Goal: Task Accomplishment & Management: Use online tool/utility

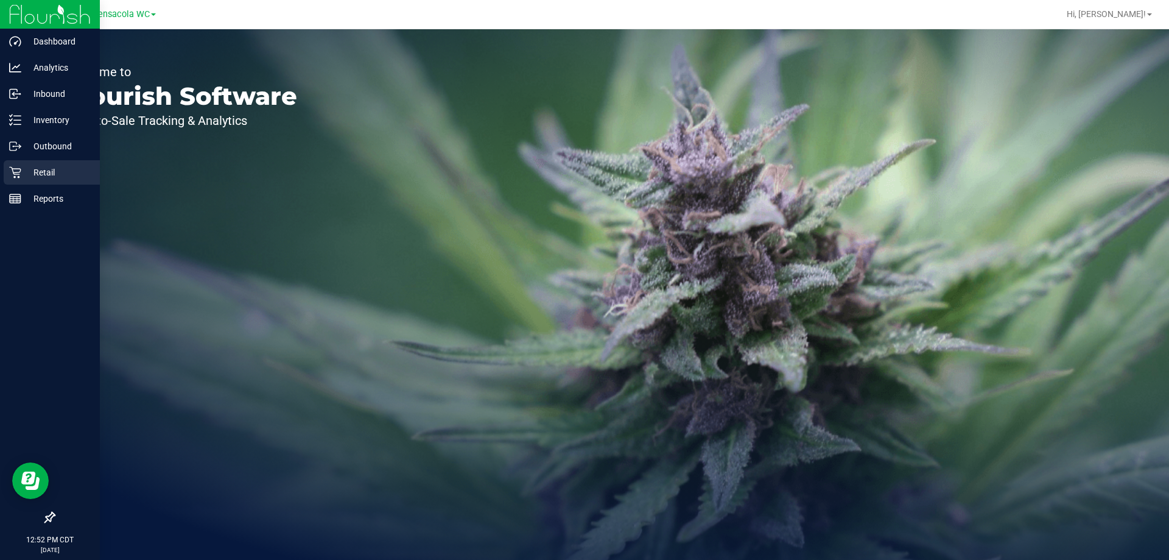
click at [20, 178] on div "Retail" at bounding box center [52, 172] width 96 height 24
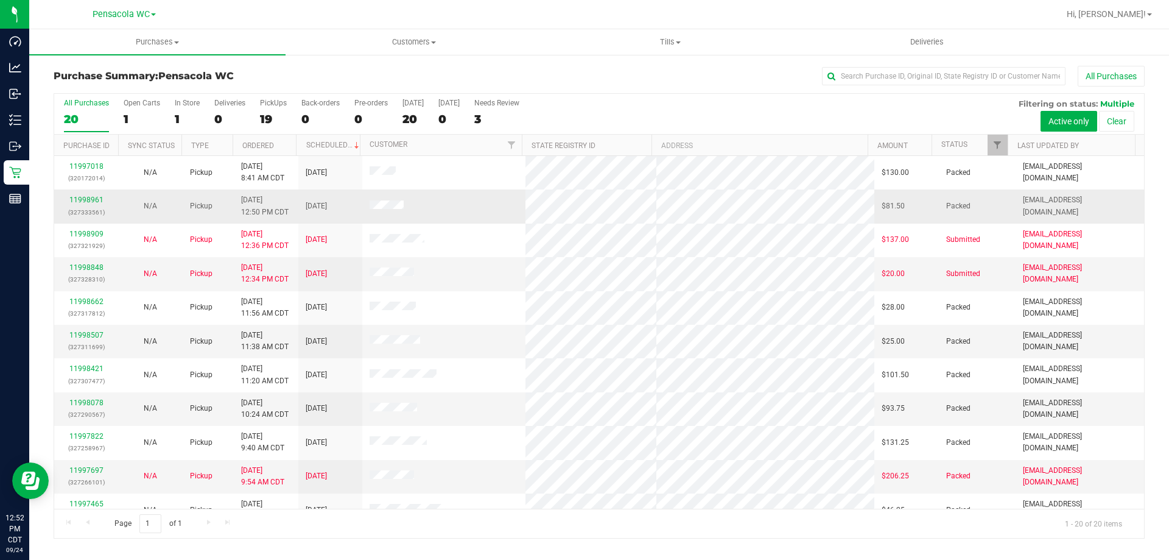
click at [77, 206] on p "(327333561)" at bounding box center [85, 212] width 49 height 12
click at [82, 197] on link "11998961" at bounding box center [86, 199] width 34 height 9
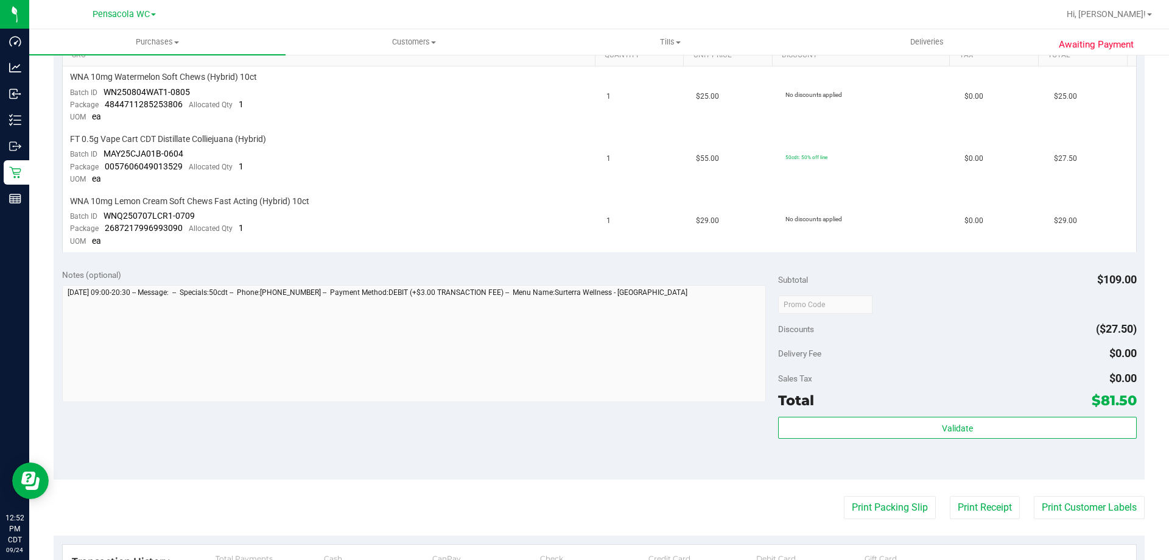
scroll to position [365, 0]
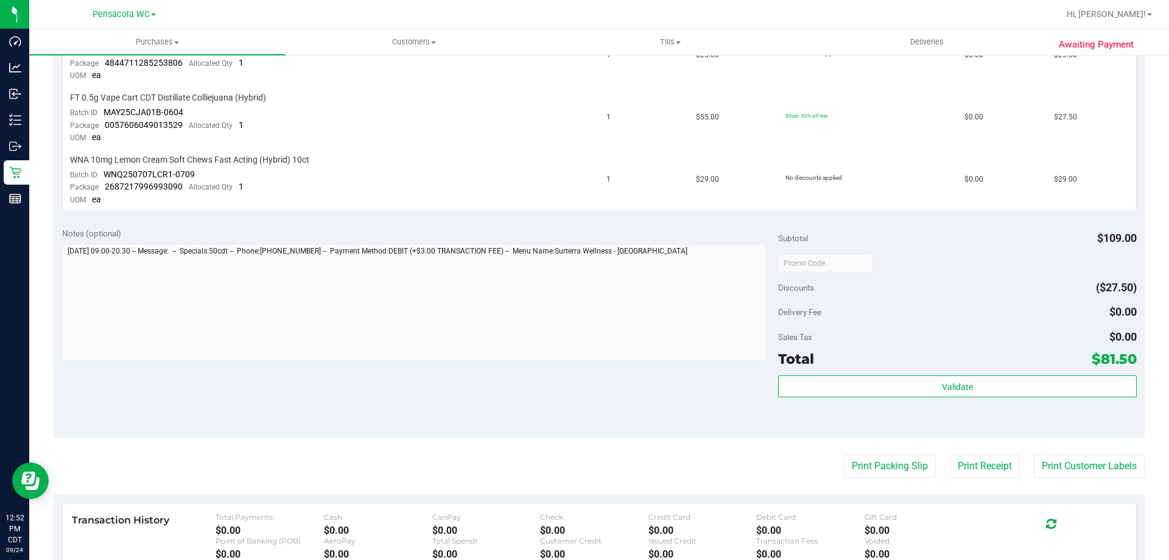
click at [858, 454] on purchase-details "Back Send Back to Created Cancel Purchase View Profile # 11998961 BioTrack ID: …" at bounding box center [599, 210] width 1091 height 1021
click at [858, 461] on button "Print Packing Slip" at bounding box center [890, 465] width 92 height 23
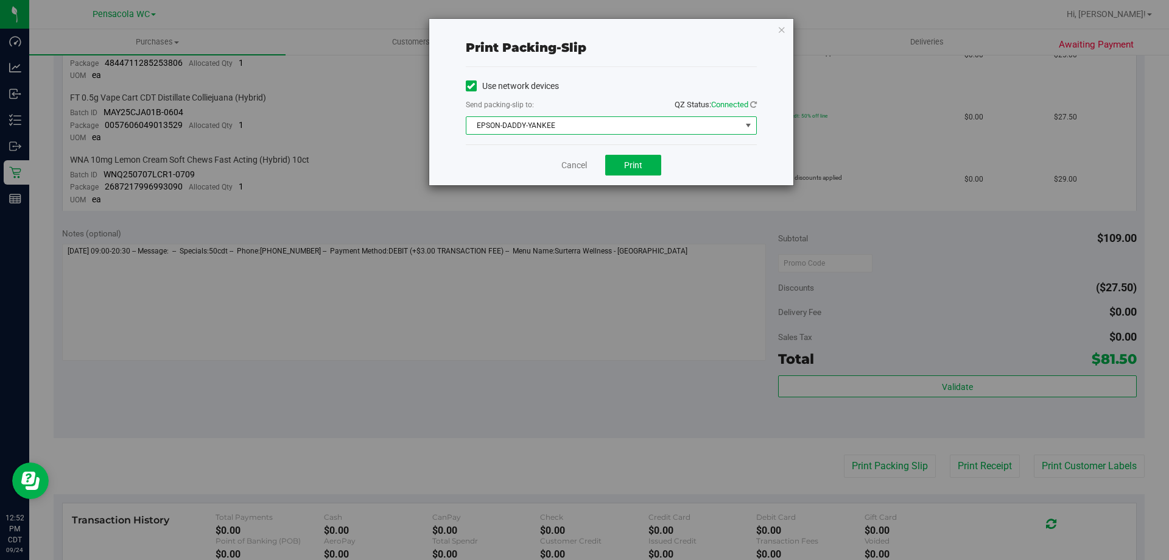
click at [642, 121] on span "EPSON-DADDY-YANKEE" at bounding box center [603, 125] width 275 height 17
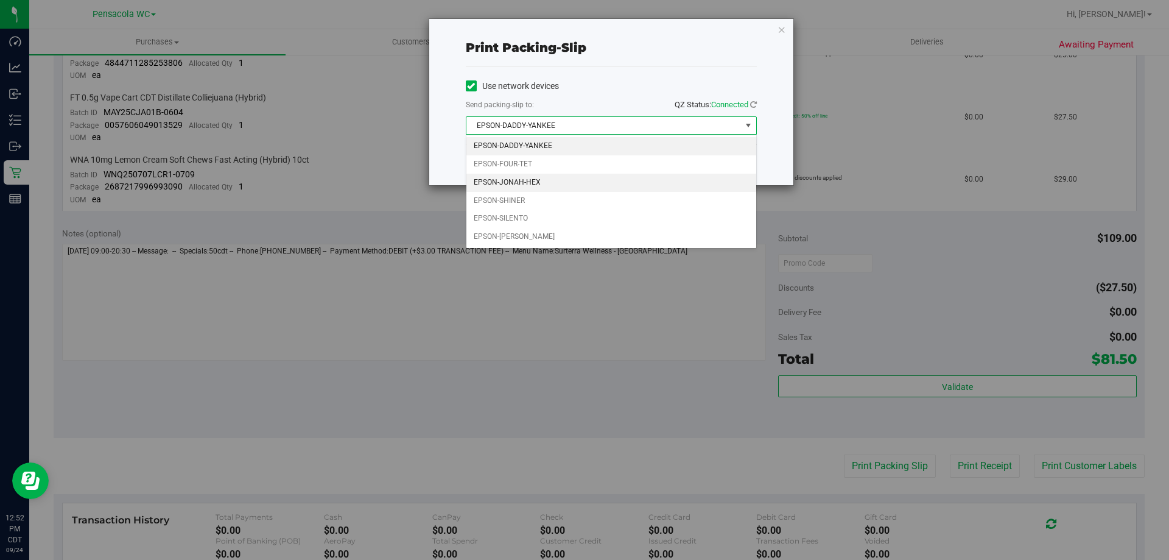
click at [535, 183] on li "EPSON-JONAH-HEX" at bounding box center [611, 183] width 290 height 18
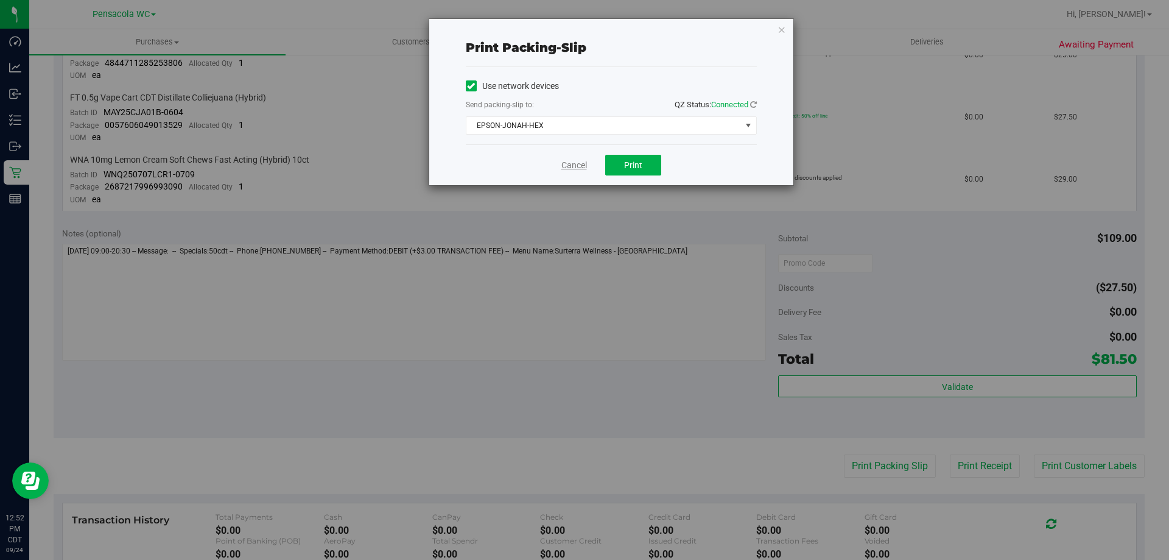
click at [577, 159] on link "Cancel" at bounding box center [574, 165] width 26 height 13
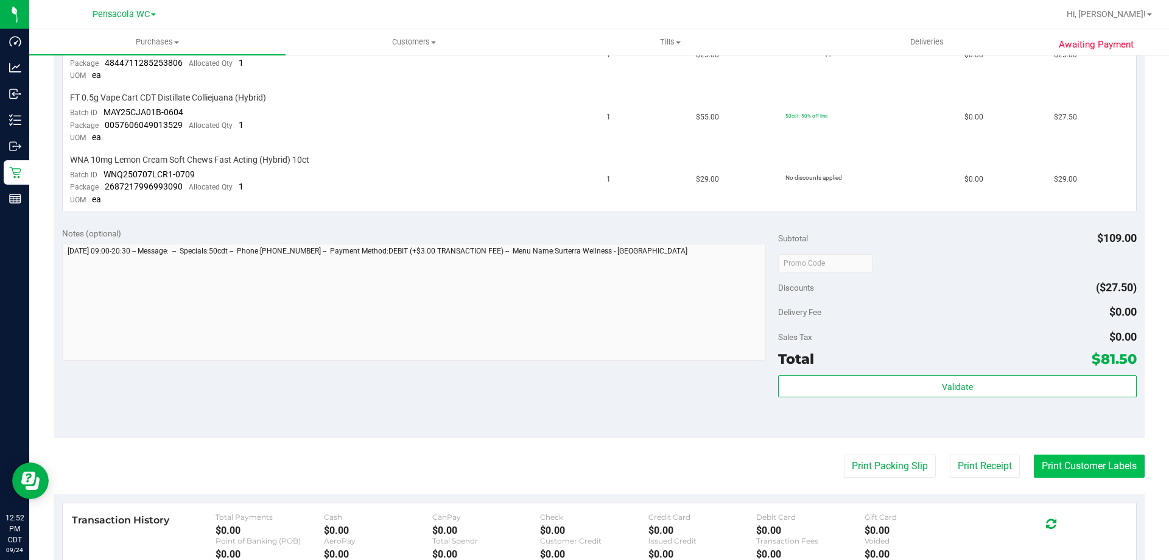
click at [1110, 466] on button "Print Customer Labels" at bounding box center [1089, 465] width 111 height 23
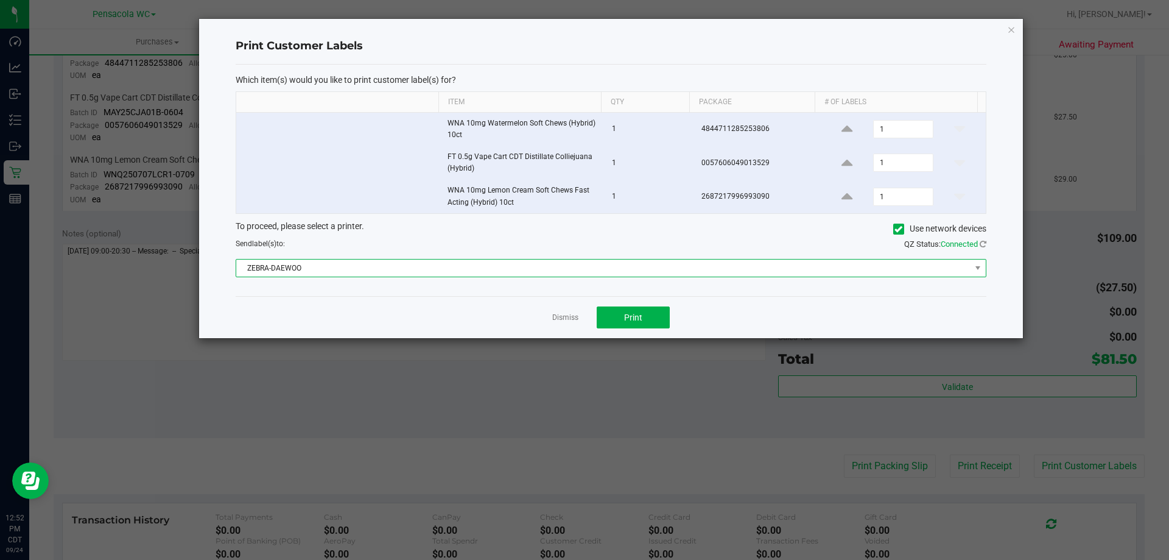
click at [494, 270] on span "ZEBRA-DAEWOO" at bounding box center [603, 267] width 734 height 17
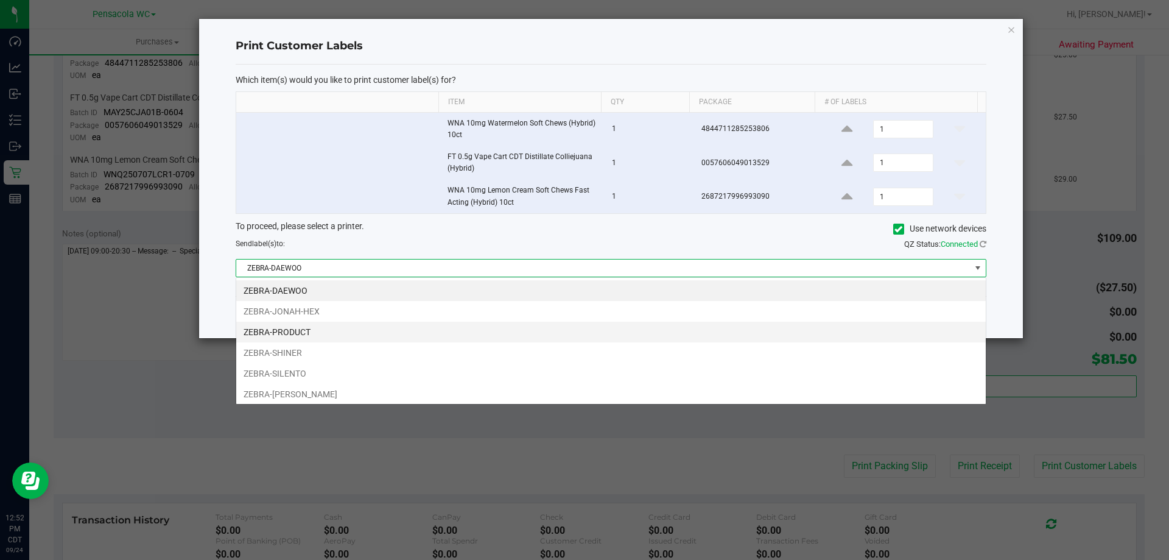
scroll to position [18, 750]
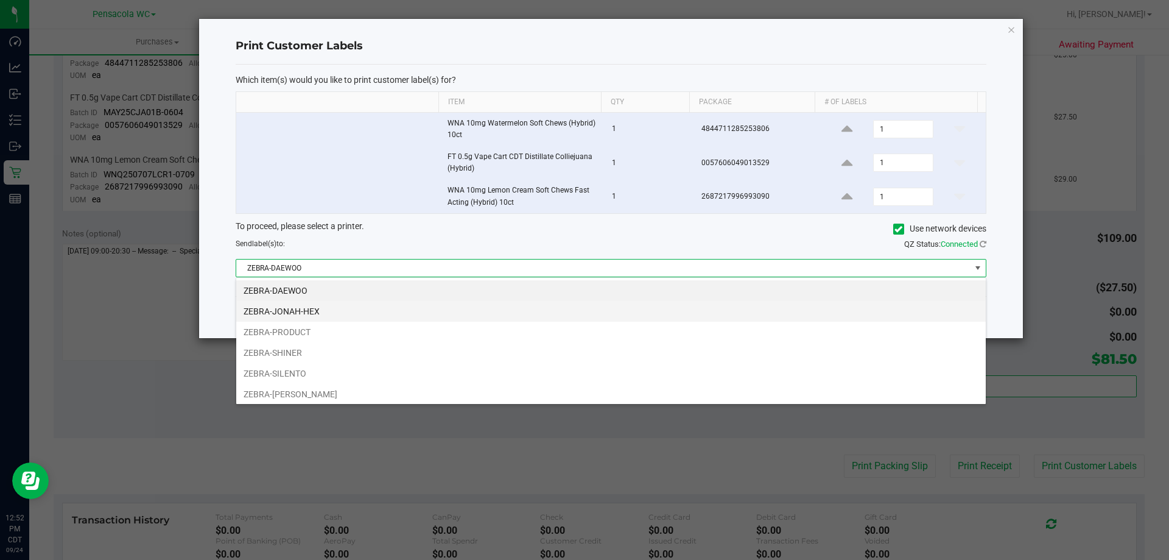
click at [340, 309] on li "ZEBRA-JONAH-HEX" at bounding box center [610, 311] width 749 height 21
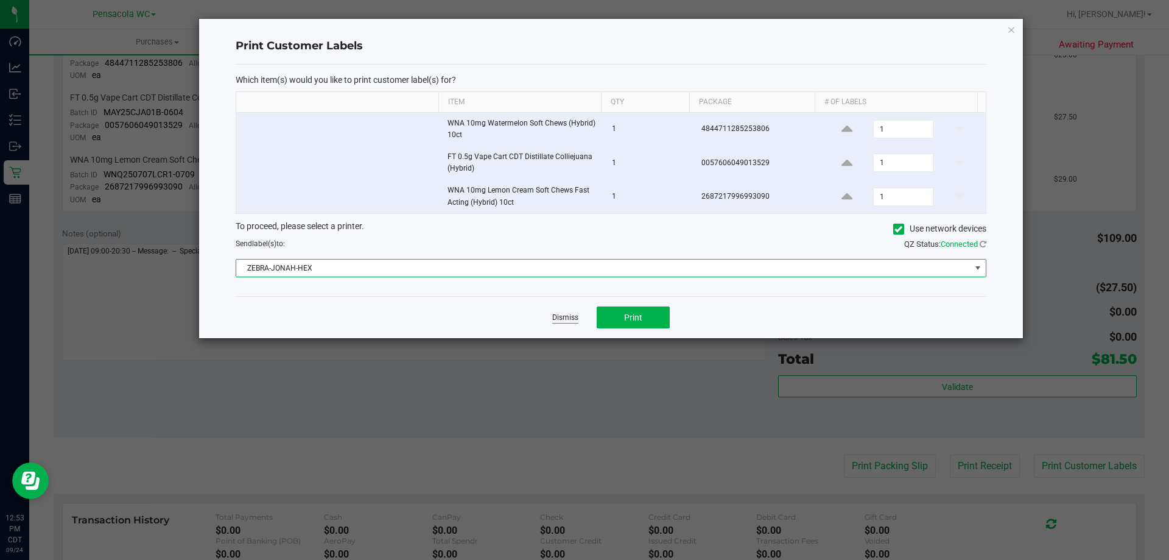
click at [567, 314] on link "Dismiss" at bounding box center [565, 317] width 26 height 10
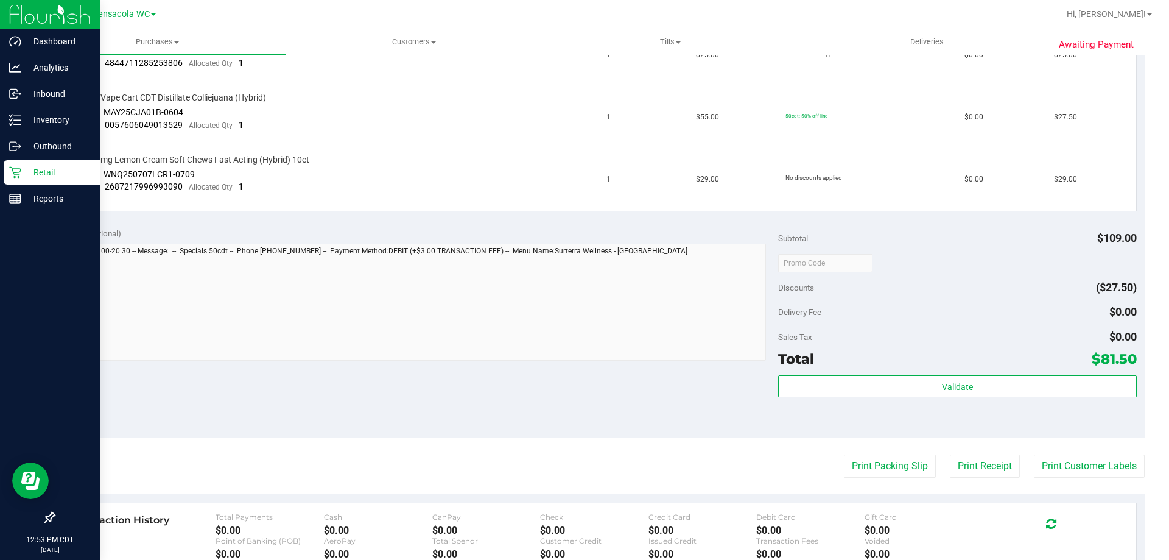
click at [15, 173] on icon at bounding box center [15, 173] width 12 height 12
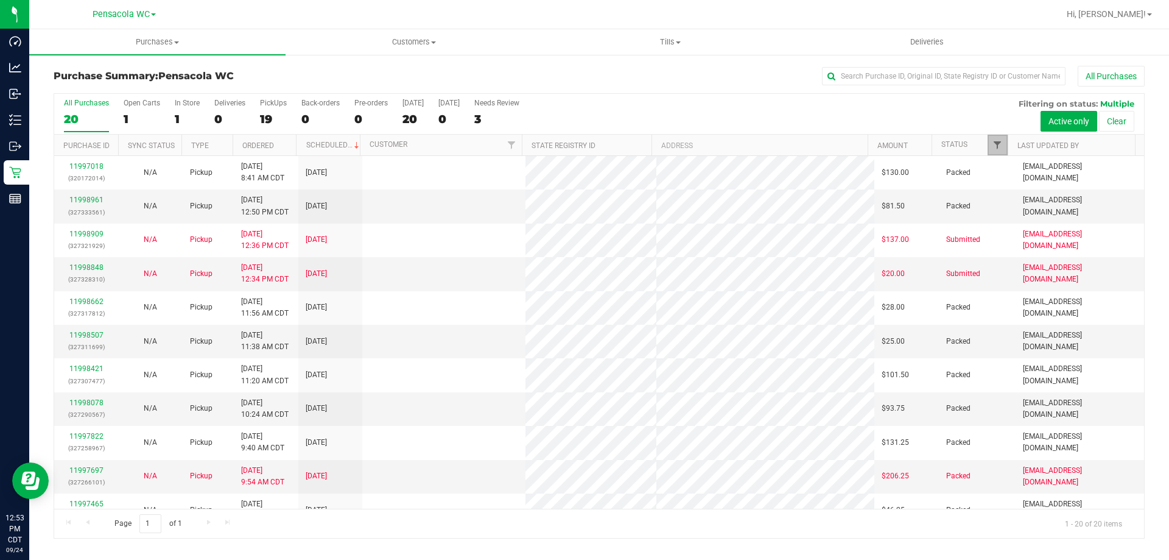
click at [999, 143] on span "Filter" at bounding box center [997, 145] width 10 height 10
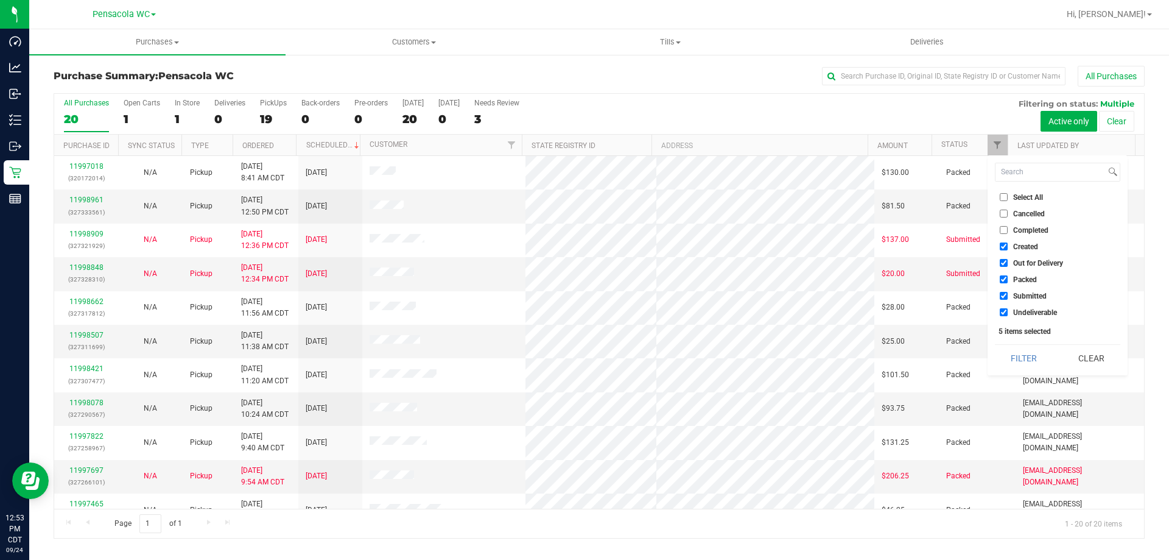
click at [1022, 194] on span "Select All" at bounding box center [1028, 197] width 30 height 7
click at [1008, 194] on input "Select All" at bounding box center [1004, 197] width 8 height 8
checkbox input "true"
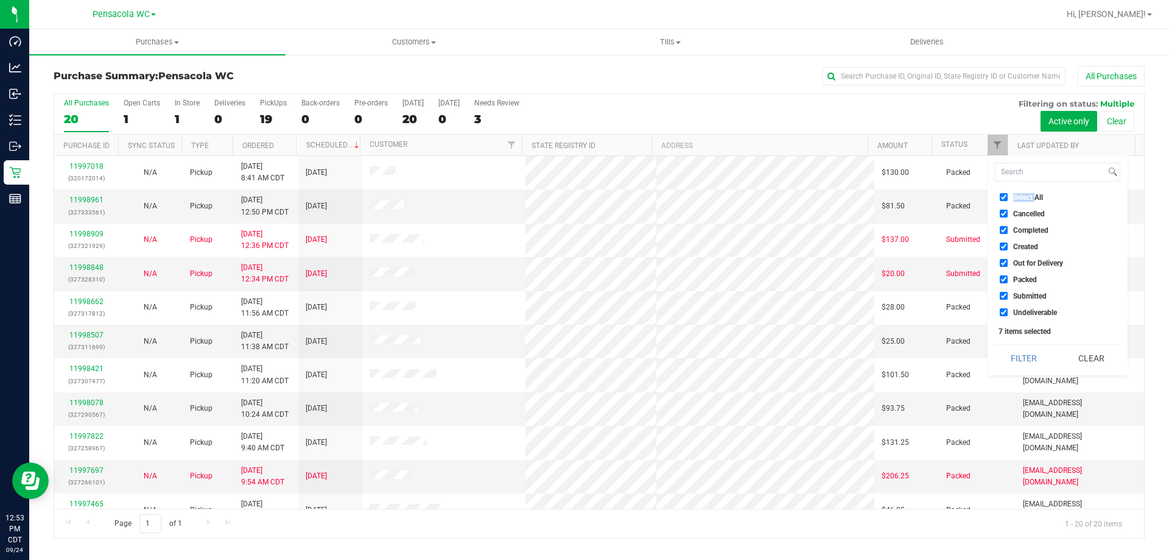
click at [1022, 194] on span "Select All" at bounding box center [1028, 197] width 30 height 7
click at [1008, 194] on input "Select All" at bounding box center [1004, 197] width 8 height 8
checkbox input "false"
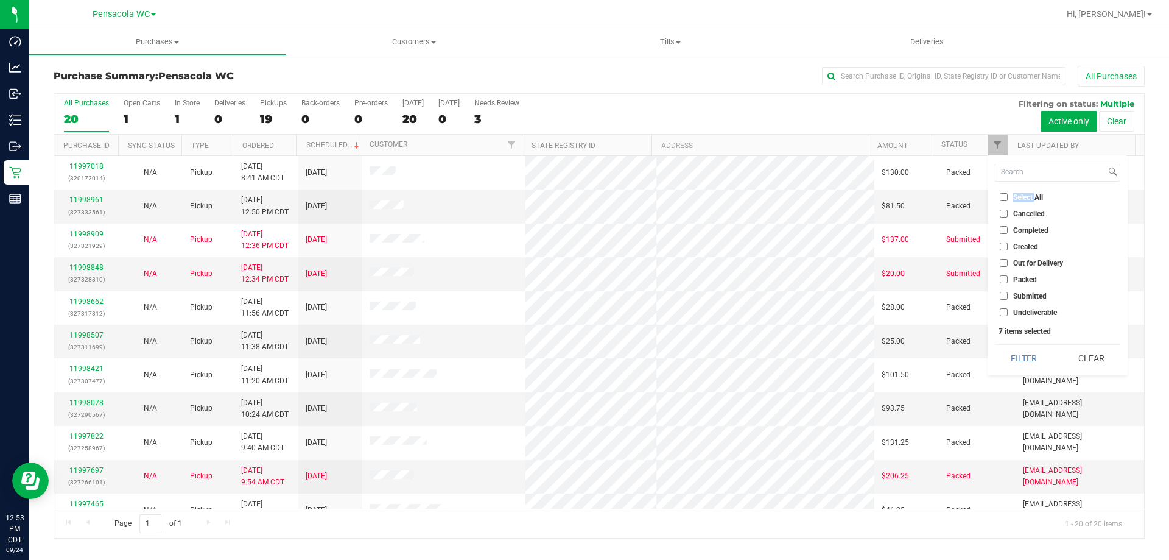
checkbox input "false"
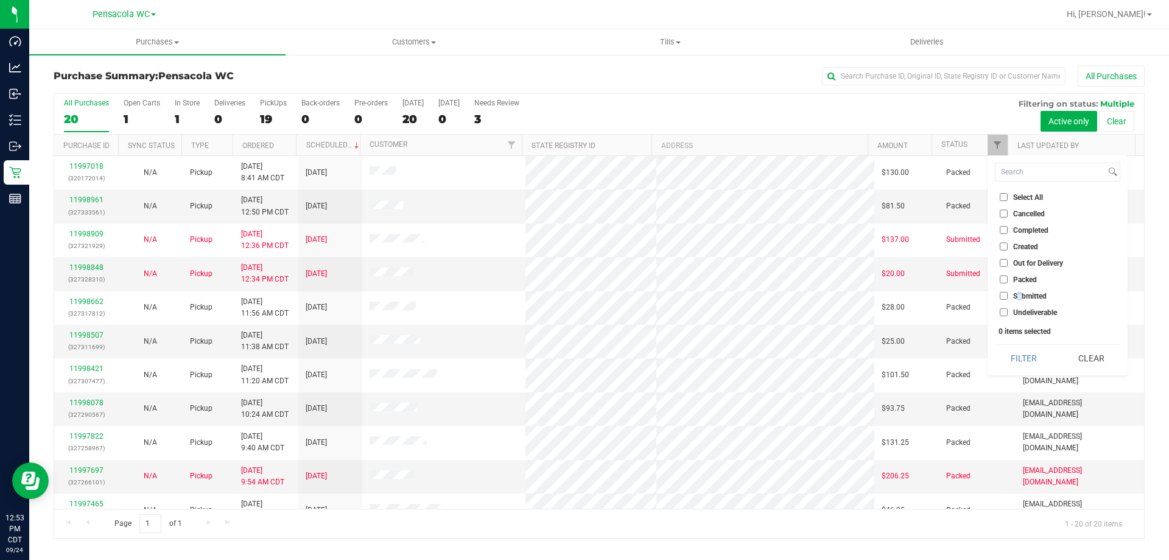
click at [1020, 293] on span "Submitted" at bounding box center [1029, 295] width 33 height 7
click at [1004, 292] on li "Submitted" at bounding box center [1057, 295] width 125 height 13
click at [1005, 298] on input "Submitted" at bounding box center [1004, 296] width 8 height 8
checkbox input "true"
click at [1002, 363] on button "Filter" at bounding box center [1024, 358] width 58 height 27
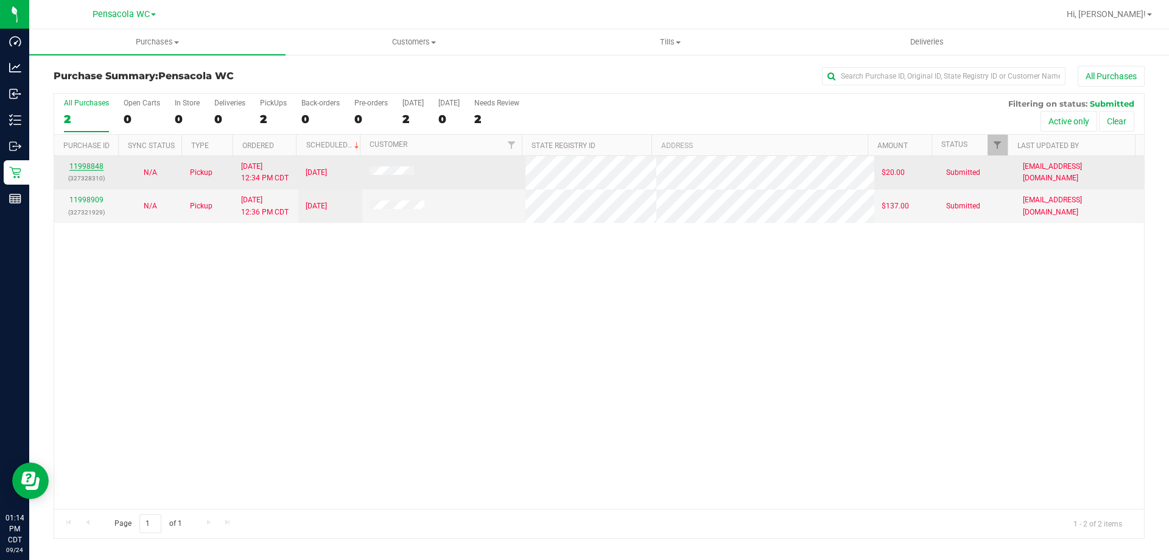
click at [82, 167] on link "11998848" at bounding box center [86, 166] width 34 height 9
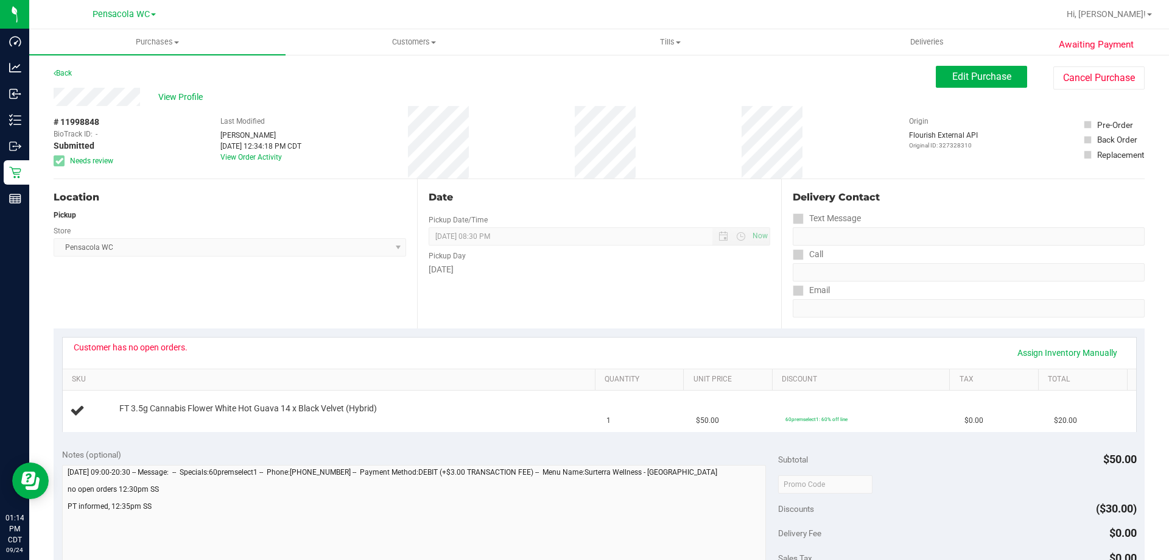
click at [61, 77] on div "Back" at bounding box center [63, 73] width 18 height 15
click at [61, 72] on link "Back" at bounding box center [63, 73] width 18 height 9
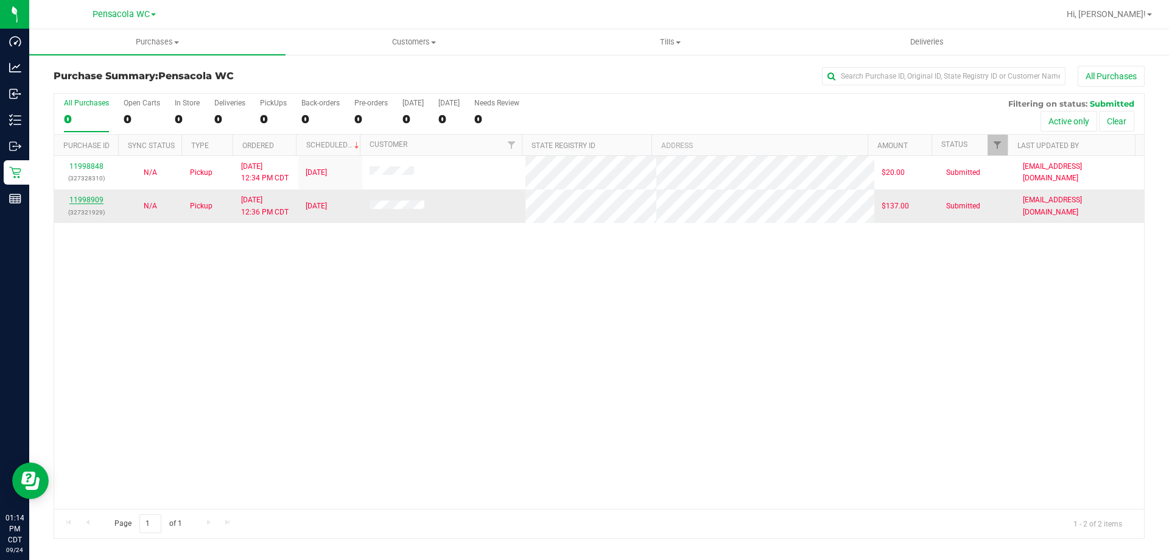
click at [92, 197] on link "11998909" at bounding box center [86, 199] width 34 height 9
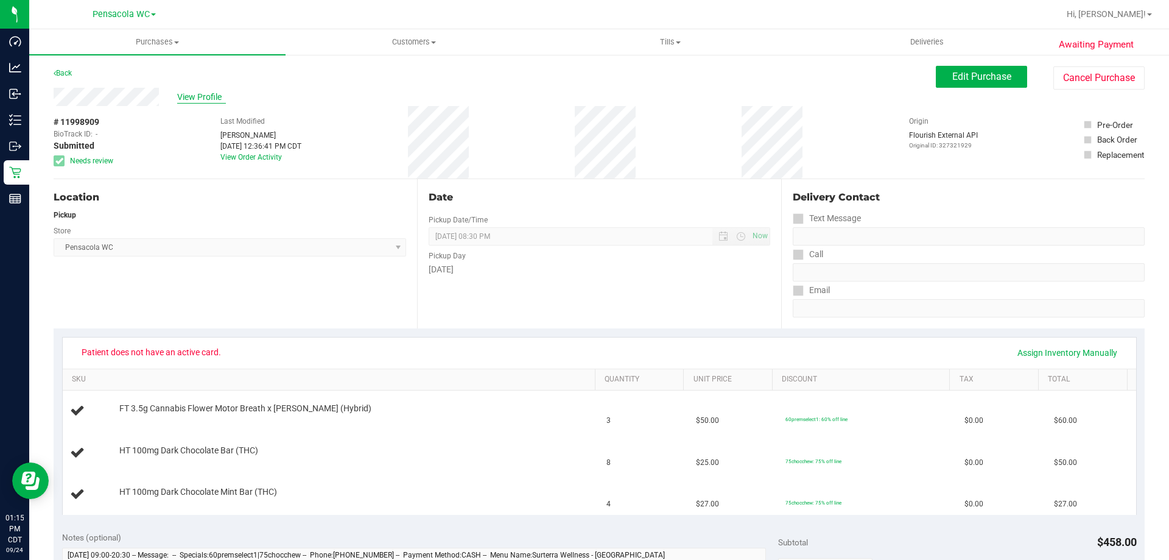
click at [201, 97] on span "View Profile" at bounding box center [201, 97] width 49 height 13
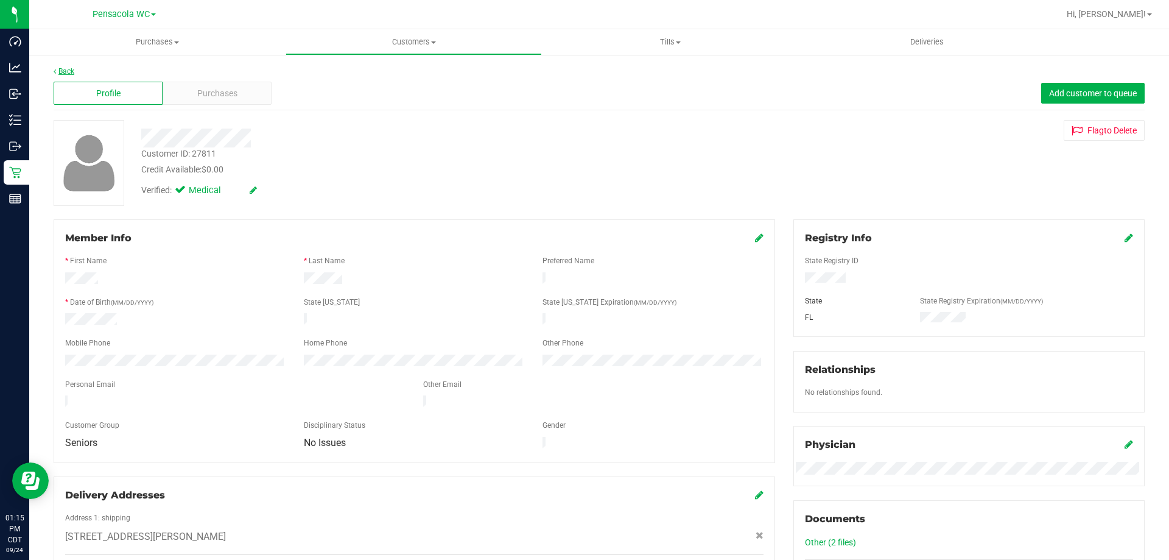
click at [61, 72] on link "Back" at bounding box center [64, 71] width 21 height 9
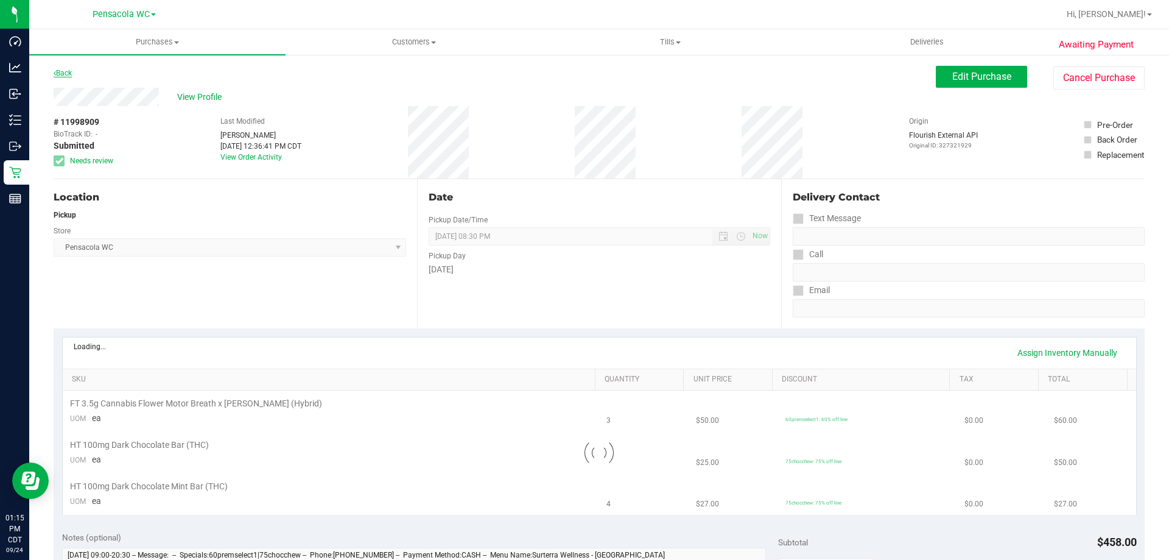
click at [61, 74] on link "Back" at bounding box center [63, 73] width 18 height 9
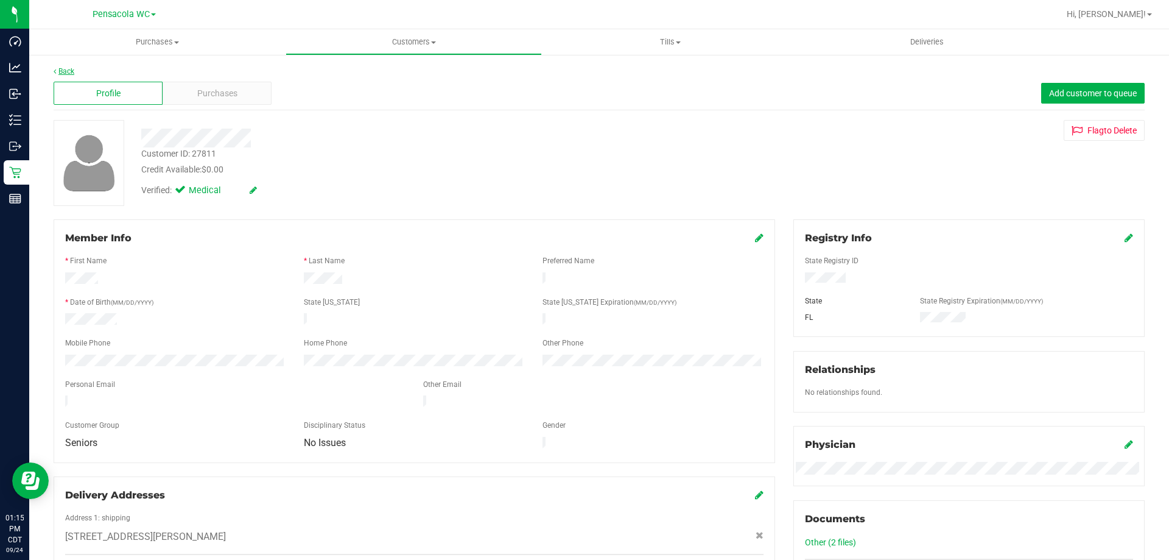
click at [65, 71] on link "Back" at bounding box center [64, 71] width 21 height 9
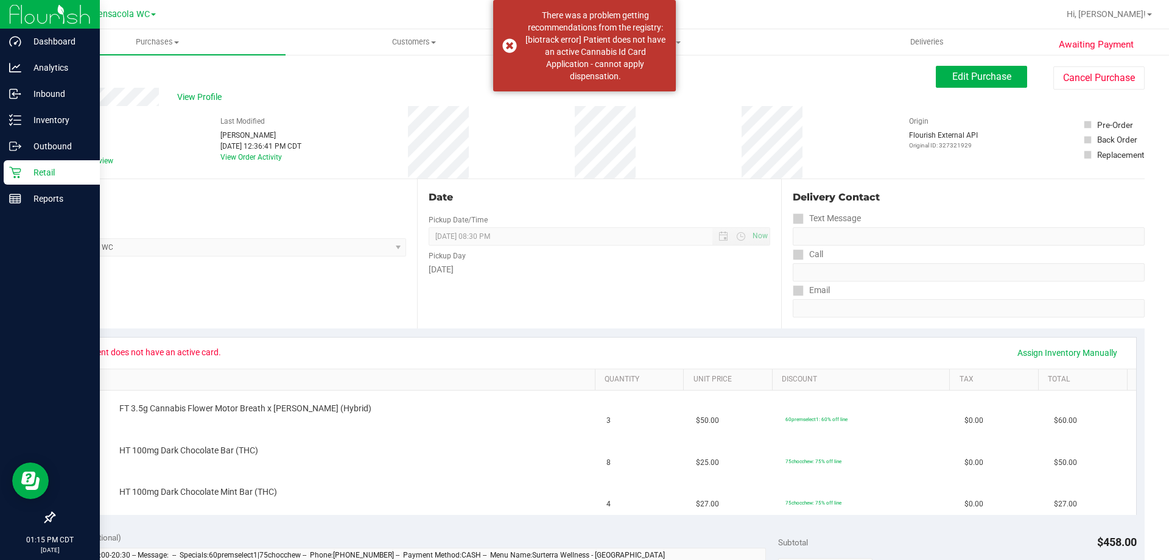
drag, startPoint x: 51, startPoint y: 170, endPoint x: 88, endPoint y: 165, distance: 37.5
click at [51, 171] on p "Retail" at bounding box center [57, 172] width 73 height 15
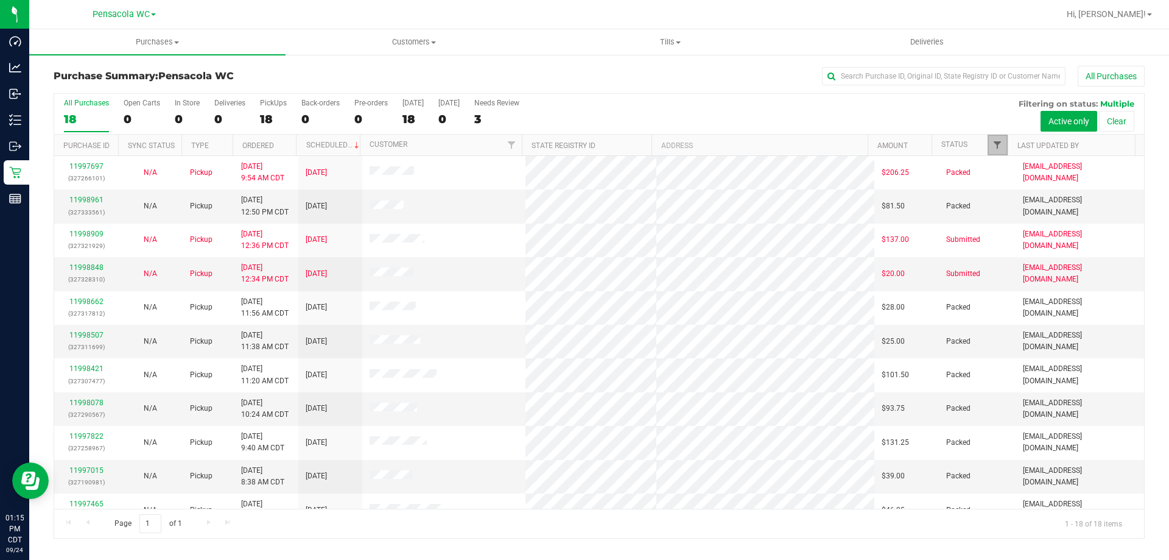
click at [994, 142] on span "Filter" at bounding box center [997, 145] width 10 height 10
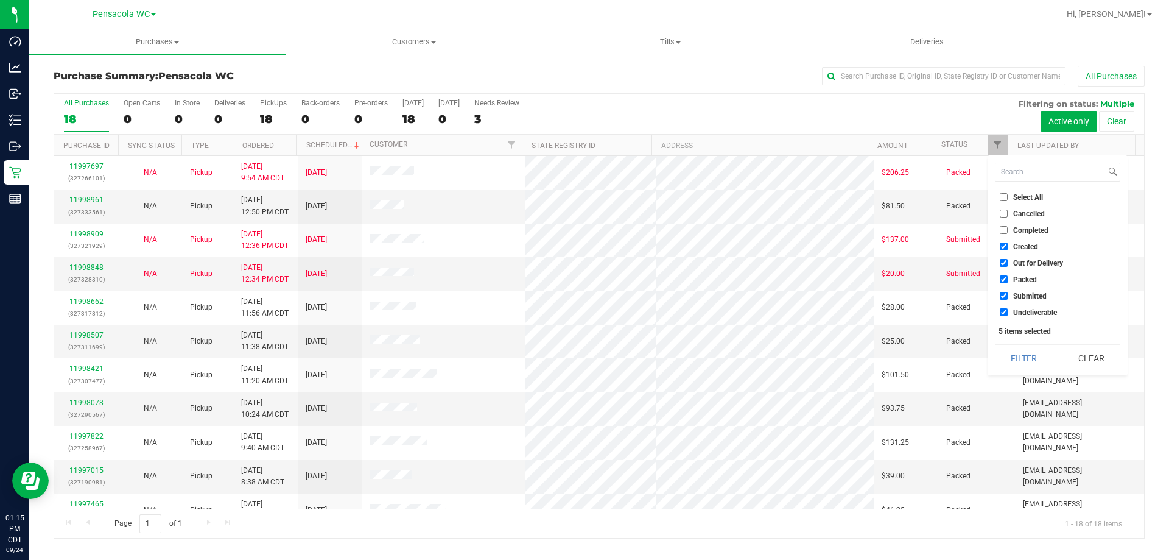
click at [1013, 197] on span "Select All" at bounding box center [1028, 197] width 30 height 7
click at [1008, 197] on input "Select All" at bounding box center [1004, 197] width 8 height 8
checkbox input "true"
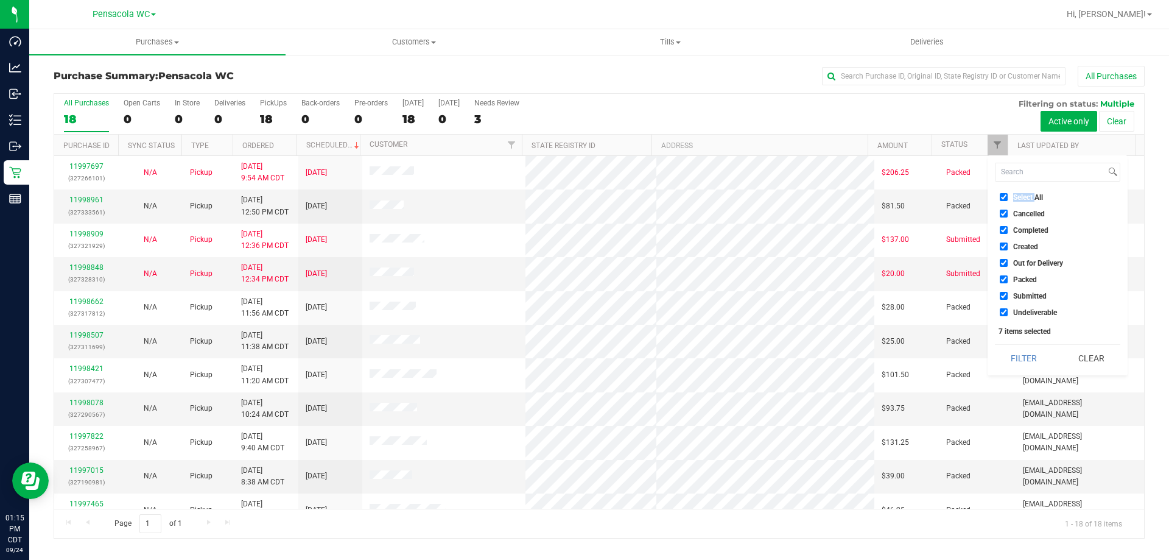
click at [1013, 197] on span "Select All" at bounding box center [1028, 197] width 30 height 7
click at [1008, 197] on input "Select All" at bounding box center [1004, 197] width 8 height 8
checkbox input "false"
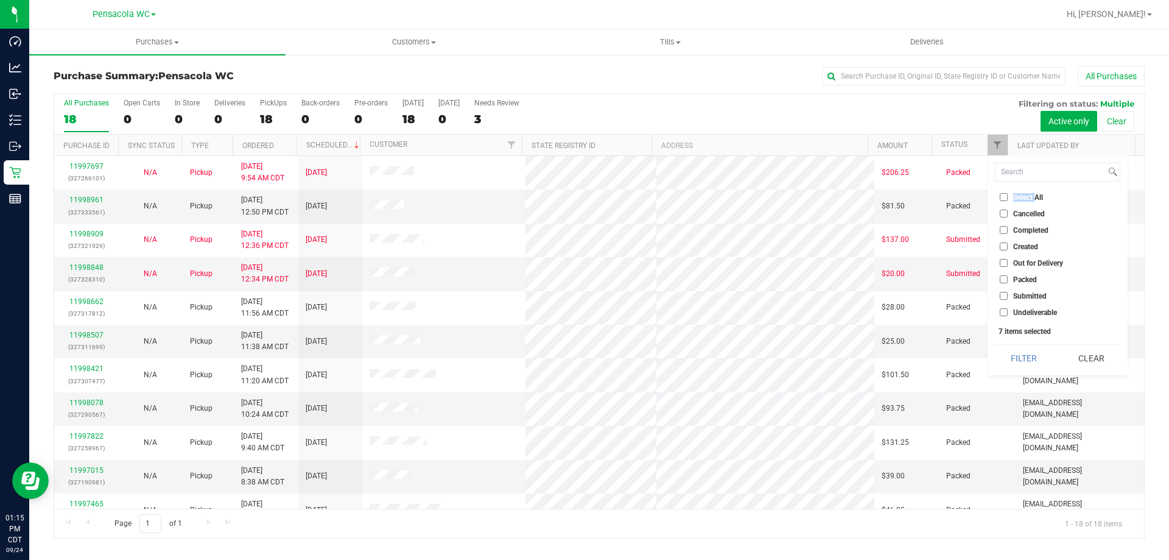
checkbox input "false"
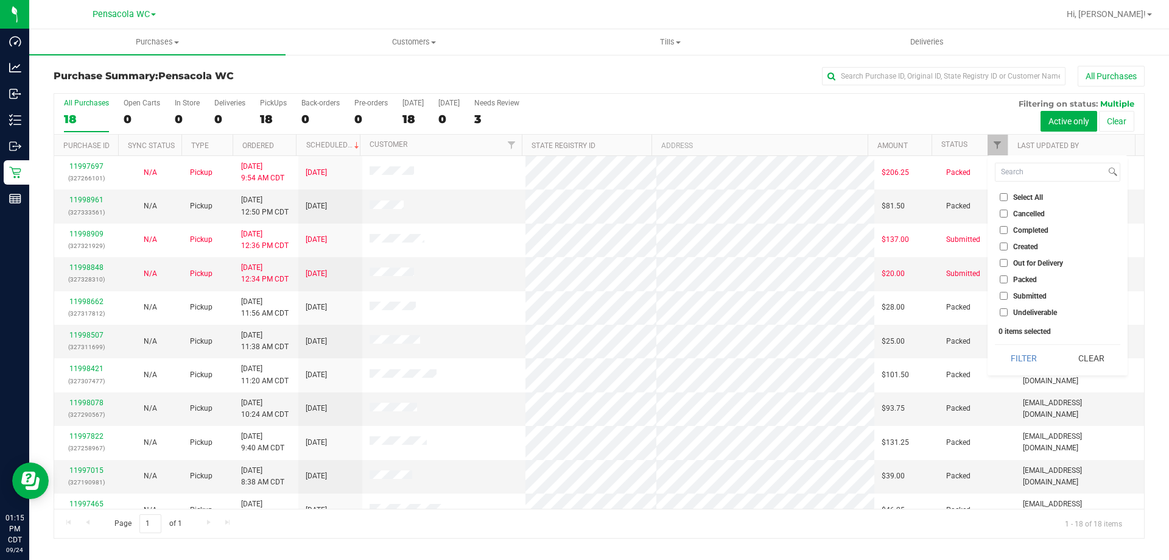
click at [1025, 295] on span "Submitted" at bounding box center [1029, 295] width 33 height 7
click at [1008, 295] on input "Submitted" at bounding box center [1004, 296] width 8 height 8
checkbox input "true"
click at [1032, 353] on button "Filter" at bounding box center [1024, 358] width 58 height 27
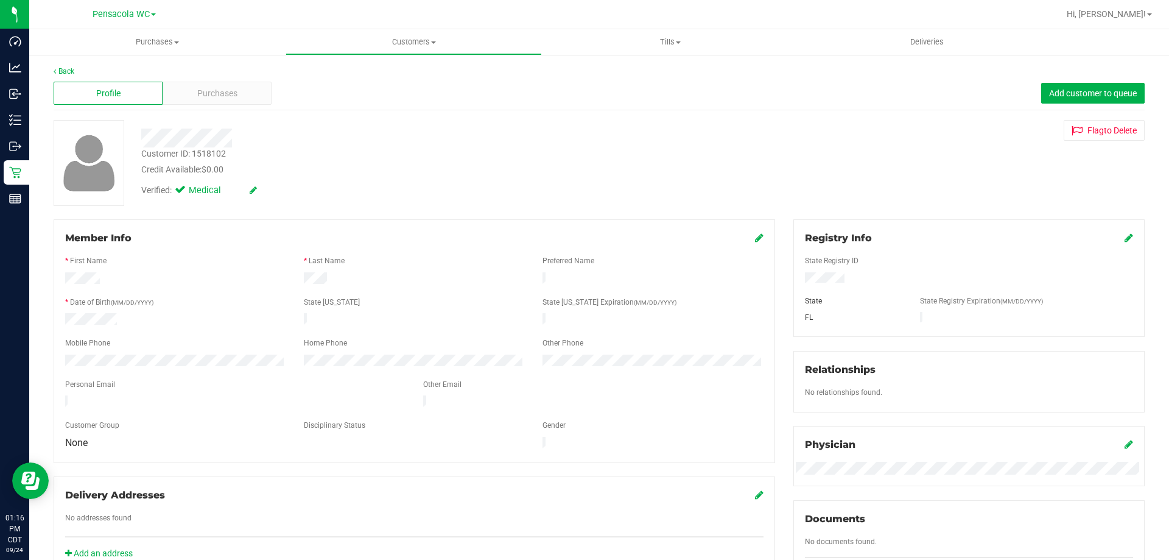
click at [343, 536] on div at bounding box center [414, 536] width 698 height 1
click at [237, 88] on div "Purchases" at bounding box center [217, 93] width 109 height 23
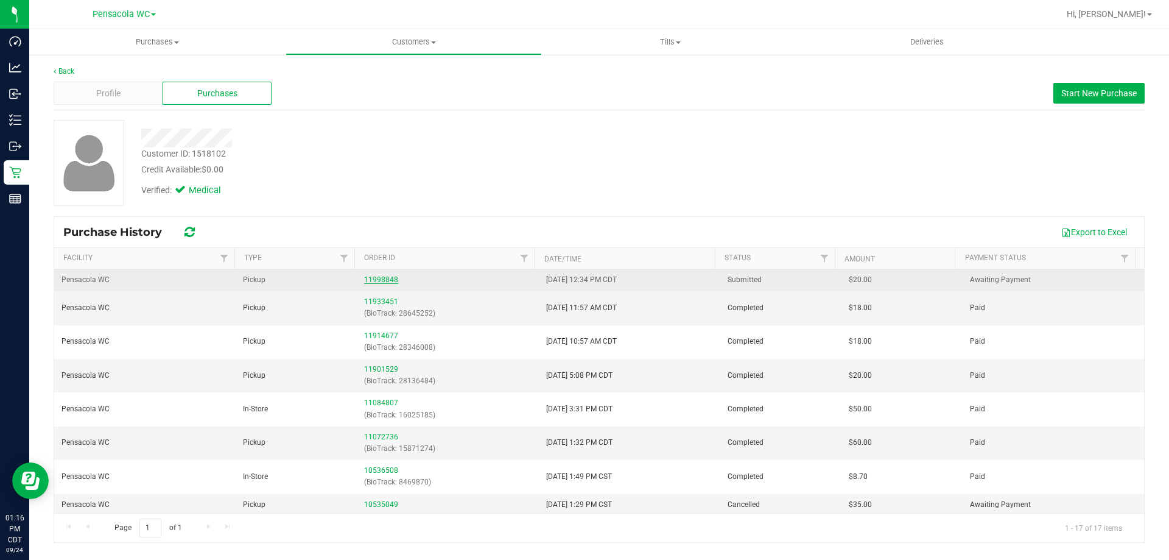
click at [391, 275] on link "11998848" at bounding box center [381, 279] width 34 height 9
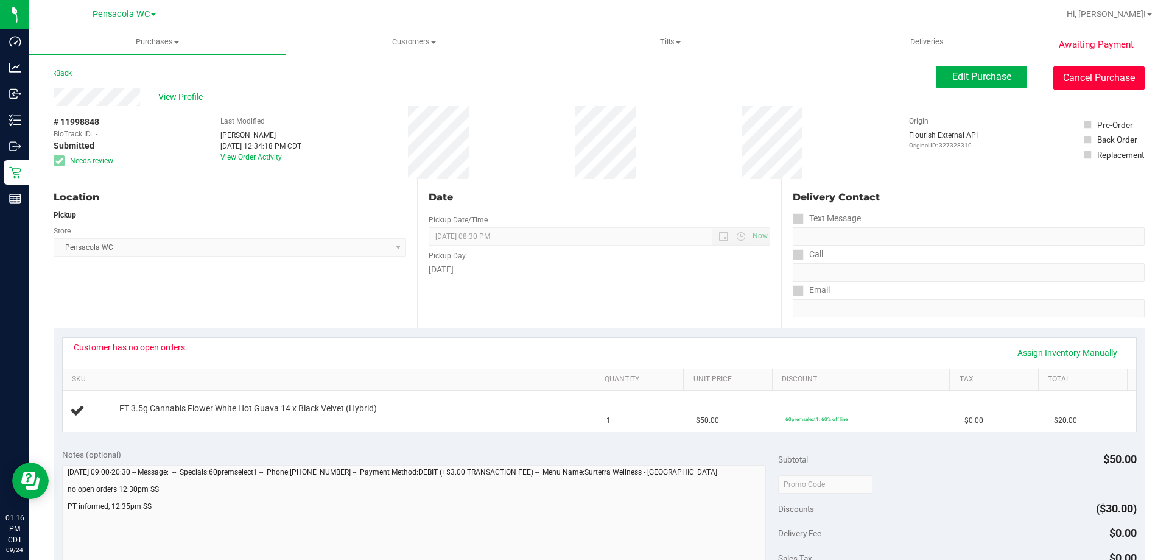
click at [1067, 78] on button "Cancel Purchase" at bounding box center [1098, 77] width 91 height 23
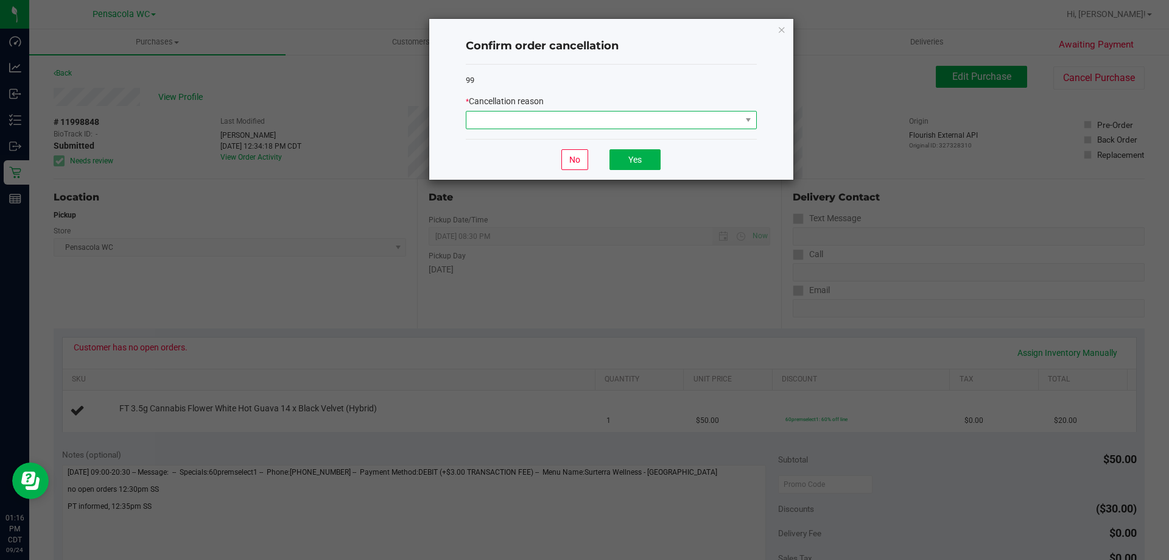
click at [737, 121] on span at bounding box center [603, 119] width 275 height 17
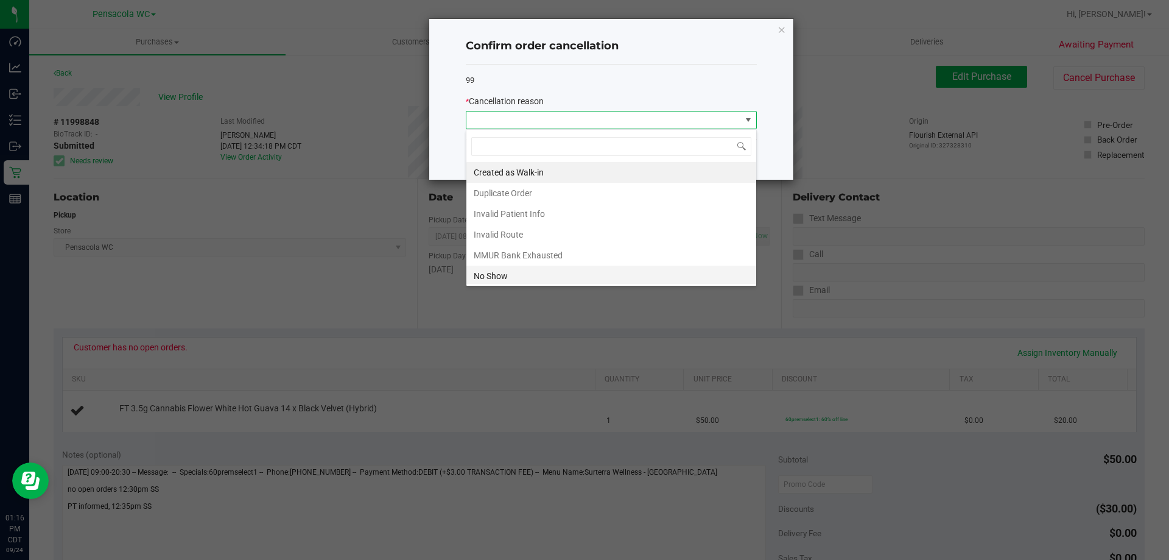
scroll to position [61, 0]
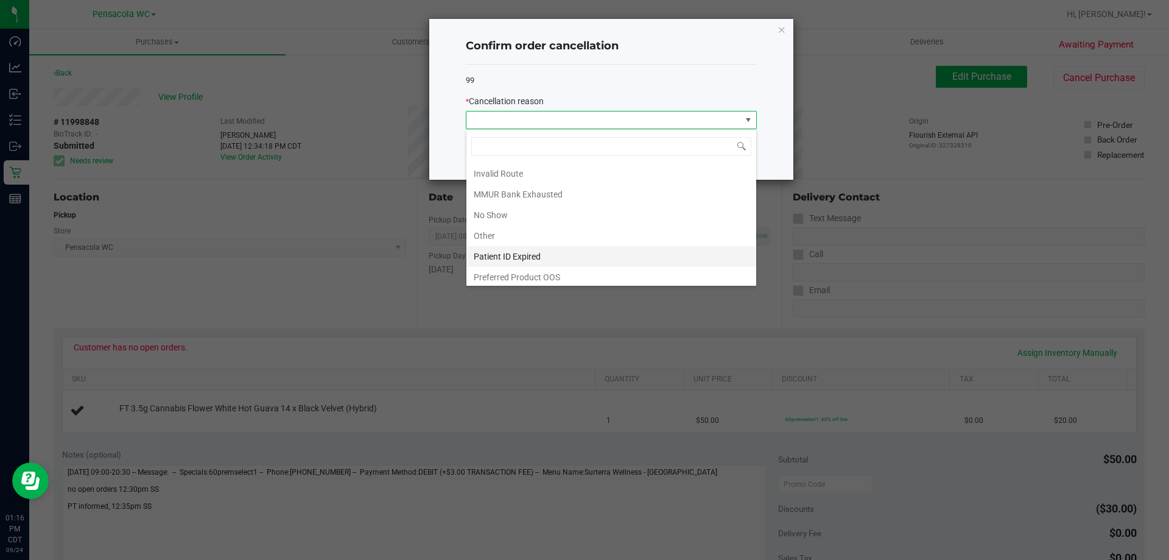
click at [520, 261] on li "Patient ID Expired" at bounding box center [611, 256] width 290 height 21
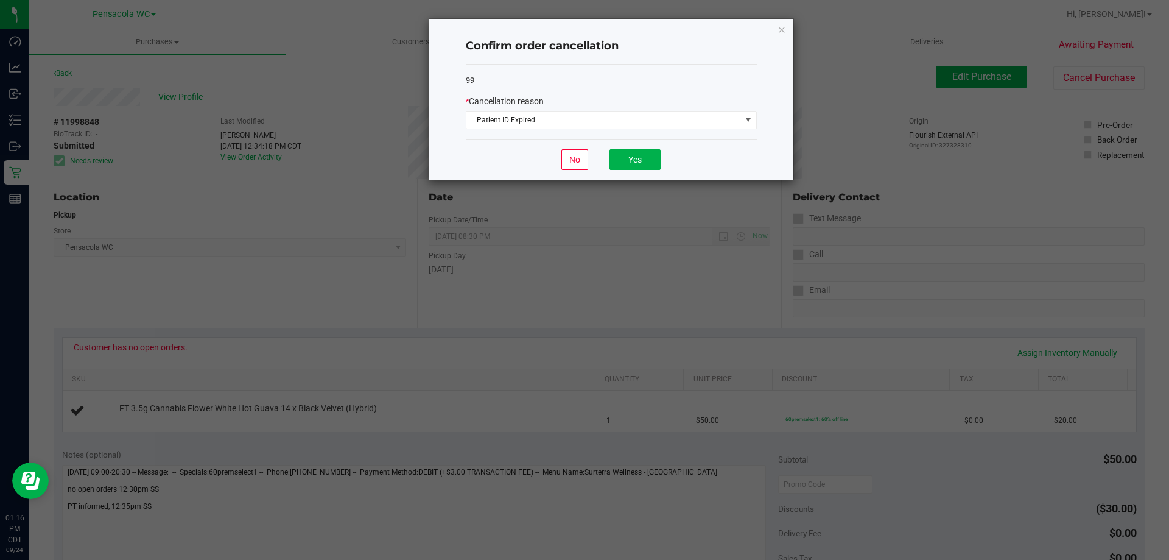
click at [648, 146] on div "No Yes" at bounding box center [611, 159] width 291 height 41
click at [637, 161] on button "Yes" at bounding box center [634, 159] width 51 height 21
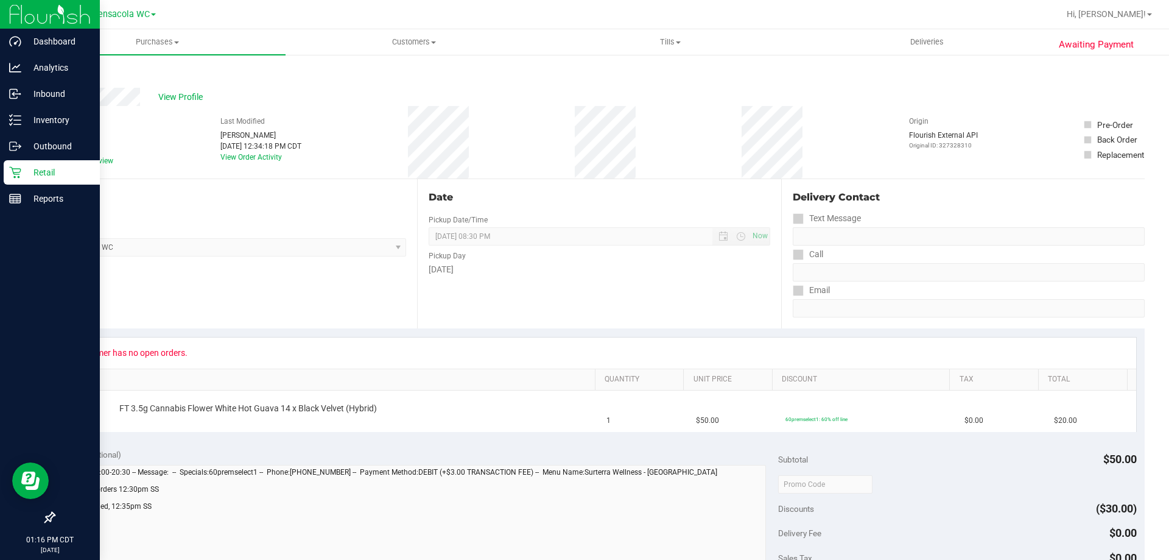
click at [44, 169] on p "Retail" at bounding box center [57, 172] width 73 height 15
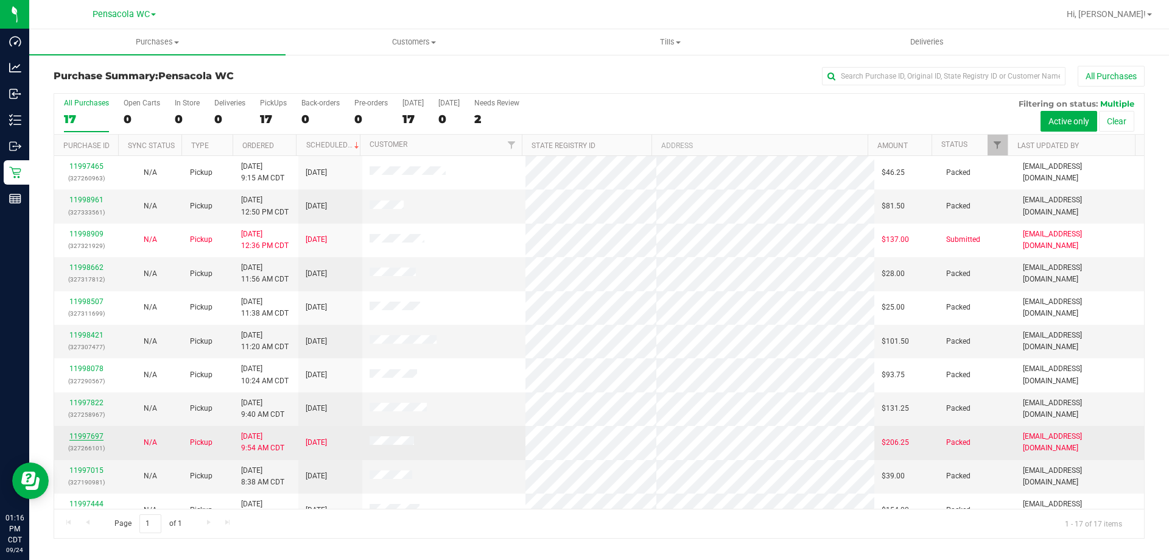
click at [94, 437] on link "11997697" at bounding box center [86, 436] width 34 height 9
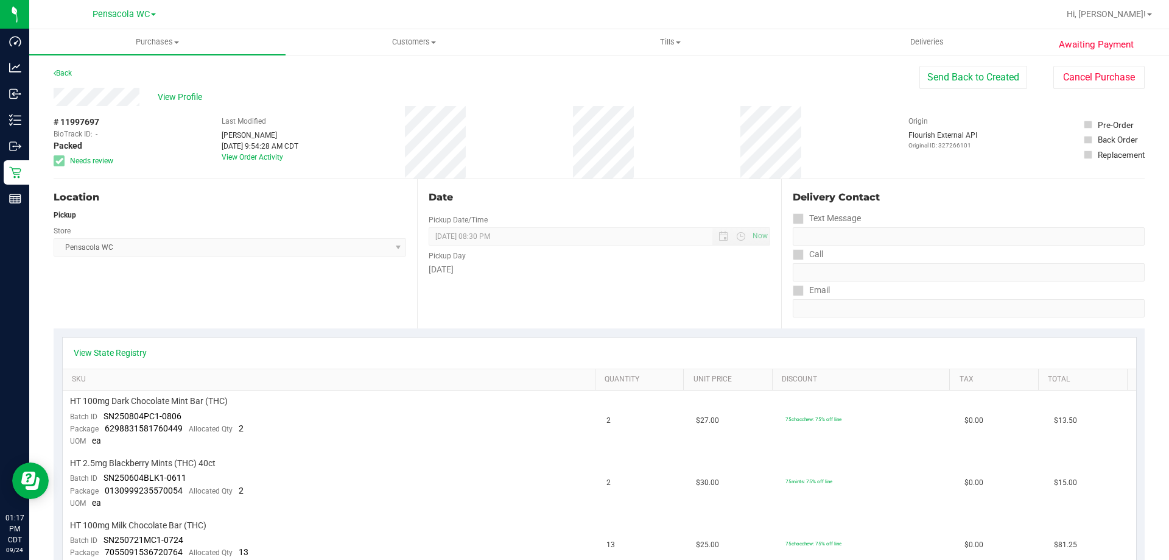
click at [992, 80] on button "Send Back to Created" at bounding box center [973, 77] width 108 height 23
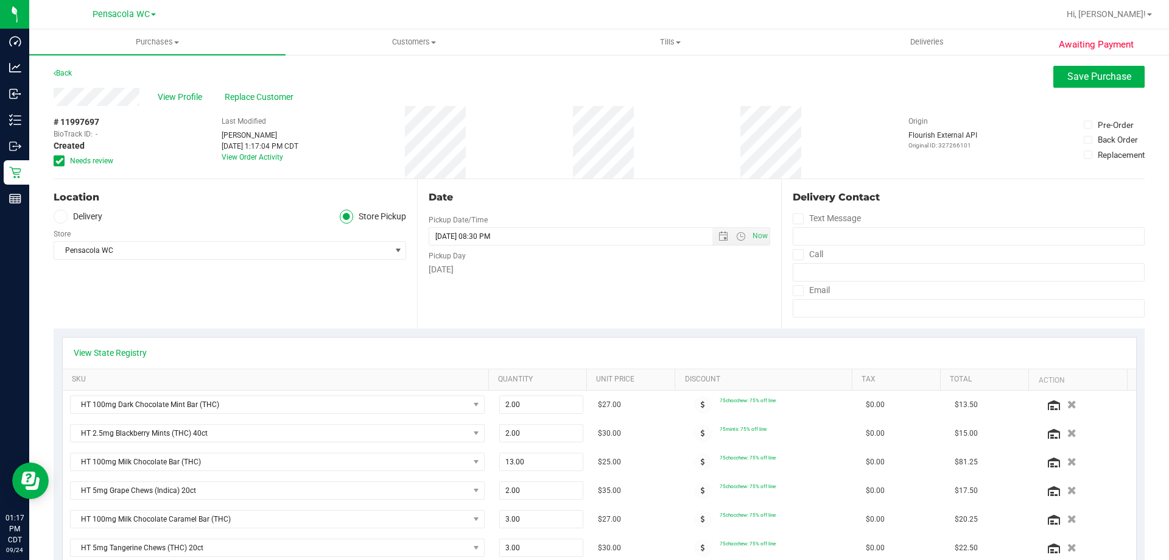
click at [77, 162] on span "Needs review" at bounding box center [91, 160] width 43 height 11
click at [0, 0] on input "Needs review" at bounding box center [0, 0] width 0 height 0
click at [1124, 68] on button "Save Purchase" at bounding box center [1098, 77] width 91 height 22
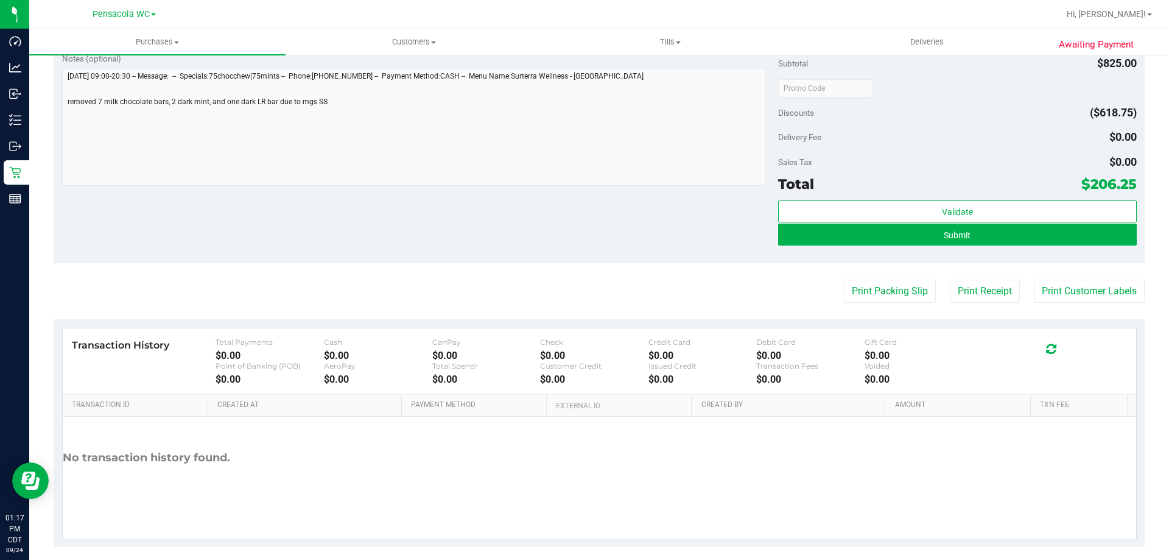
scroll to position [861, 0]
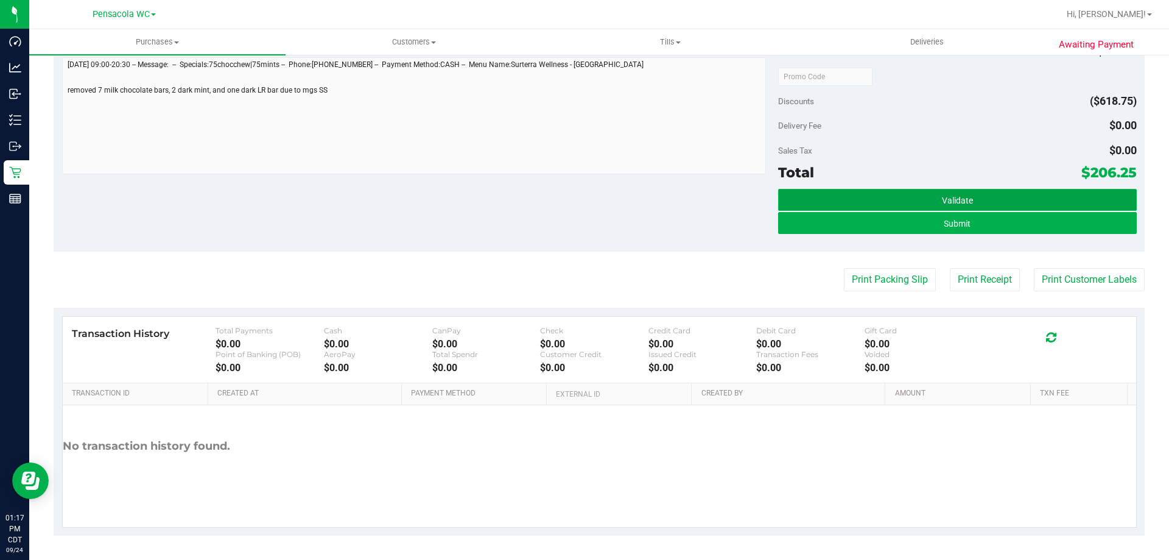
click at [992, 193] on button "Validate" at bounding box center [957, 200] width 358 height 22
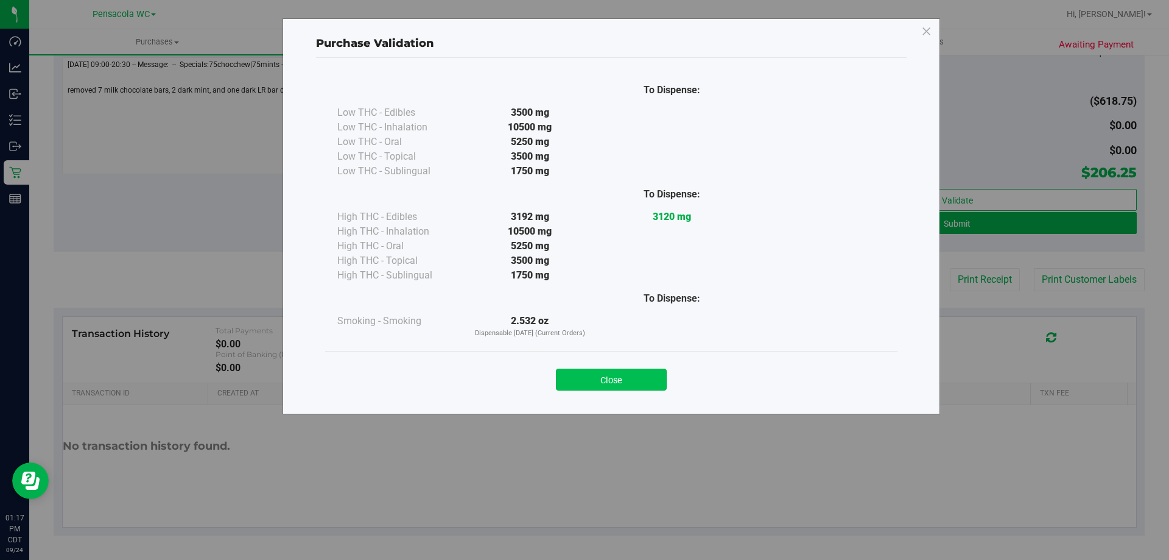
click at [623, 378] on button "Close" at bounding box center [611, 379] width 111 height 22
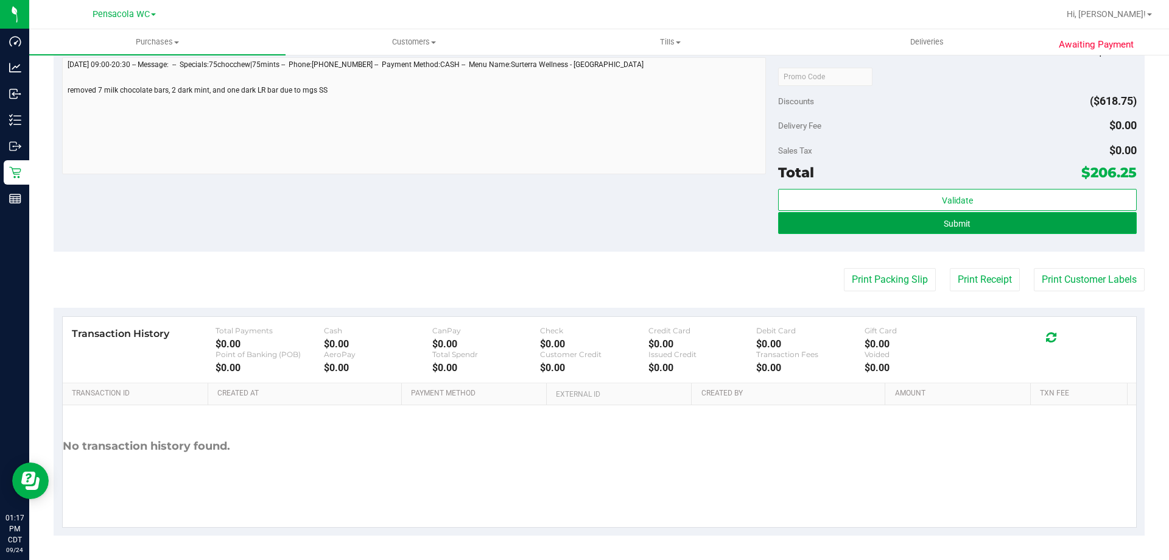
click at [1005, 220] on button "Submit" at bounding box center [957, 223] width 358 height 22
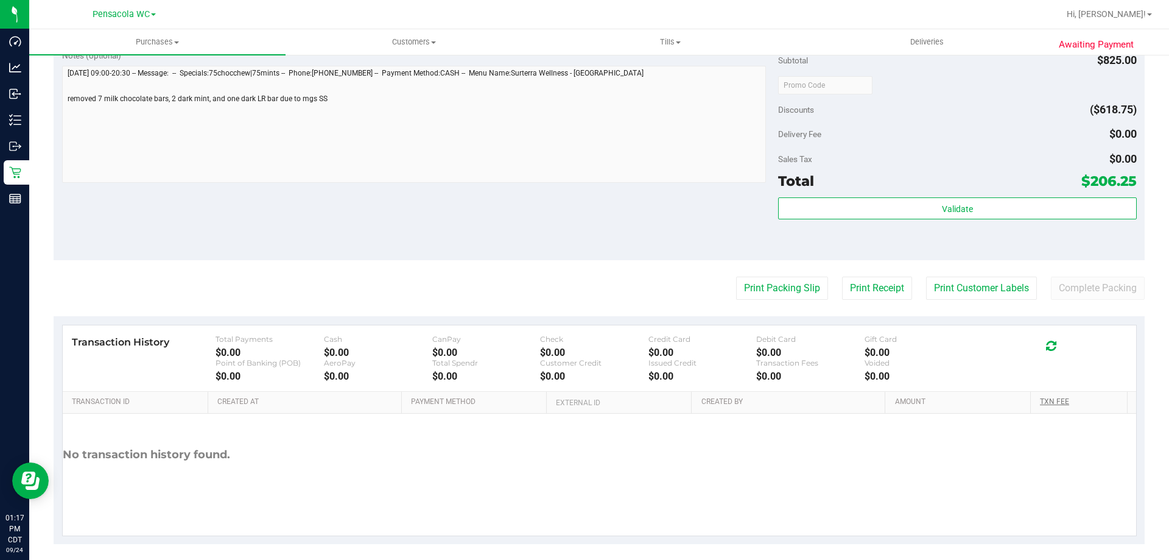
scroll to position [1022, 0]
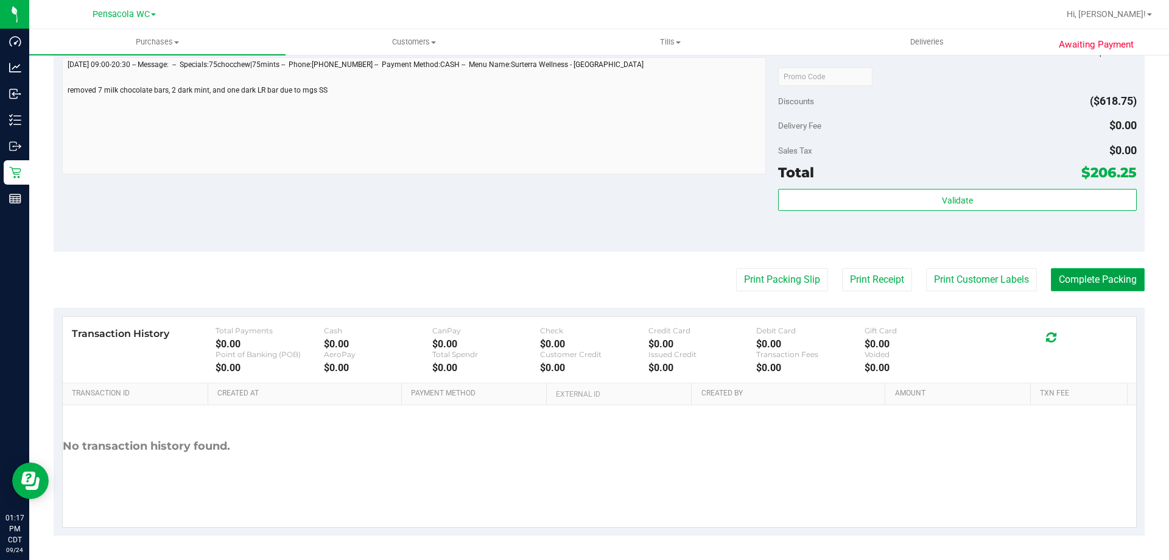
click at [1116, 288] on button "Complete Packing" at bounding box center [1098, 279] width 94 height 23
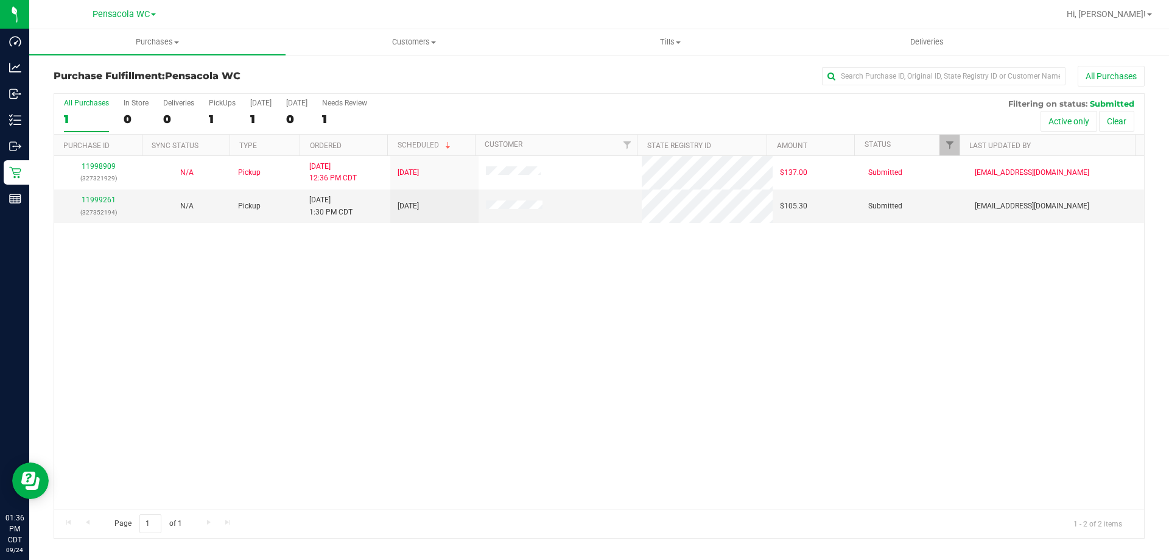
click at [589, 470] on div "11998909 (327321929) N/A Pickup 9/24/2025 12:36 PM CDT 9/24/2025 $137.00 Submit…" at bounding box center [599, 332] width 1090 height 353
click at [385, 284] on div "11998909 (327321929) N/A Pickup 9/24/2025 12:36 PM CDT 9/24/2025 $137.00 Submit…" at bounding box center [599, 332] width 1090 height 353
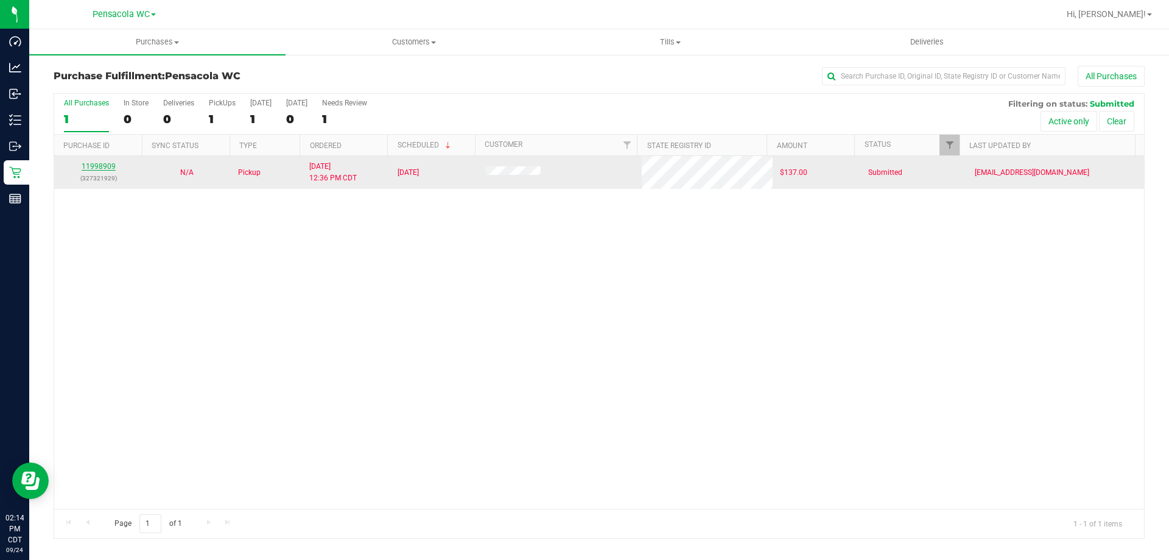
click at [91, 169] on link "11998909" at bounding box center [99, 166] width 34 height 9
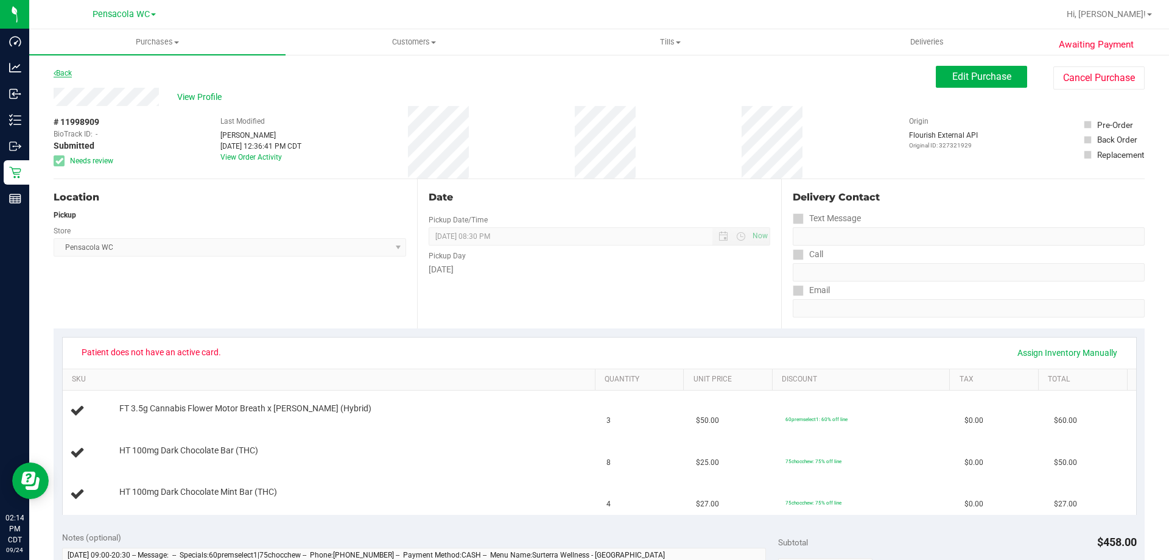
click at [55, 73] on icon at bounding box center [55, 72] width 2 height 7
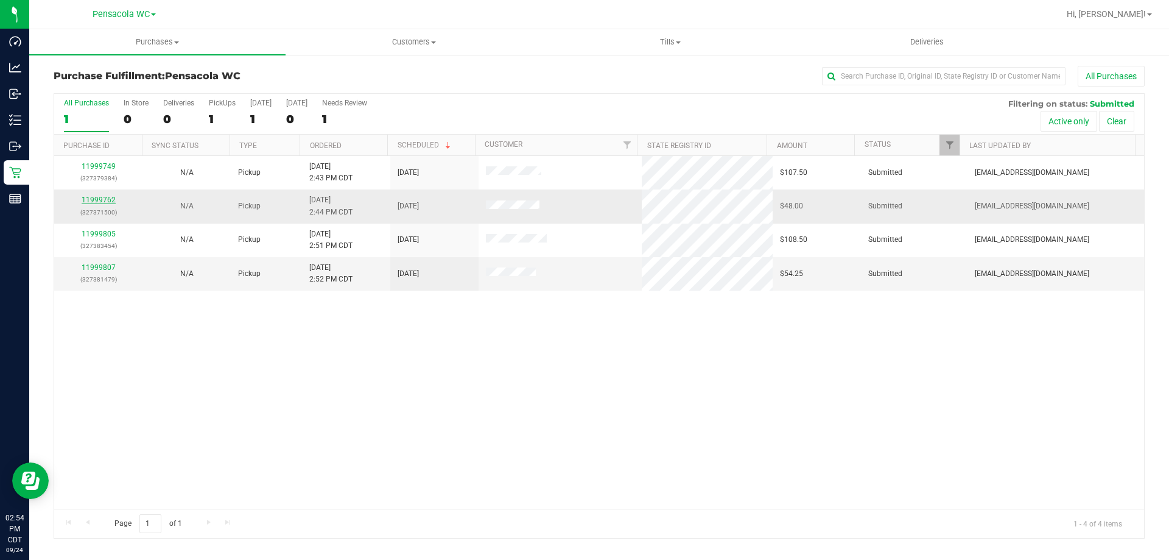
click at [114, 198] on link "11999762" at bounding box center [99, 199] width 34 height 9
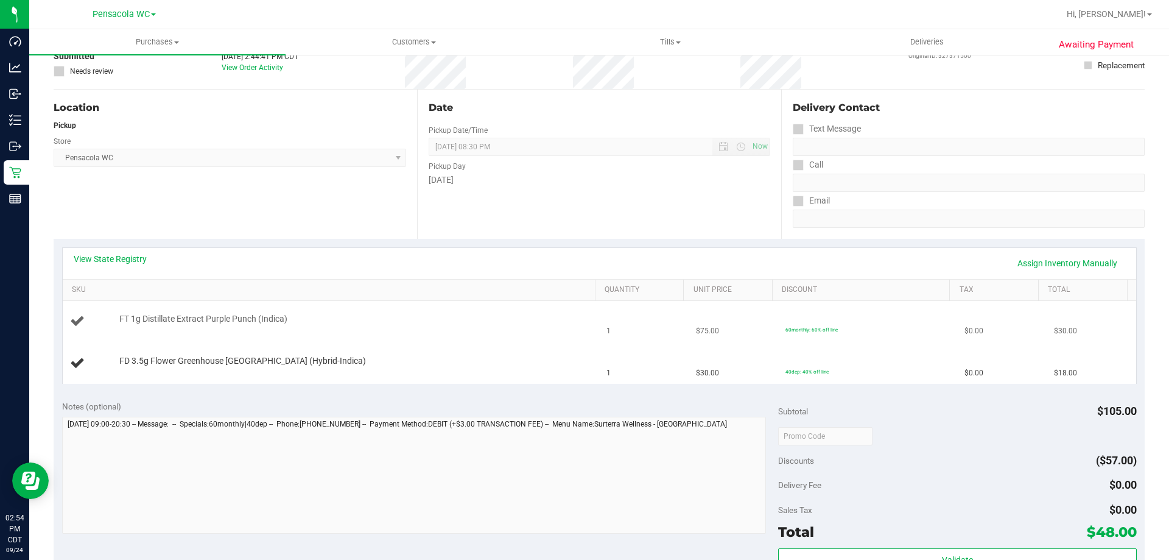
scroll to position [122, 0]
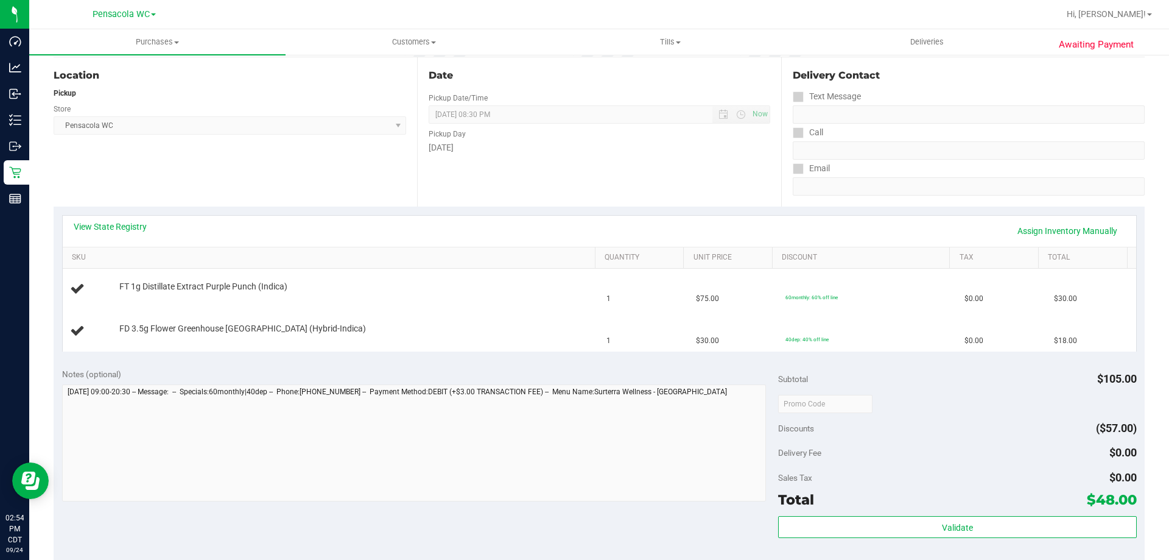
click at [82, 220] on div "View State Registry Assign Inventory Manually" at bounding box center [599, 231] width 1073 height 31
click at [84, 228] on link "View State Registry" at bounding box center [110, 226] width 73 height 12
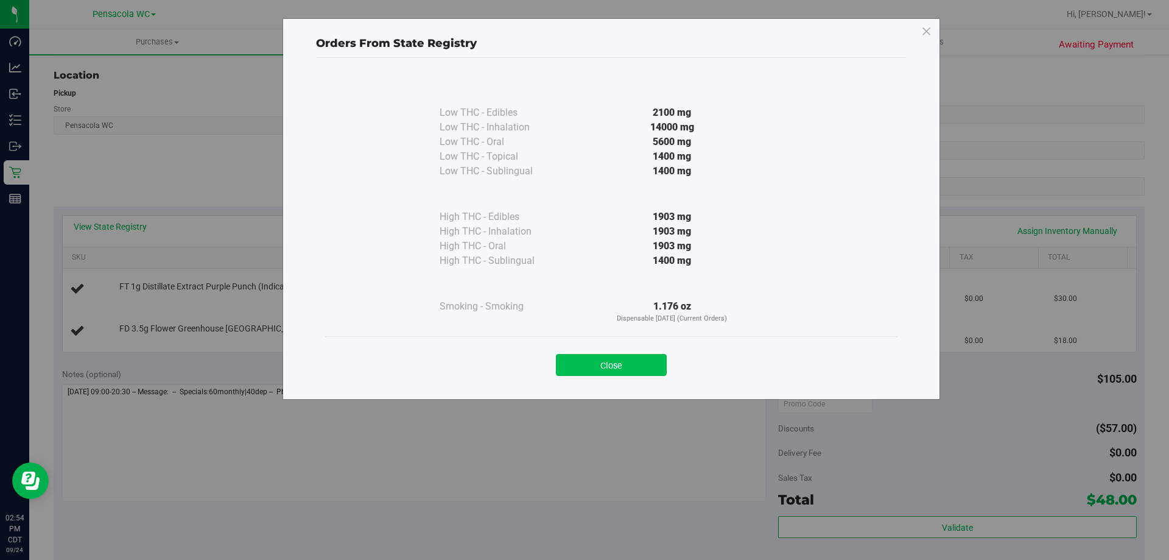
click at [625, 362] on button "Close" at bounding box center [611, 365] width 111 height 22
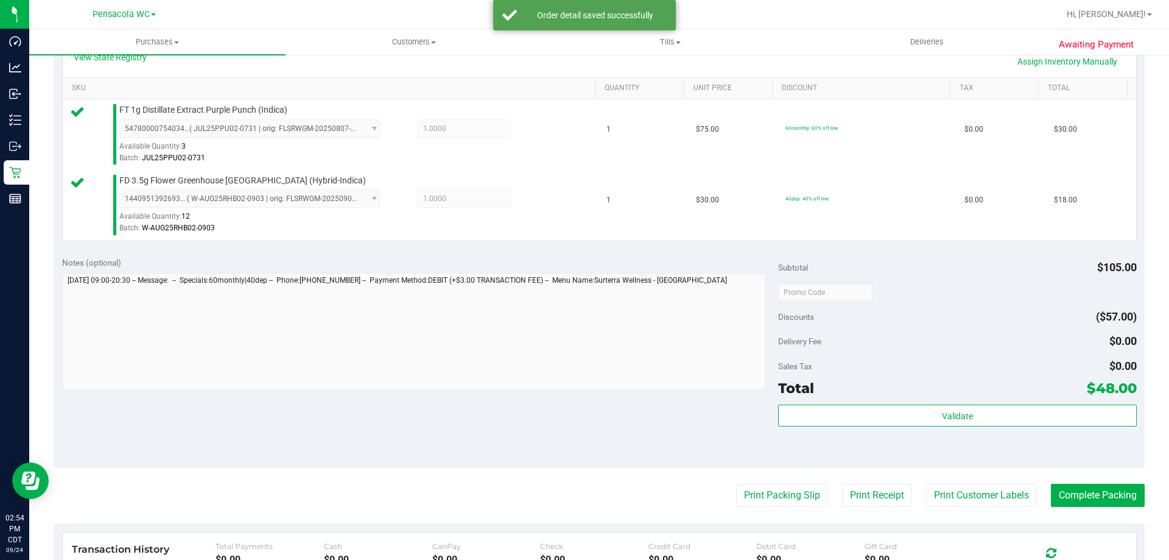
scroll to position [304, 0]
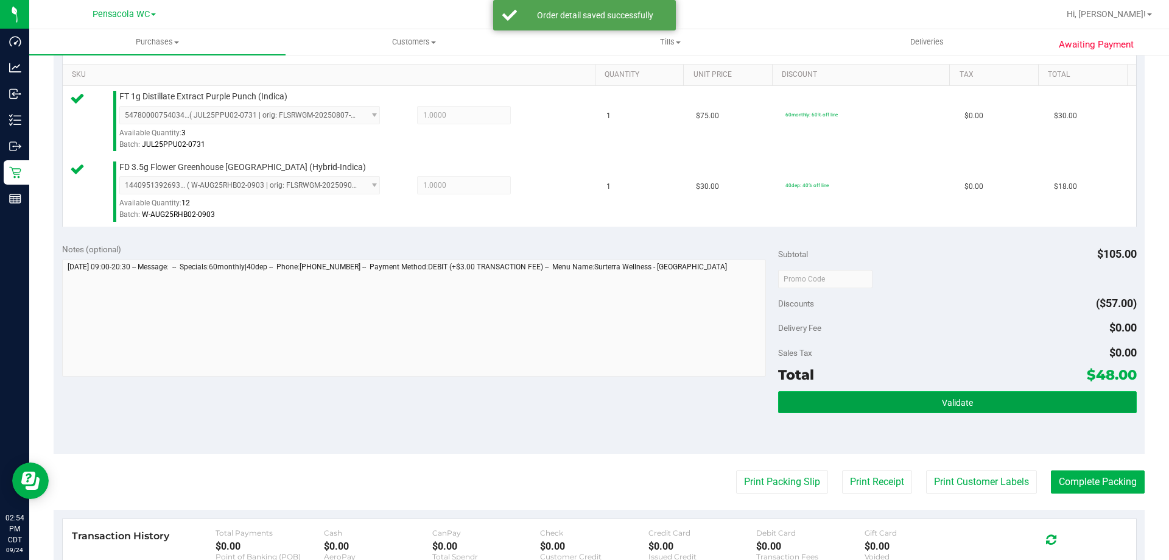
click at [971, 401] on button "Validate" at bounding box center [957, 402] width 358 height 22
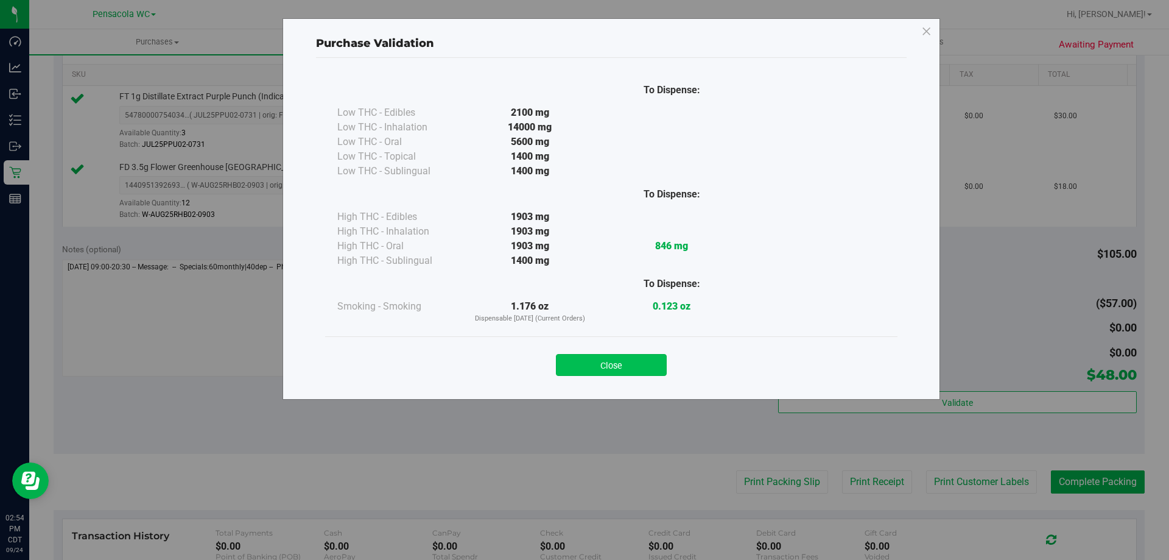
click at [643, 360] on button "Close" at bounding box center [611, 365] width 111 height 22
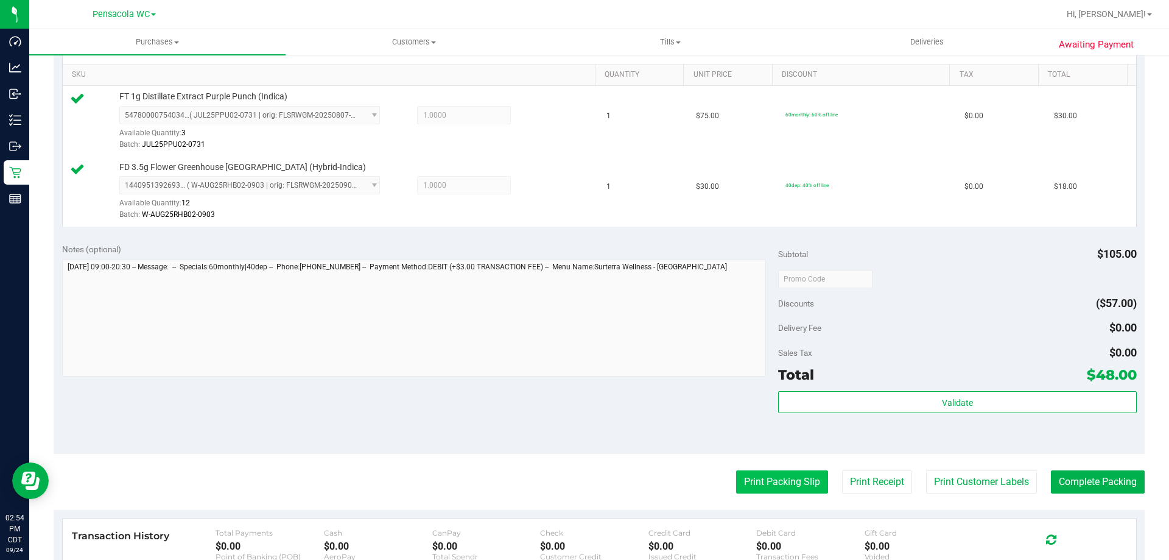
click at [795, 480] on button "Print Packing Slip" at bounding box center [782, 481] width 92 height 23
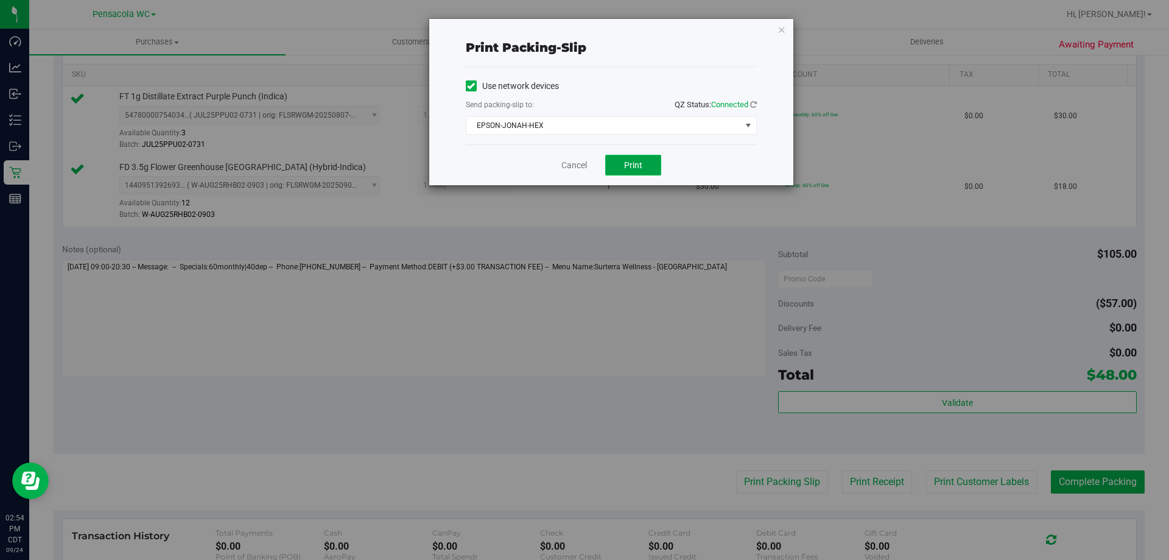
click at [635, 164] on span "Print" at bounding box center [633, 165] width 18 height 10
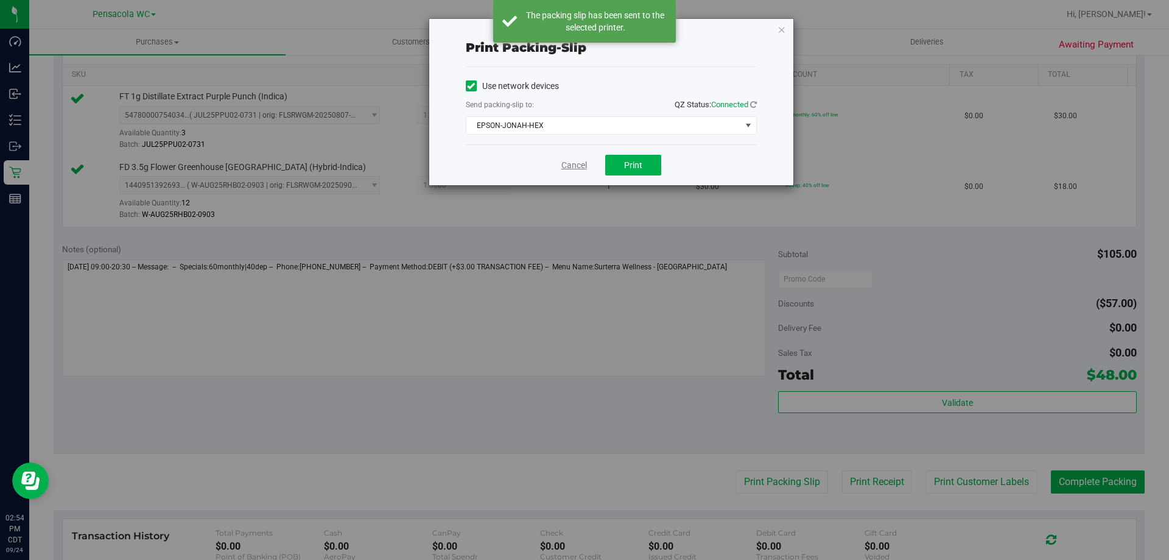
click at [577, 159] on link "Cancel" at bounding box center [574, 165] width 26 height 13
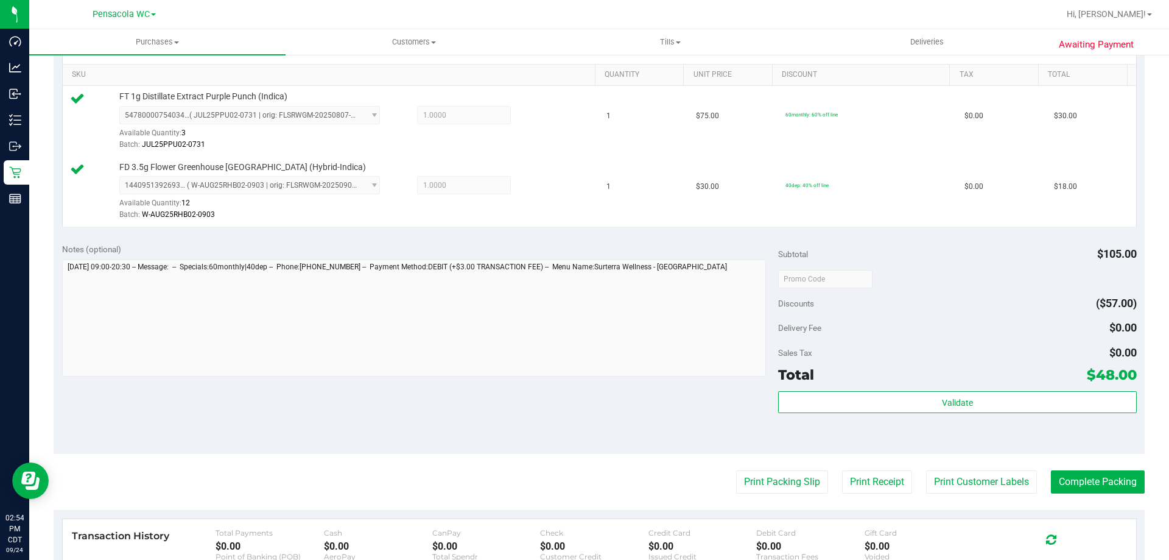
drag, startPoint x: 1113, startPoint y: 451, endPoint x: 1110, endPoint y: 460, distance: 9.6
click at [1113, 451] on div "Notes (optional) Subtotal $105.00 Discounts ($57.00) Delivery Fee $0.00 Sales T…" at bounding box center [599, 343] width 1091 height 219
click at [1101, 480] on button "Complete Packing" at bounding box center [1098, 481] width 94 height 23
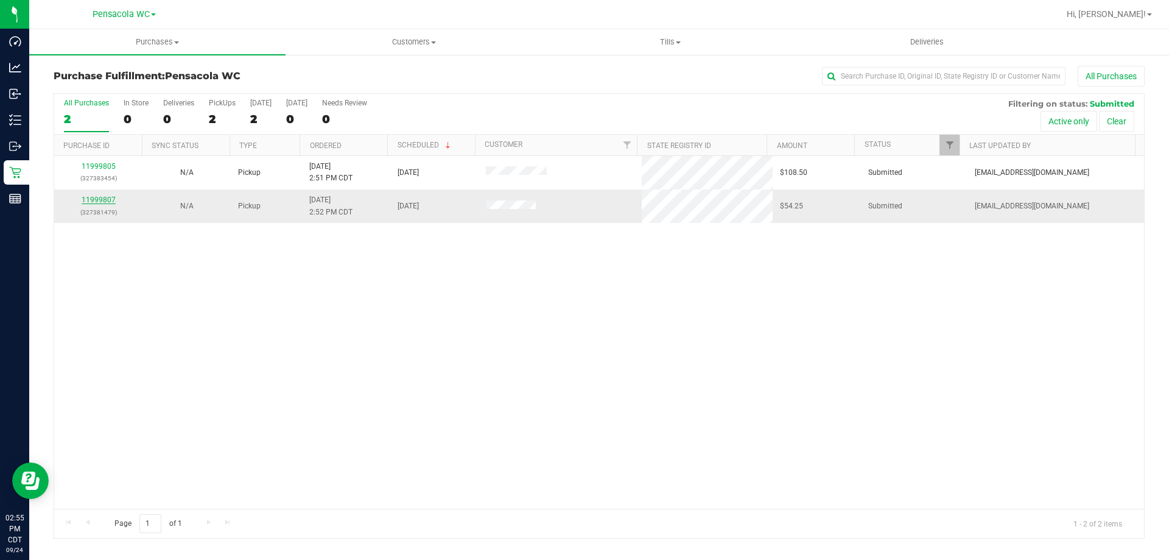
click at [98, 198] on link "11999807" at bounding box center [99, 199] width 34 height 9
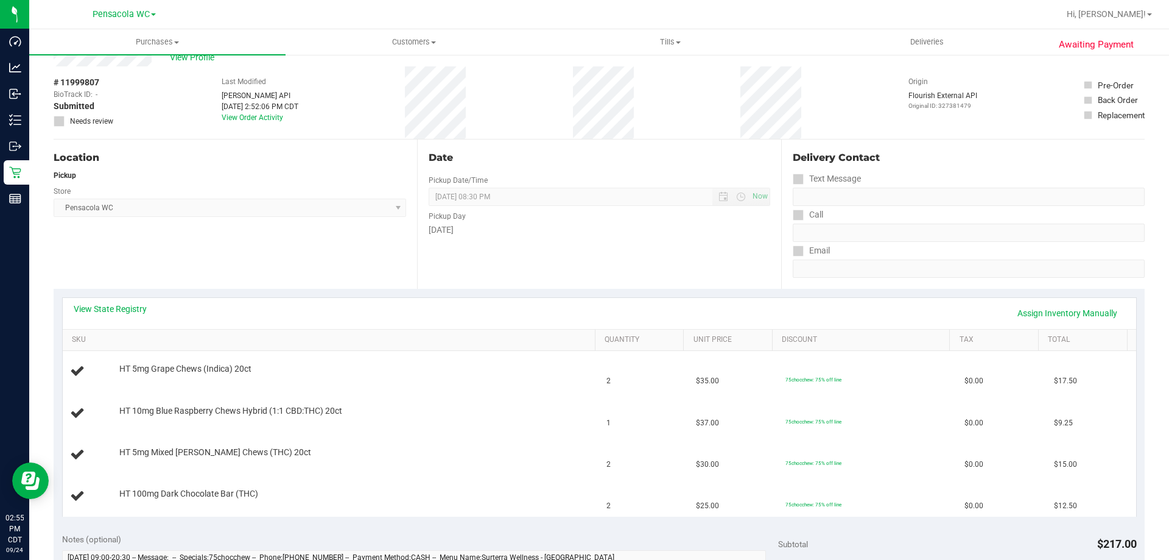
scroll to position [183, 0]
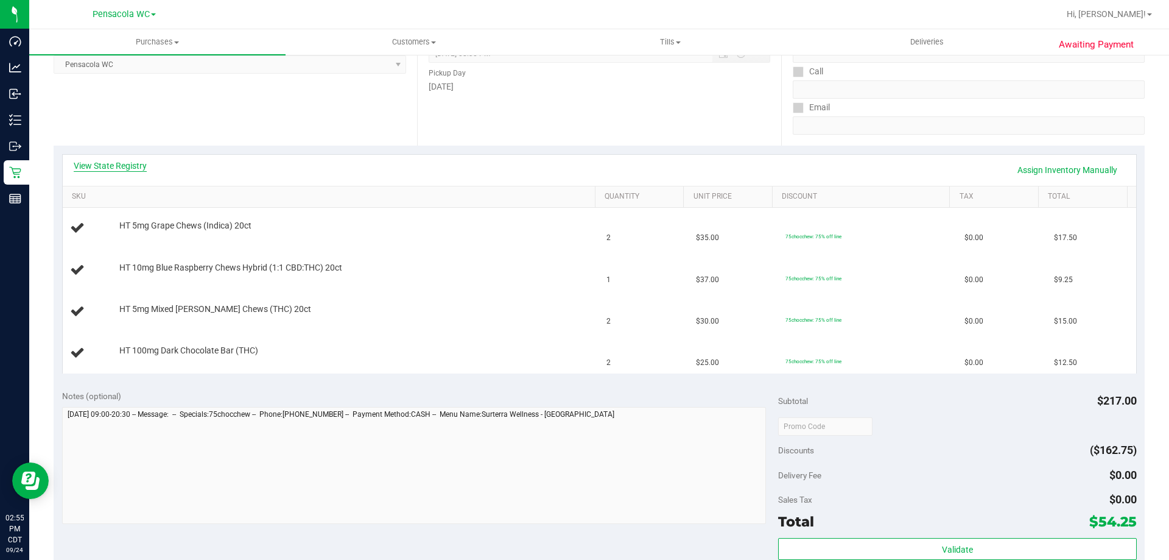
click at [142, 166] on link "View State Registry" at bounding box center [110, 166] width 73 height 12
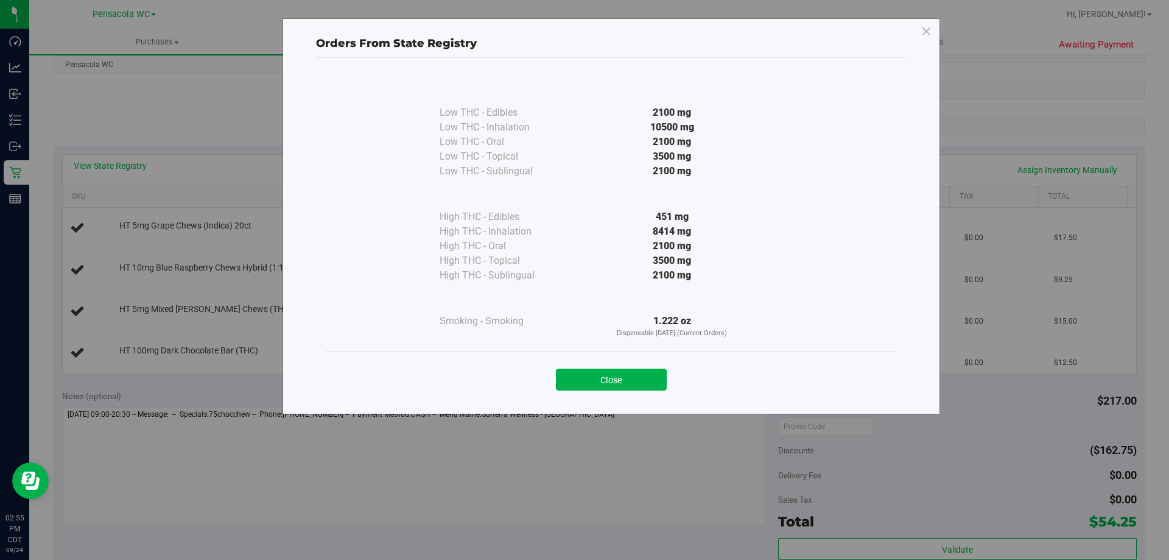
click at [630, 376] on button "Close" at bounding box center [611, 379] width 111 height 22
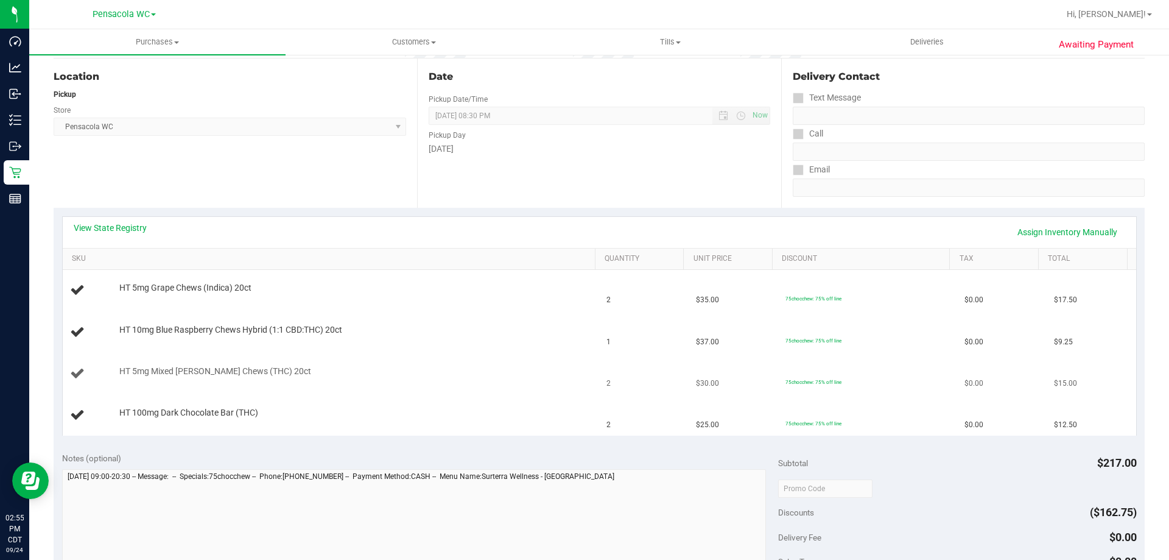
scroll to position [0, 0]
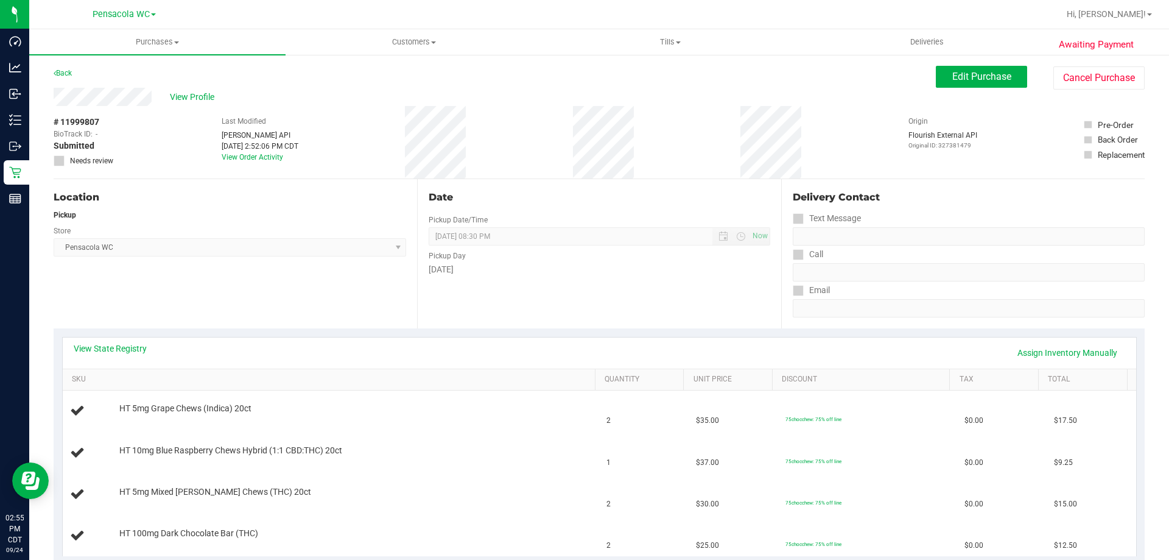
click at [978, 75] on span "Edit Purchase" at bounding box center [981, 77] width 59 height 12
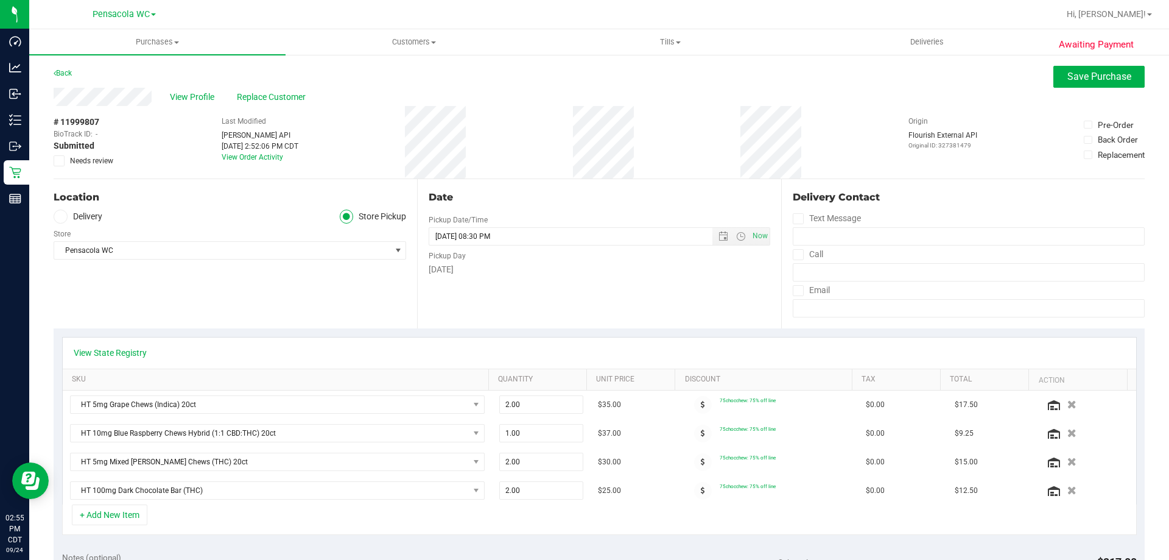
click at [87, 152] on div "# 11999807 BioTrack ID: - Submitted Needs review" at bounding box center [84, 141] width 61 height 51
click at [89, 160] on span "Needs review" at bounding box center [91, 160] width 43 height 11
click at [0, 0] on input "Needs review" at bounding box center [0, 0] width 0 height 0
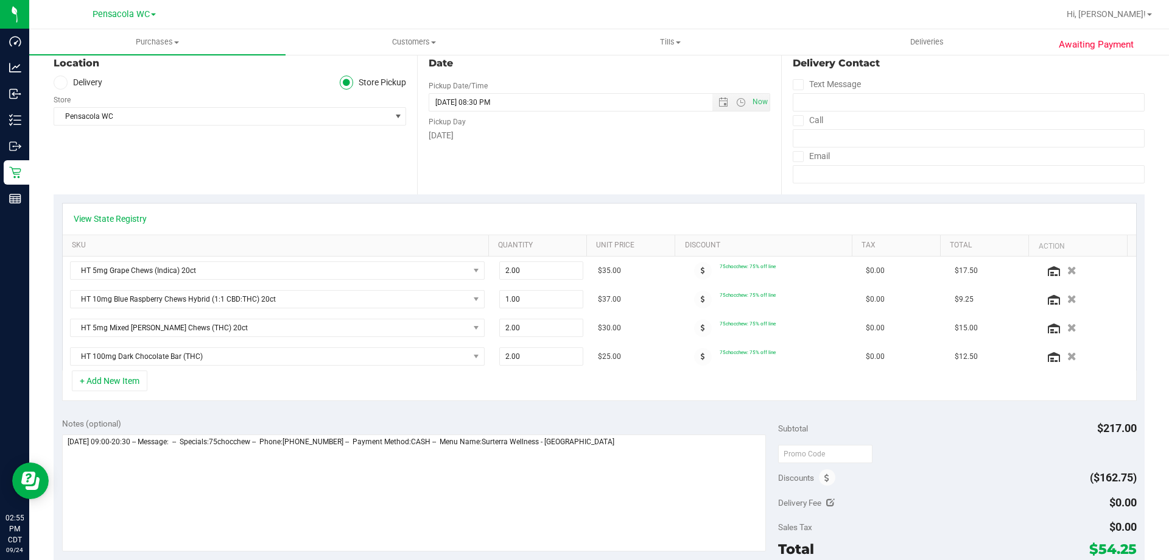
scroll to position [183, 0]
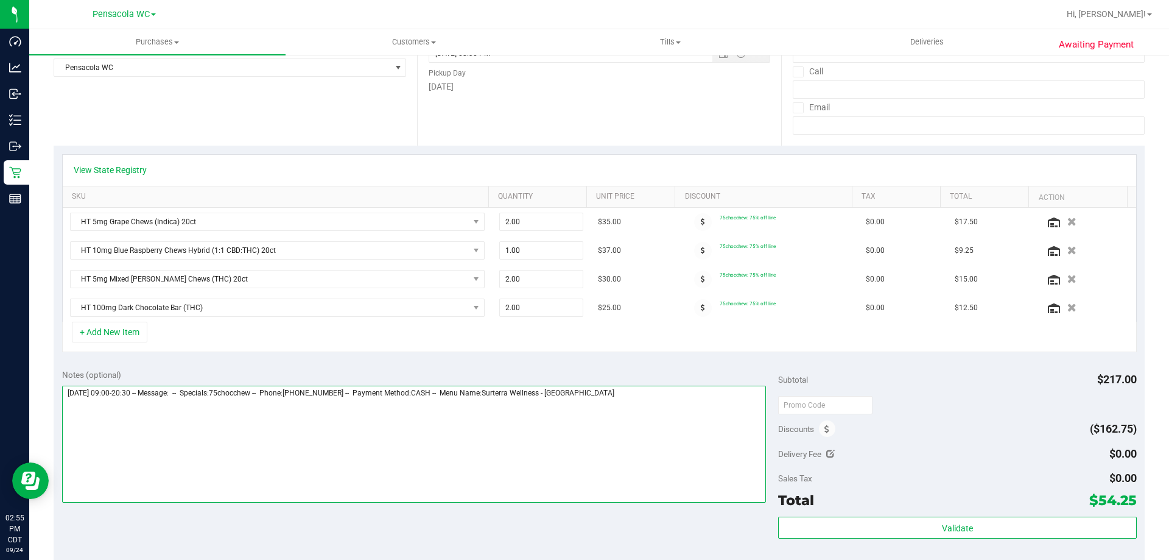
click at [647, 399] on textarea at bounding box center [414, 443] width 704 height 117
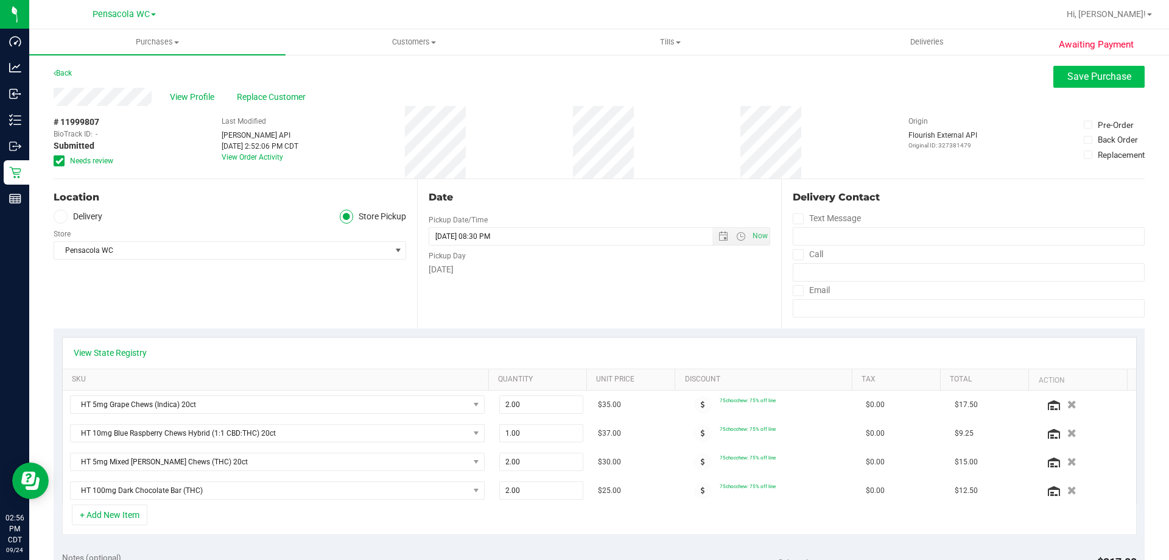
type textarea "Wednesday 09/24/2025 09:00-20:30 -- Message: -- Specials:75chocchew -- Phone:85…"
click at [1073, 68] on button "Save Purchase" at bounding box center [1098, 77] width 91 height 22
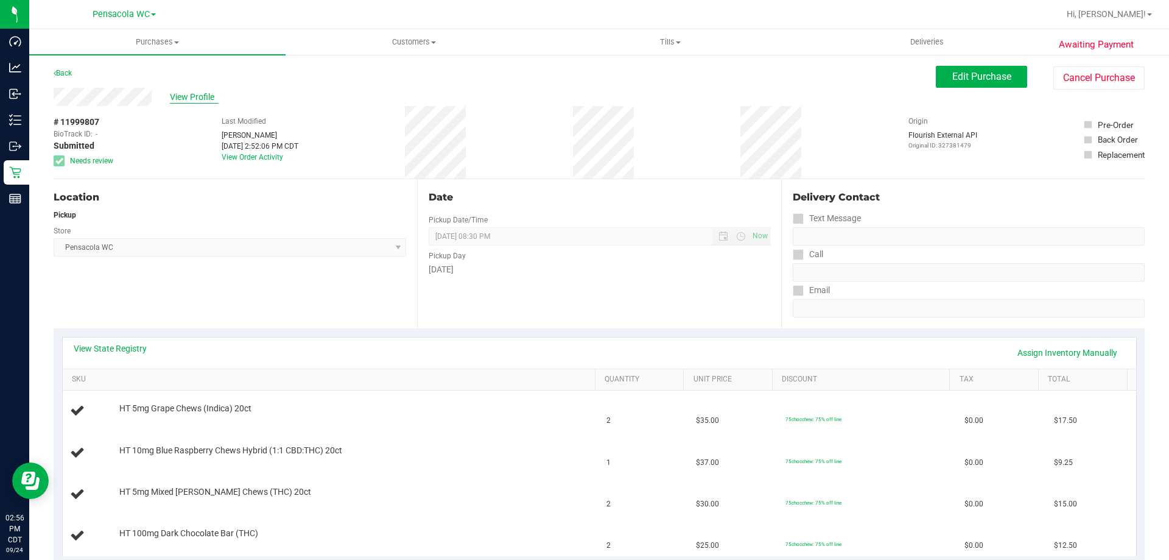
click at [195, 96] on span "View Profile" at bounding box center [194, 97] width 49 height 13
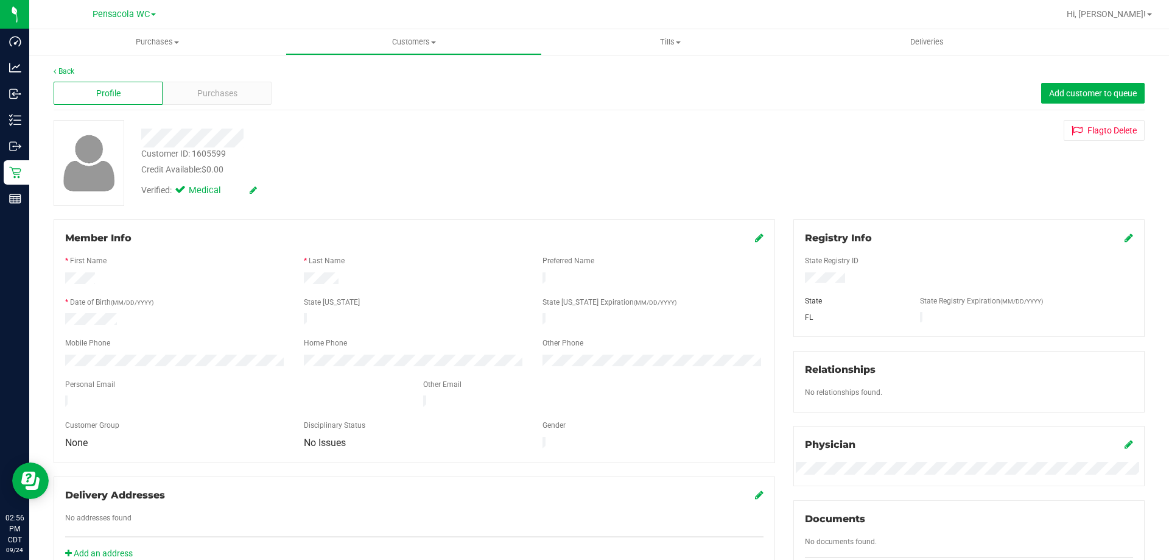
click at [219, 153] on div "Customer ID: 1605599" at bounding box center [183, 153] width 85 height 13
copy div "1605599"
click at [364, 512] on div "No addresses found" at bounding box center [414, 519] width 717 height 14
click at [236, 81] on div "Profile Purchases Add customer to queue" at bounding box center [599, 93] width 1091 height 33
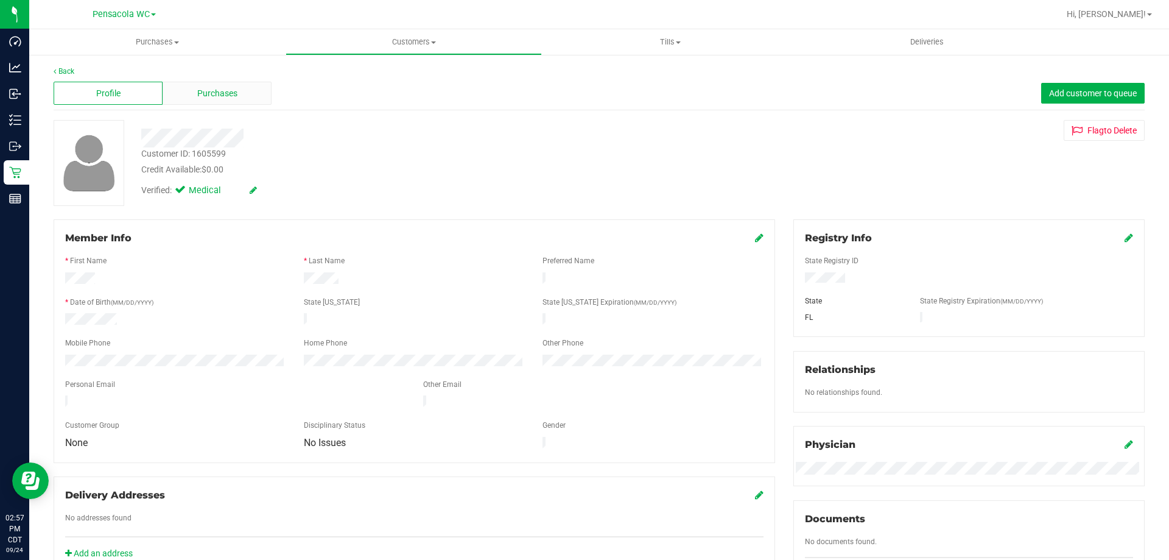
click at [230, 87] on span "Purchases" at bounding box center [217, 93] width 40 height 13
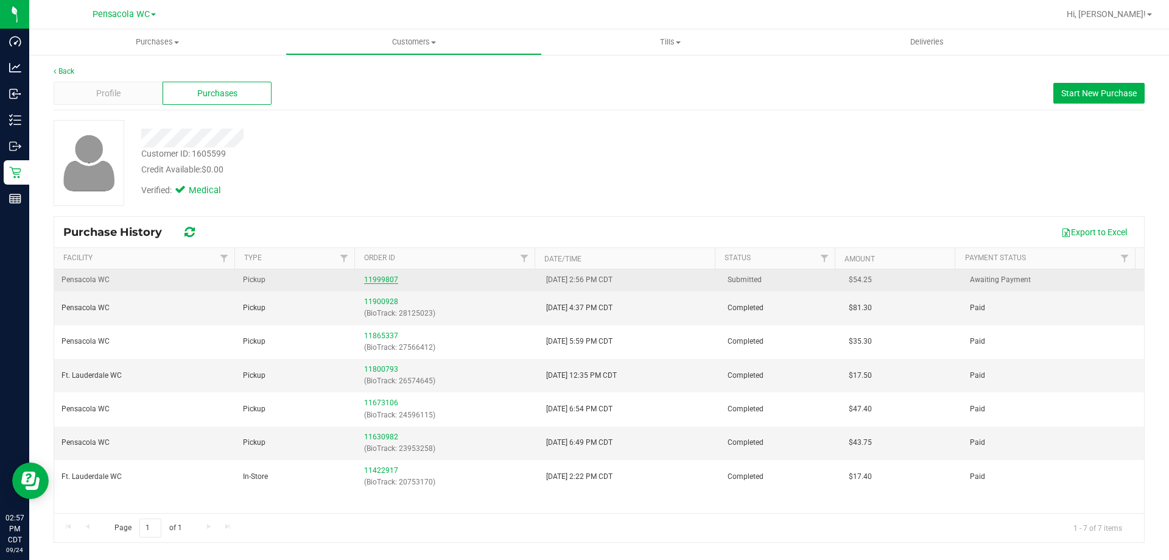
click at [388, 279] on link "11999807" at bounding box center [381, 279] width 34 height 9
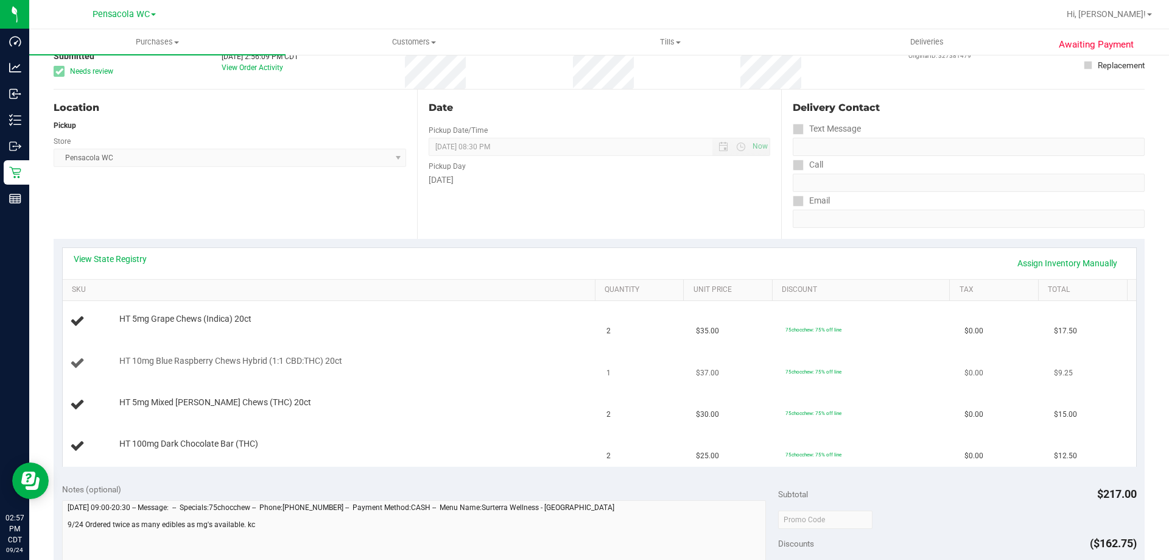
scroll to position [183, 0]
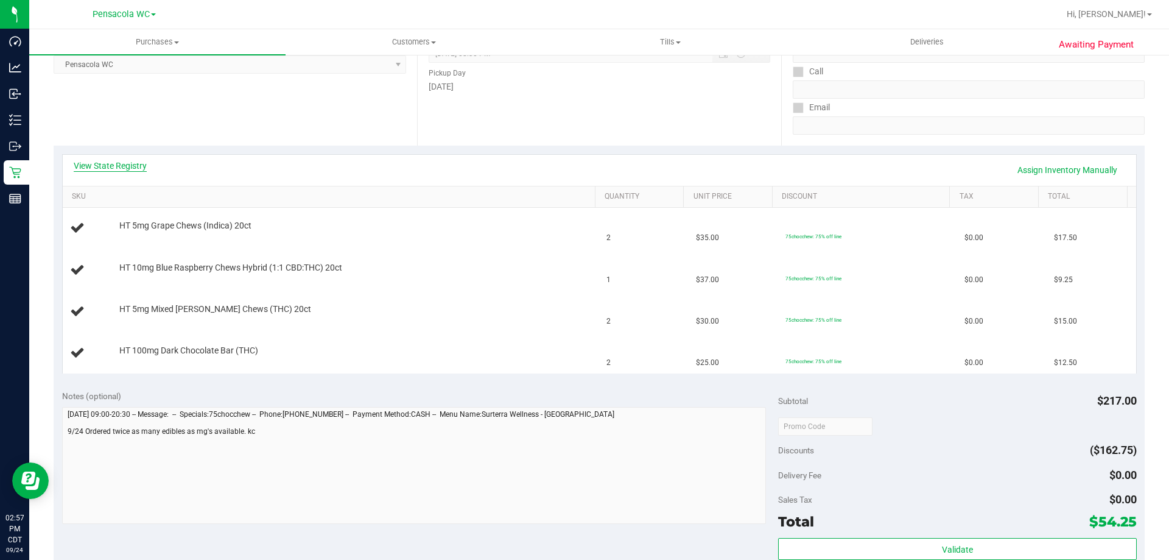
click at [122, 167] on link "View State Registry" at bounding box center [110, 166] width 73 height 12
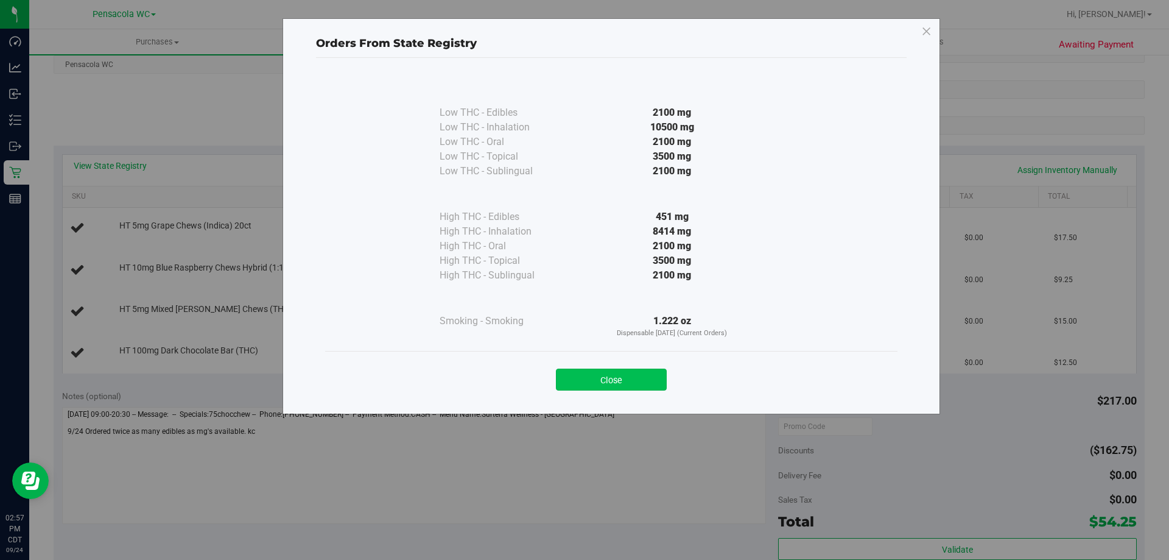
click at [630, 379] on button "Close" at bounding box center [611, 379] width 111 height 22
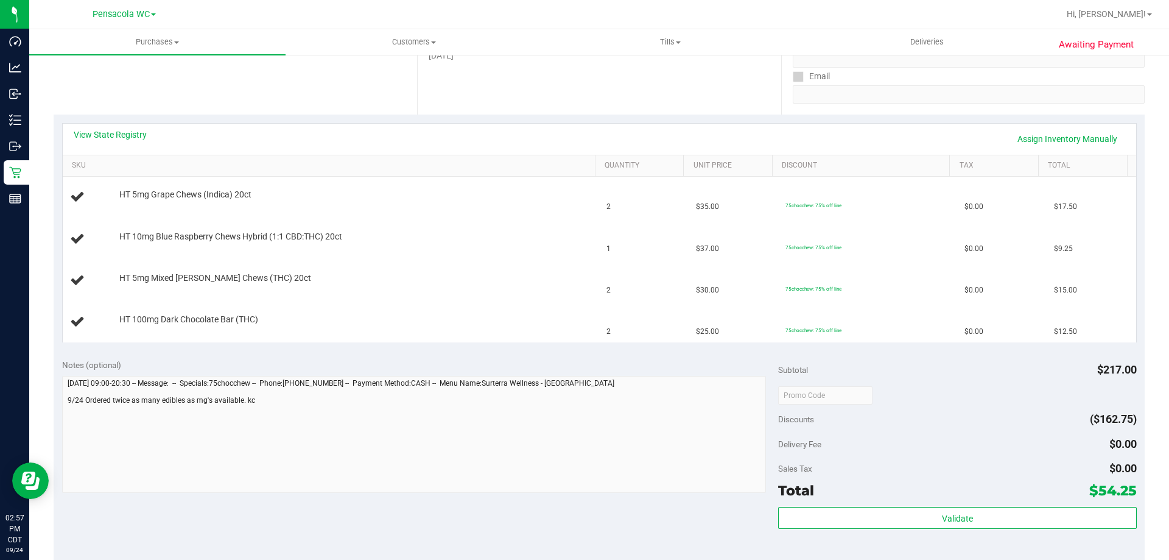
scroll to position [244, 0]
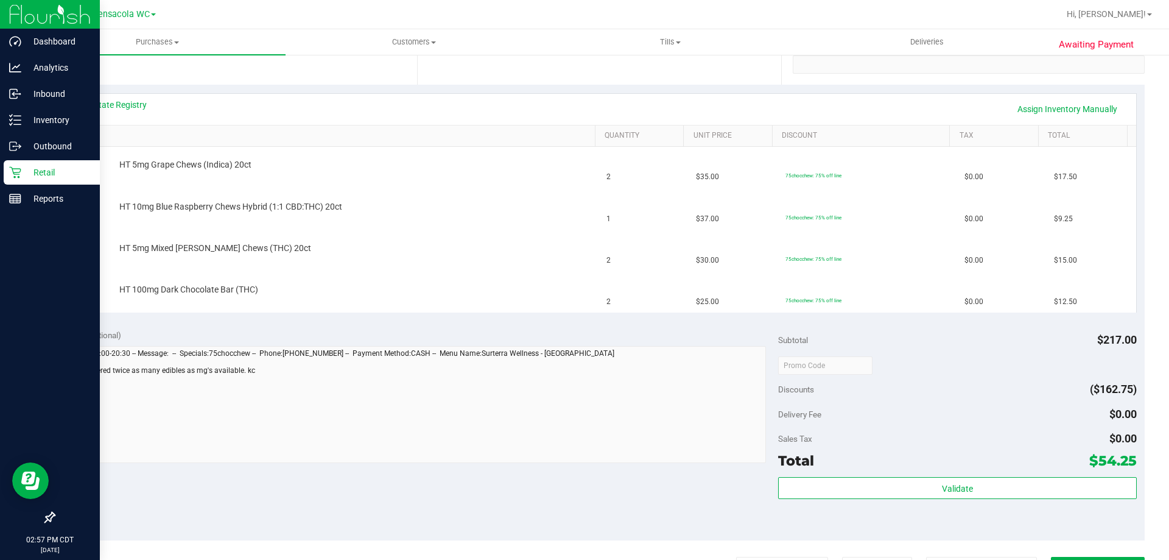
click at [32, 173] on p "Retail" at bounding box center [57, 172] width 73 height 15
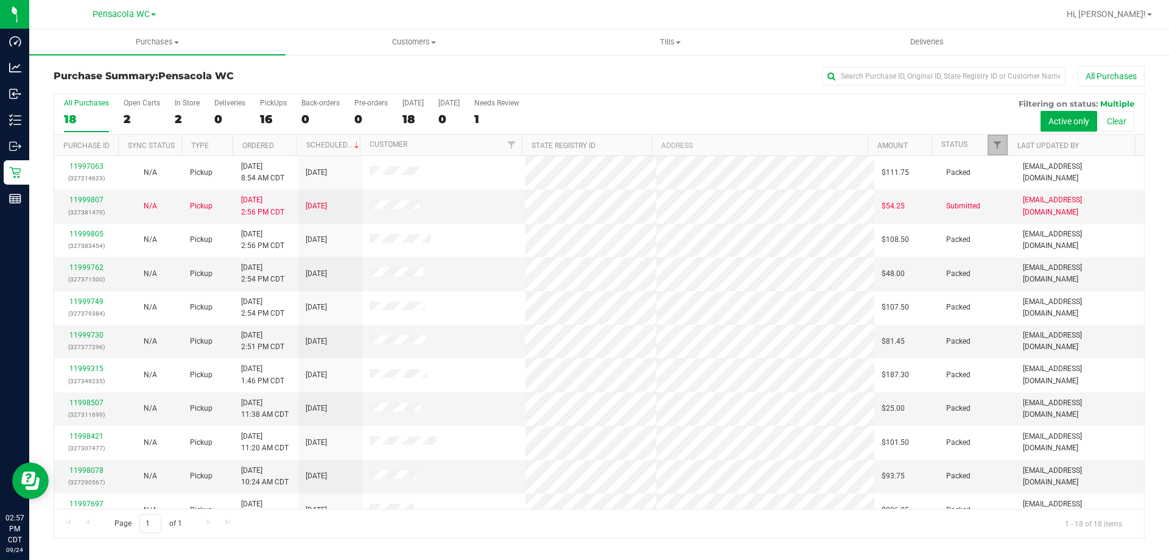
click at [1001, 144] on span "Filter" at bounding box center [997, 145] width 10 height 10
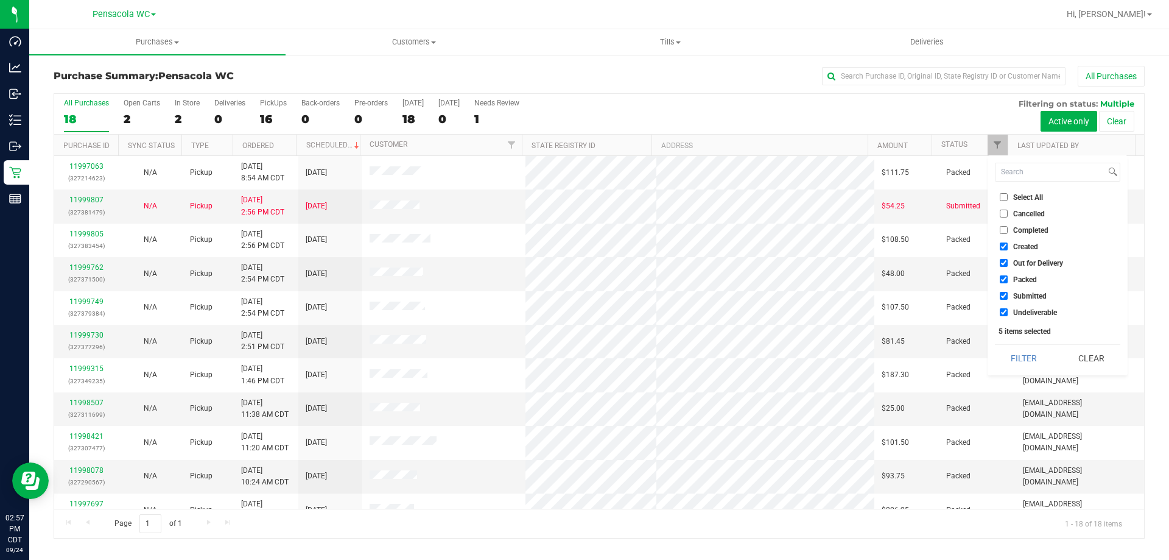
click at [1008, 198] on label "Select All" at bounding box center [1021, 197] width 43 height 8
click at [1008, 198] on input "Select All" at bounding box center [1004, 197] width 8 height 8
checkbox input "true"
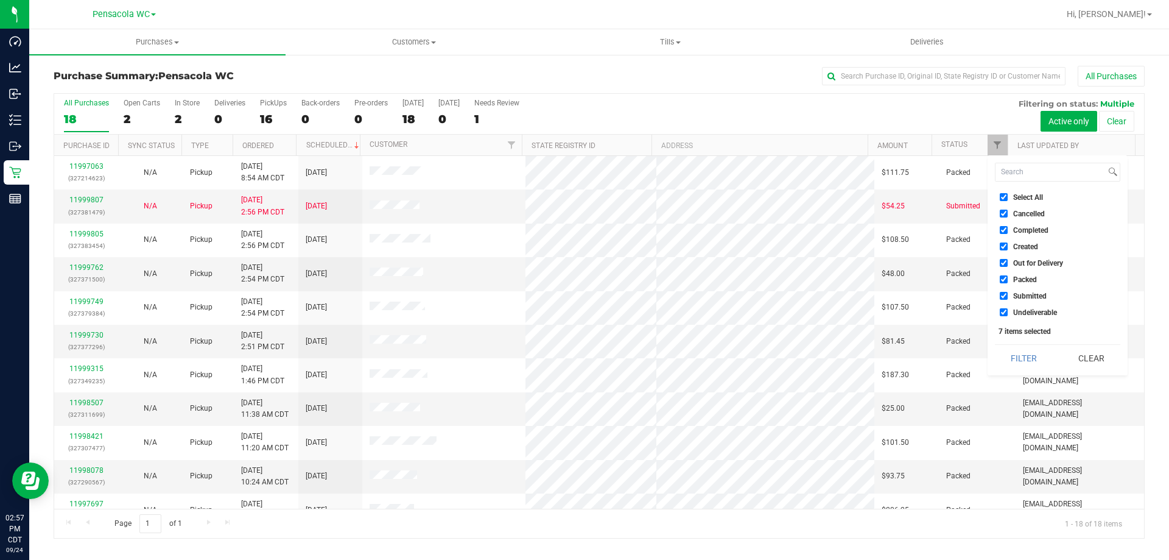
click at [1008, 198] on label "Select All" at bounding box center [1021, 197] width 43 height 8
click at [1008, 198] on input "Select All" at bounding box center [1004, 197] width 8 height 8
checkbox input "false"
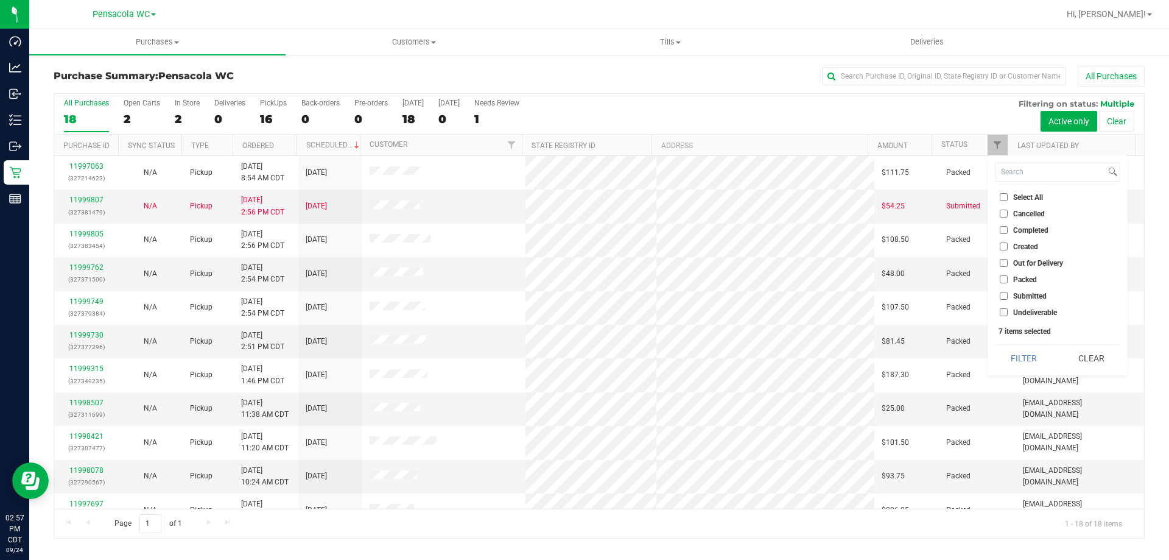
checkbox input "false"
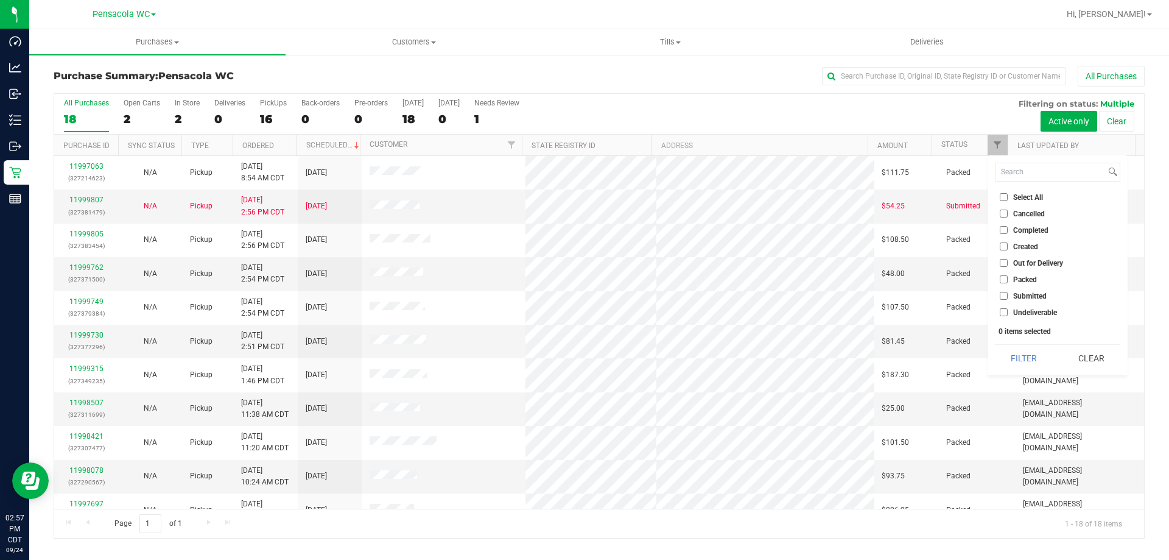
click at [1019, 298] on span "Submitted" at bounding box center [1029, 295] width 33 height 7
click at [1008, 298] on input "Submitted" at bounding box center [1004, 296] width 8 height 8
checkbox input "true"
click at [1025, 351] on button "Filter" at bounding box center [1024, 358] width 58 height 27
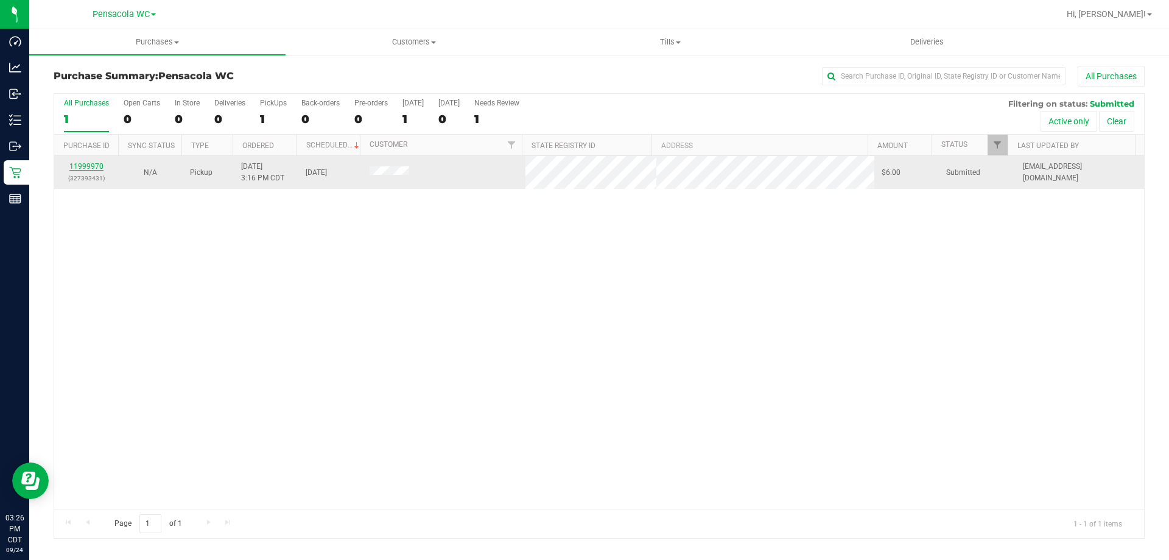
click at [98, 169] on link "11999970" at bounding box center [86, 166] width 34 height 9
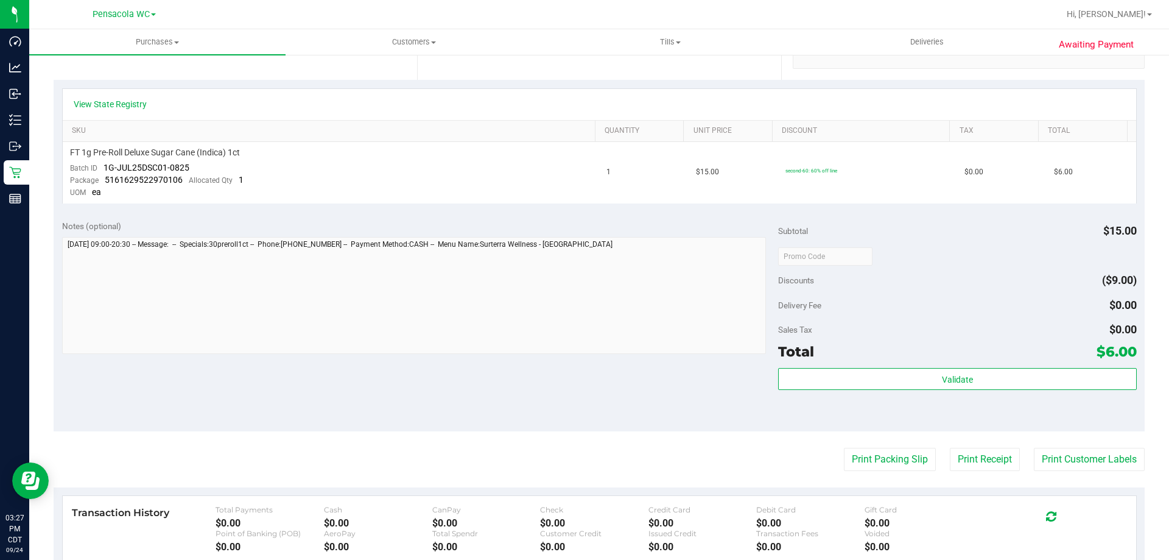
scroll to position [244, 0]
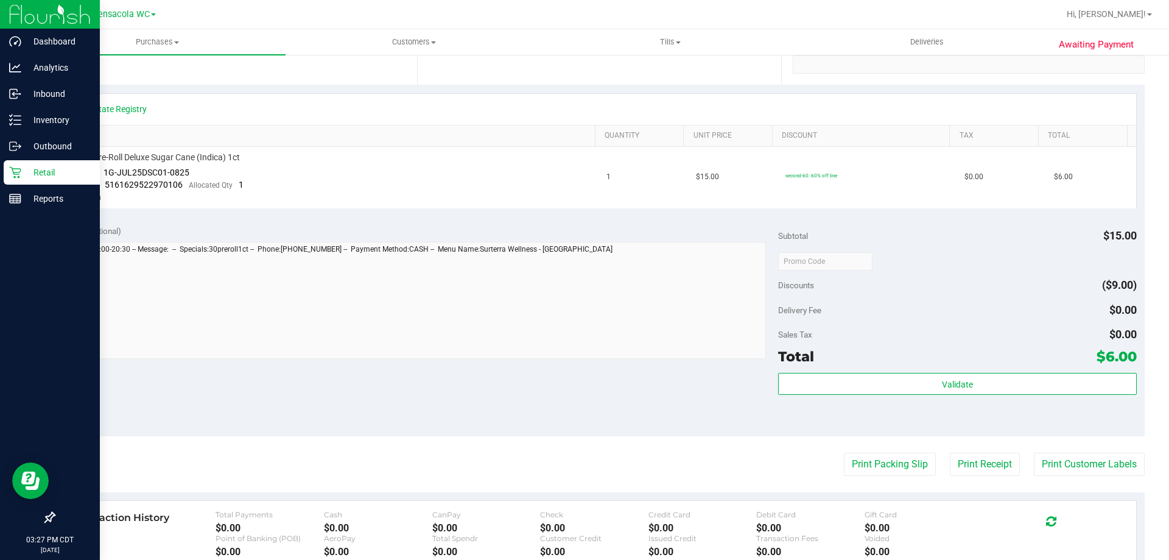
click at [11, 173] on icon at bounding box center [15, 172] width 12 height 12
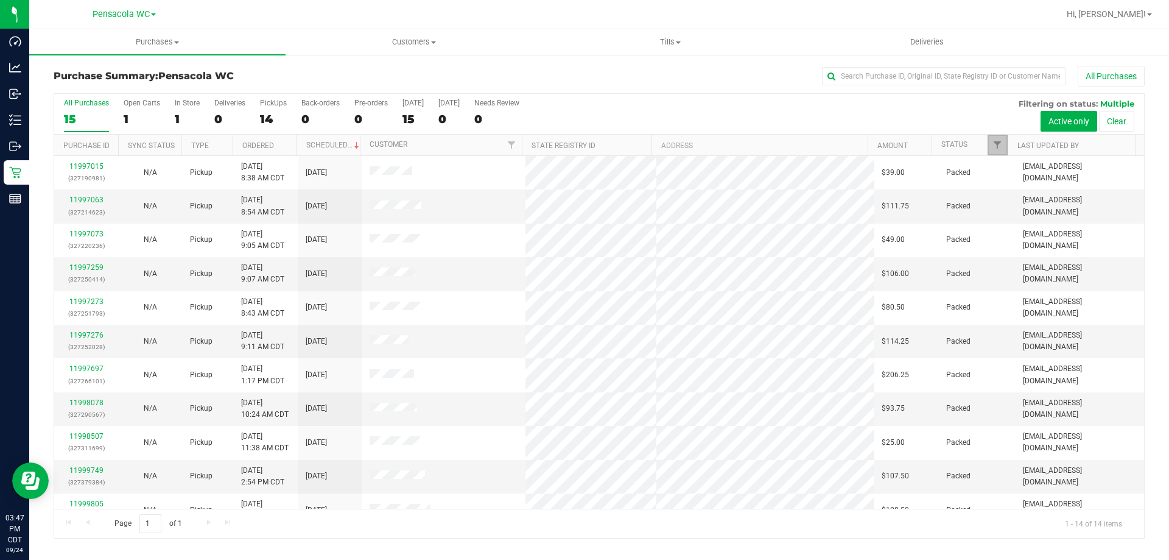
click at [990, 147] on link "Filter" at bounding box center [998, 145] width 20 height 21
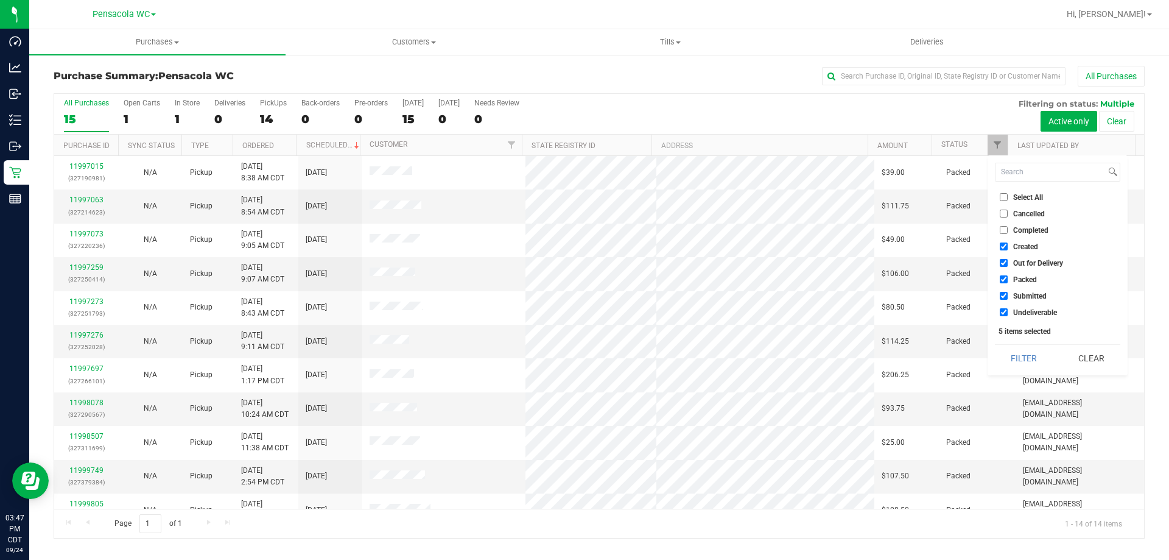
click at [1001, 198] on input "Select All" at bounding box center [1004, 197] width 8 height 8
checkbox input "true"
click at [1001, 198] on input "Select All" at bounding box center [1004, 197] width 8 height 8
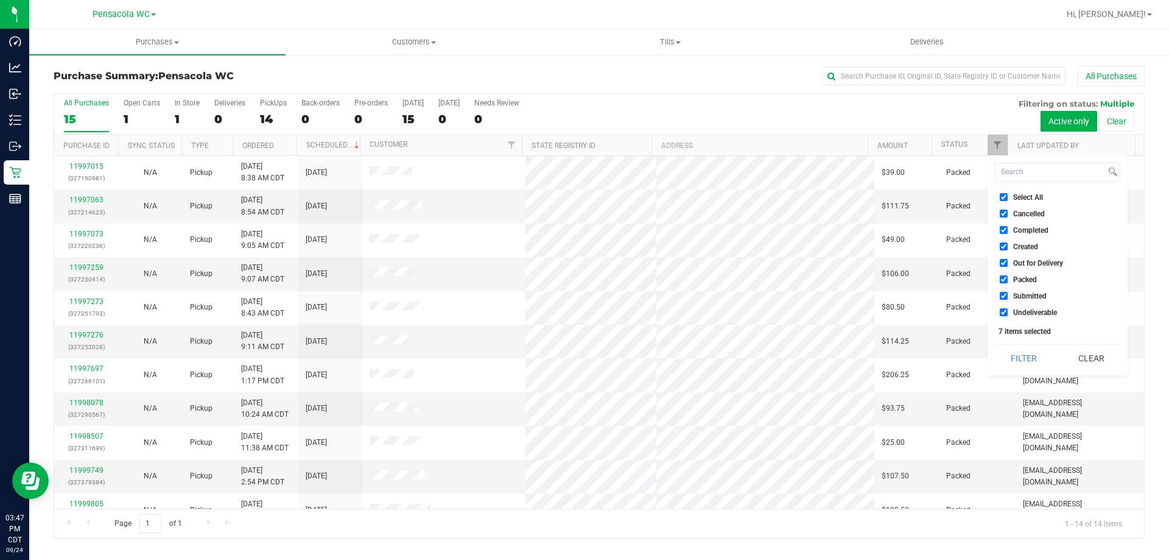
checkbox input "false"
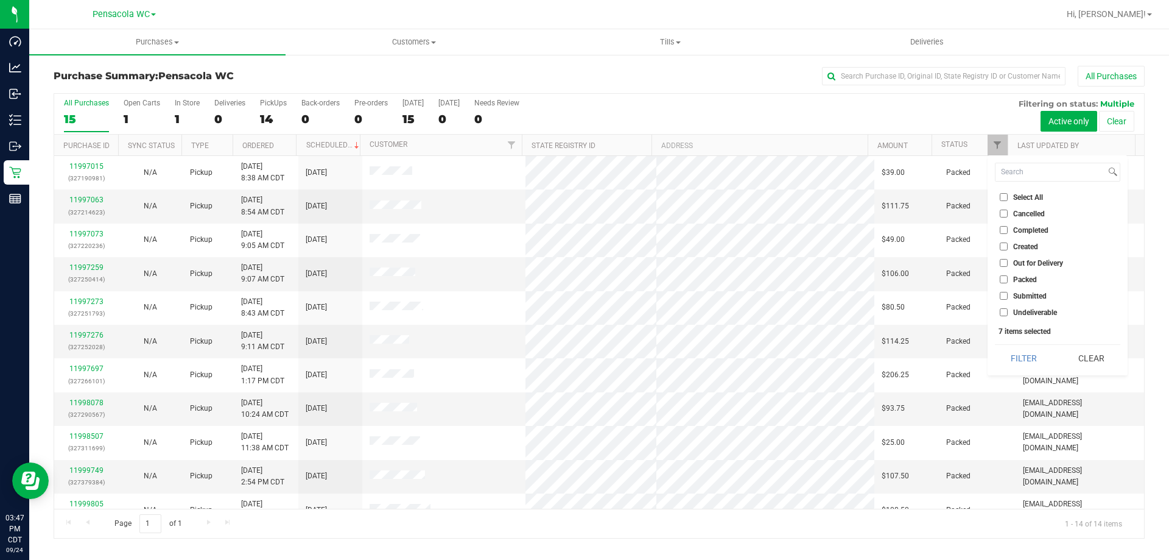
checkbox input "false"
click at [1001, 296] on input "Submitted" at bounding box center [1004, 296] width 8 height 8
checkbox input "true"
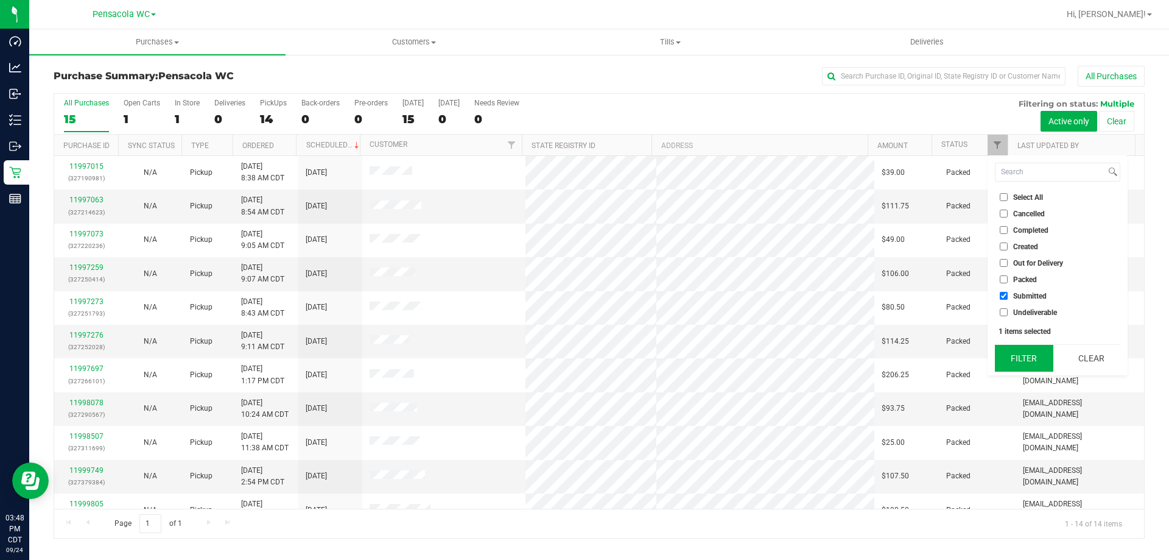
click at [1015, 360] on button "Filter" at bounding box center [1024, 358] width 58 height 27
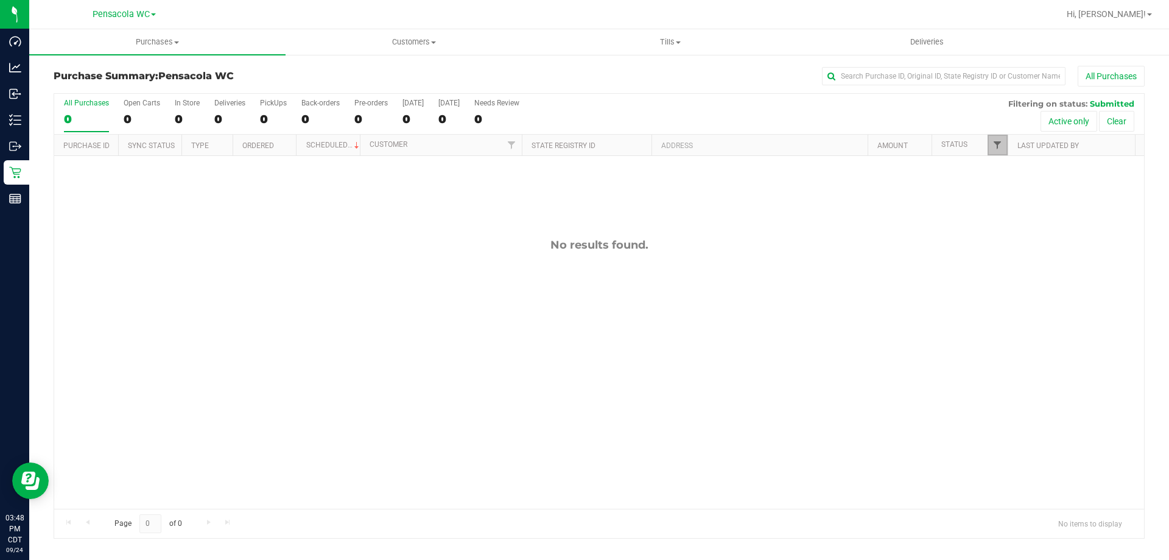
click at [992, 147] on span "Filter" at bounding box center [997, 145] width 10 height 10
click at [1014, 280] on span "Packed" at bounding box center [1025, 279] width 24 height 7
click at [1008, 280] on input "Packed" at bounding box center [1004, 279] width 8 height 8
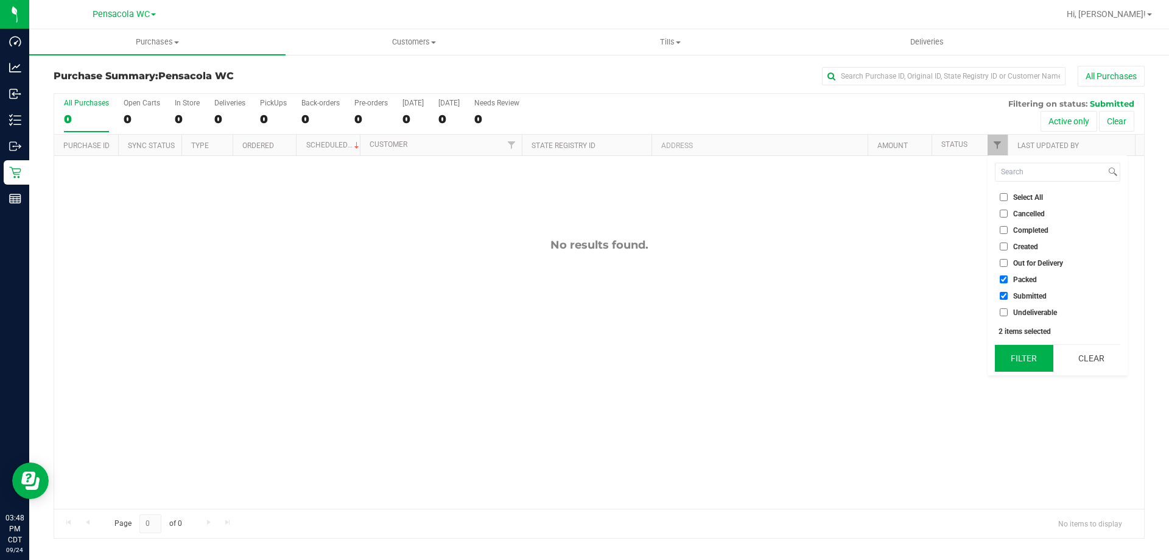
click at [1002, 355] on button "Filter" at bounding box center [1024, 358] width 58 height 27
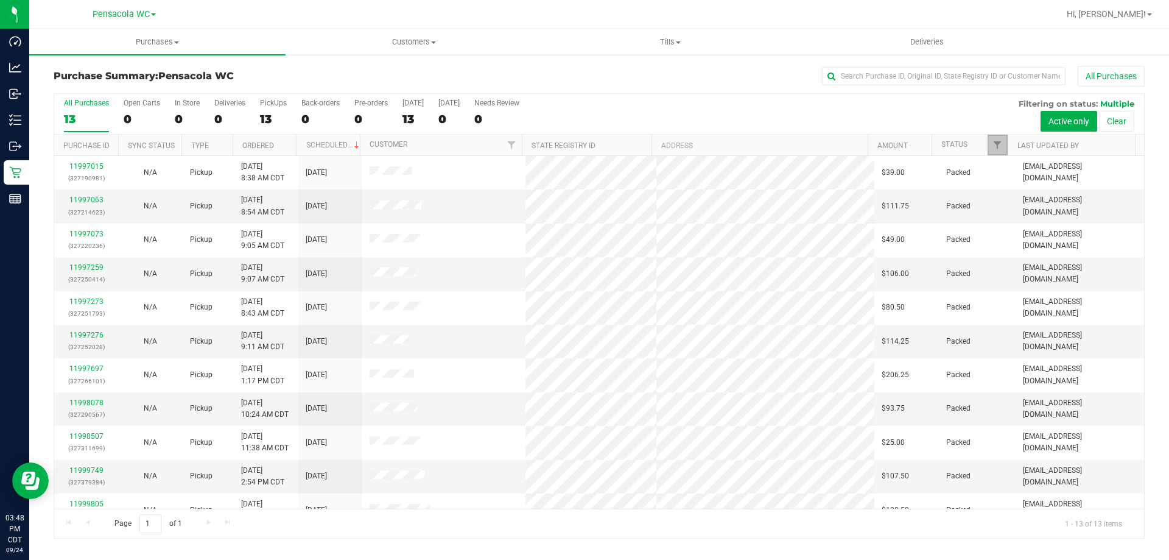
click at [998, 139] on link "Filter" at bounding box center [998, 145] width 20 height 21
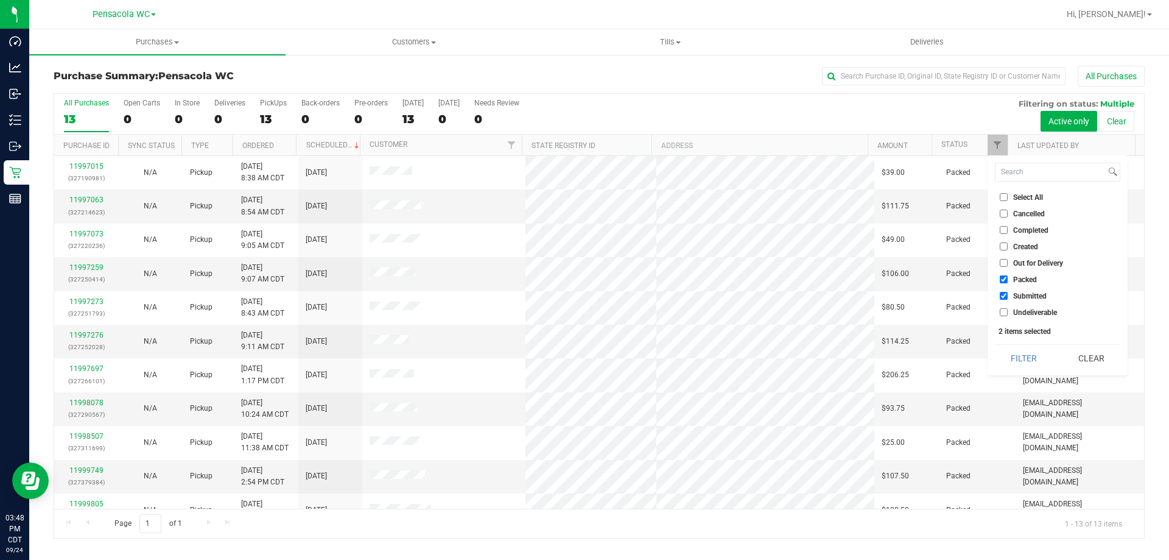
click at [1008, 277] on label "Packed" at bounding box center [1018, 279] width 37 height 8
click at [1008, 277] on input "Packed" at bounding box center [1004, 279] width 8 height 8
checkbox input "false"
drag, startPoint x: 1013, startPoint y: 342, endPoint x: 1012, endPoint y: 348, distance: 6.7
click at [1013, 347] on div "Select All Cancelled Completed Created Out for Delivery Packed Submitted Undeli…" at bounding box center [1058, 265] width 140 height 220
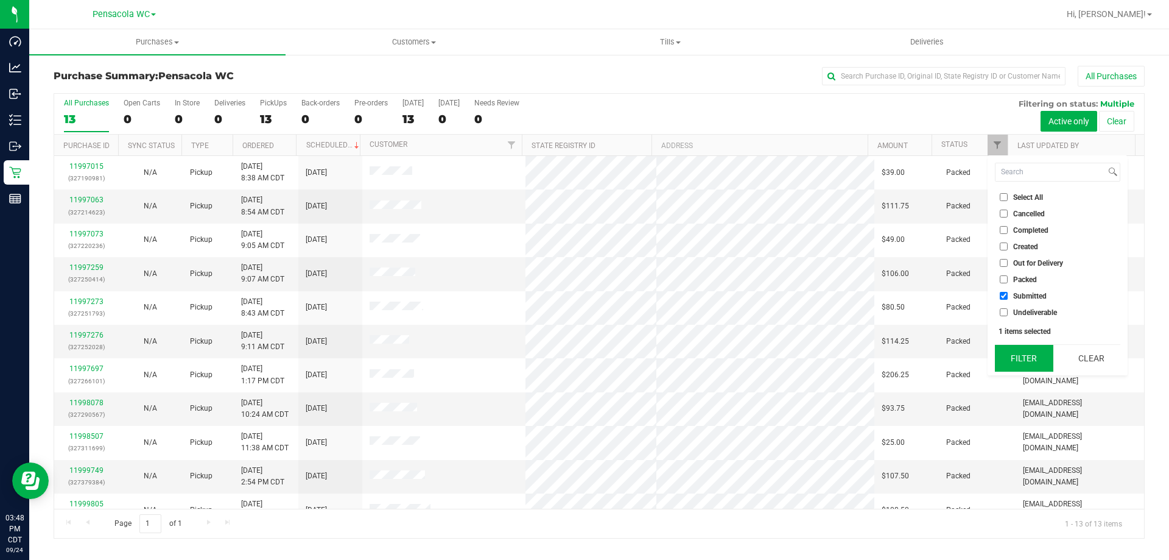
click at [1010, 358] on button "Filter" at bounding box center [1024, 358] width 58 height 27
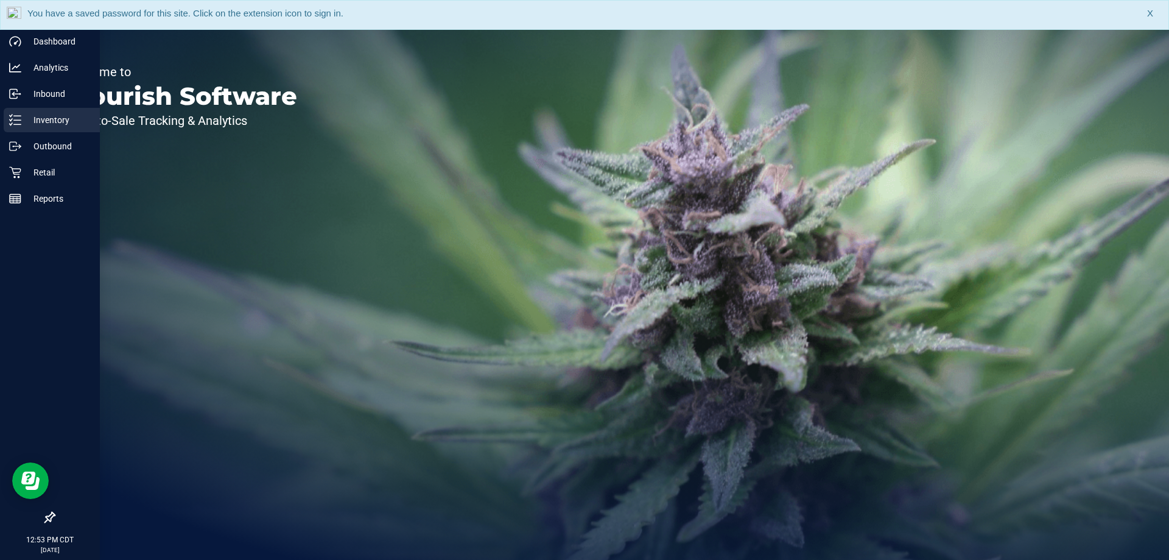
click at [29, 108] on div "Inventory" at bounding box center [52, 120] width 96 height 24
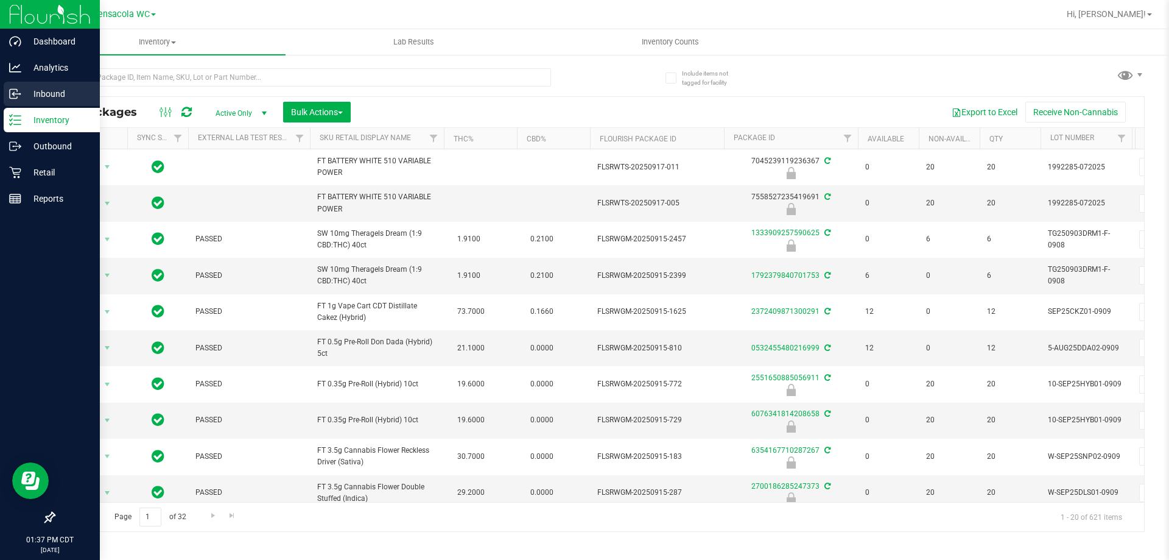
click at [24, 92] on p "Inbound" at bounding box center [57, 93] width 73 height 15
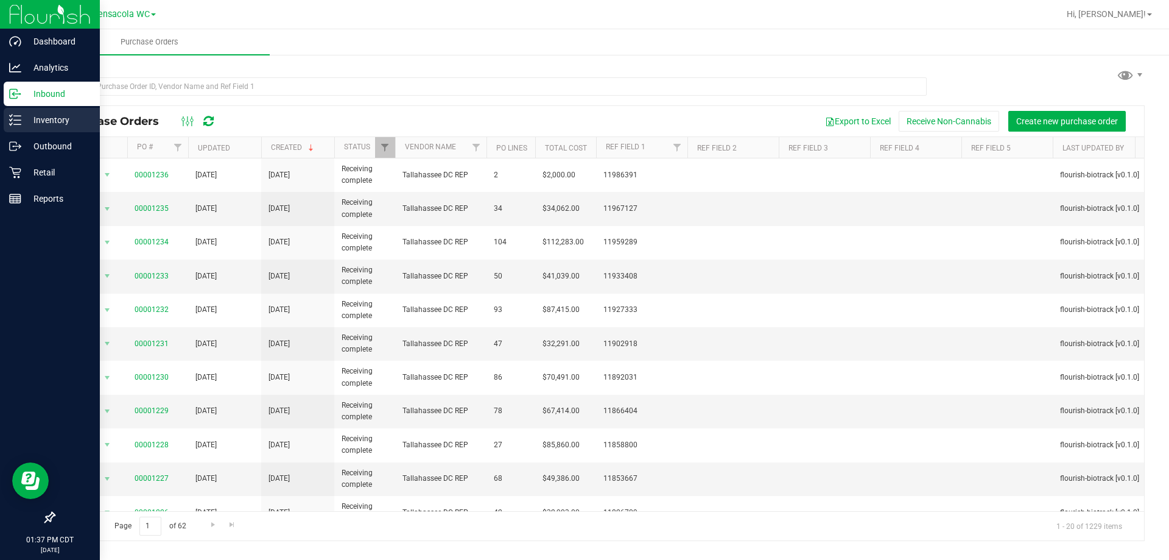
click at [21, 121] on icon at bounding box center [15, 120] width 12 height 12
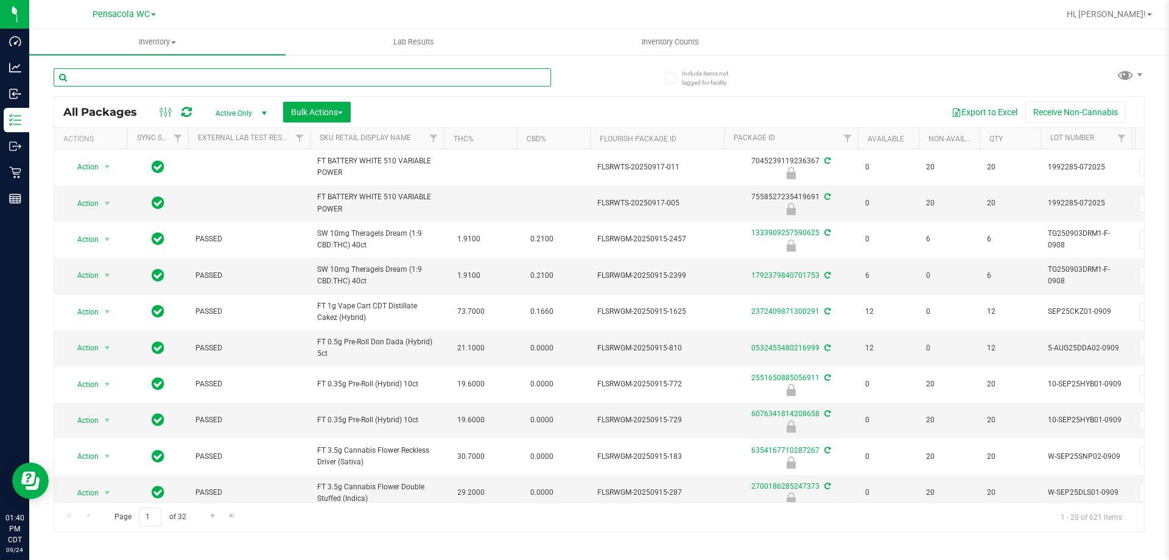
click at [126, 78] on input "text" at bounding box center [302, 77] width 497 height 18
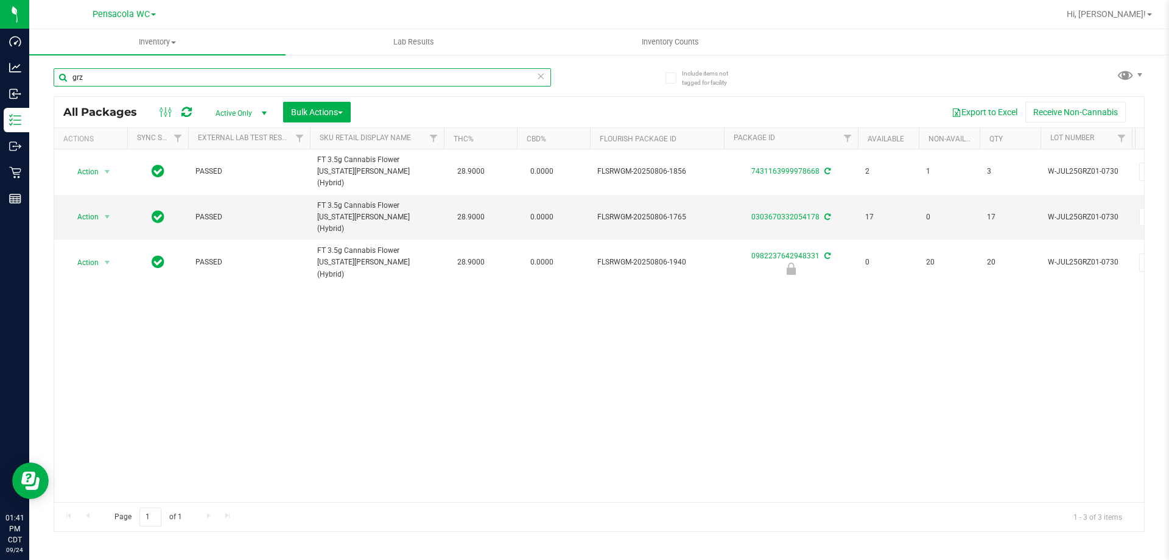
type input "grz"
click at [373, 261] on div "Action Action Adjust qty Create package Edit attributes Global inventory Locate…" at bounding box center [599, 325] width 1090 height 353
click at [808, 289] on div "Action Action Adjust qty Create package Edit attributes Global inventory Locate…" at bounding box center [599, 325] width 1090 height 353
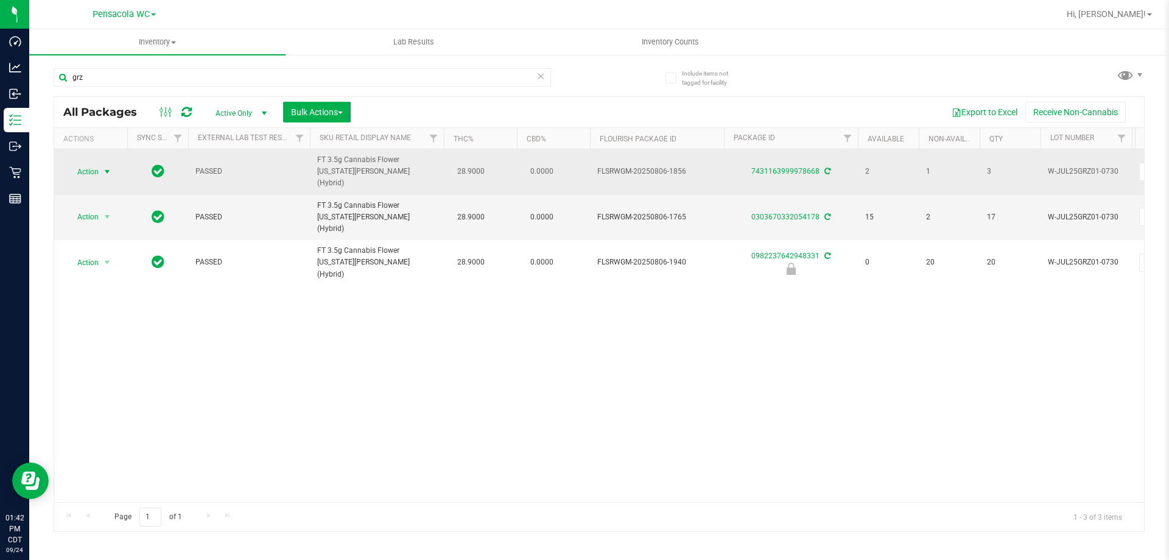
click at [96, 164] on span "Action" at bounding box center [82, 171] width 33 height 17
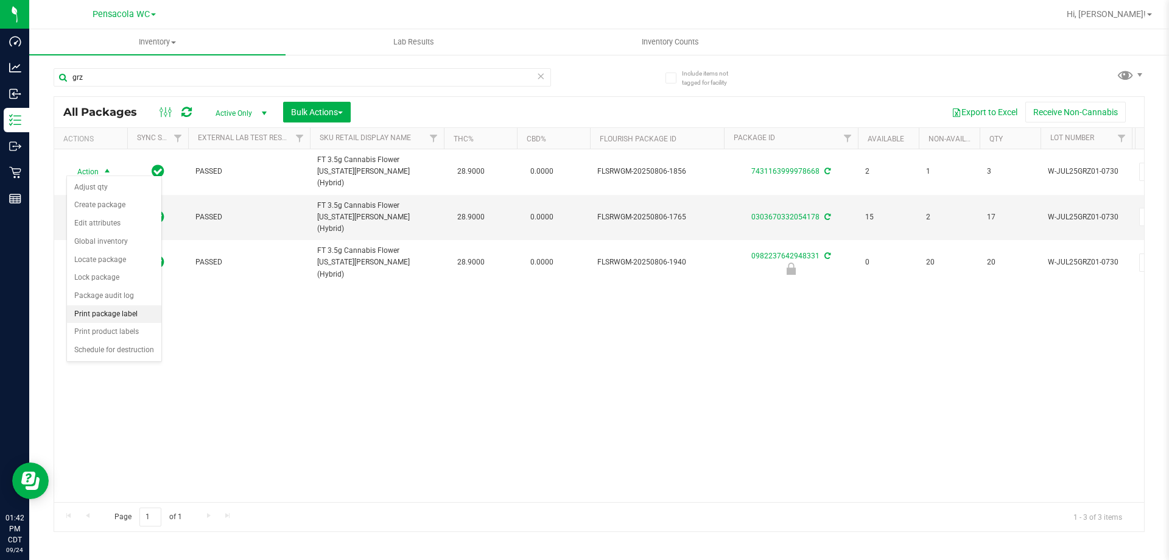
click at [121, 311] on li "Print package label" at bounding box center [114, 314] width 94 height 18
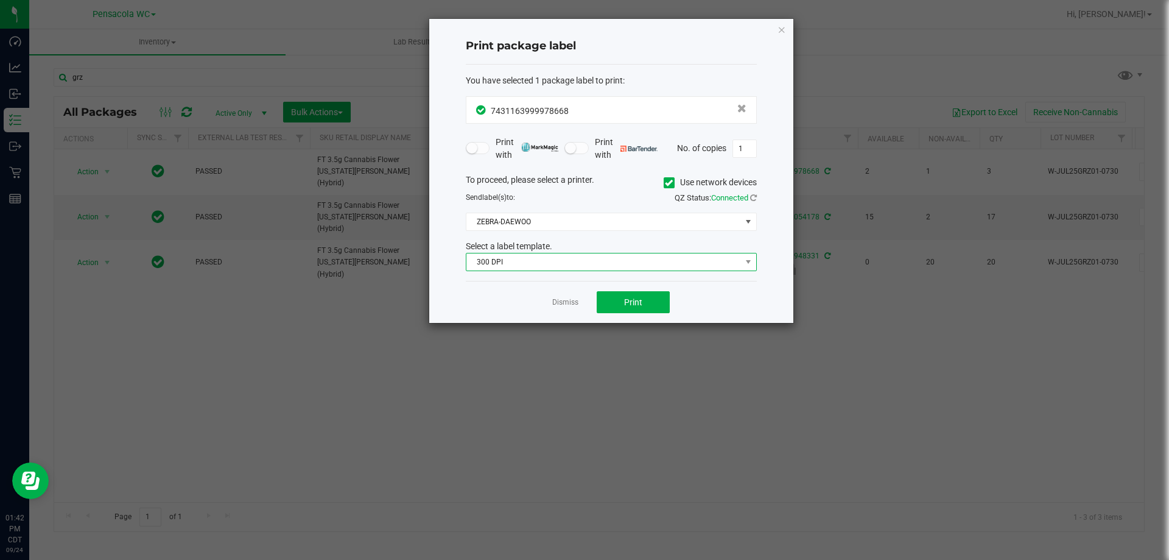
click at [577, 254] on span "300 DPI" at bounding box center [603, 261] width 275 height 17
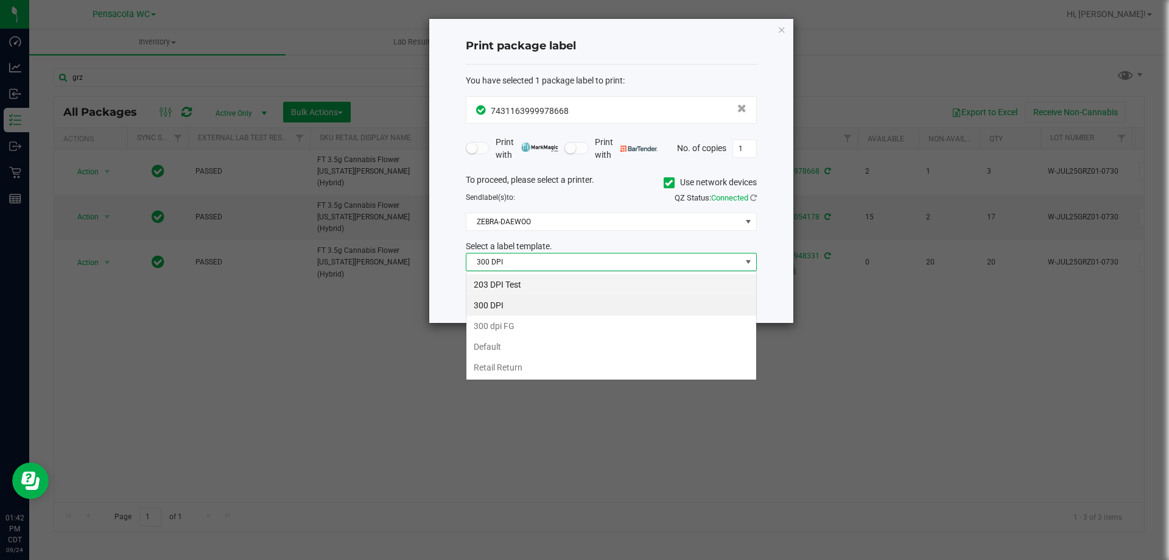
scroll to position [18, 291]
click at [521, 284] on li "203 DPI Test" at bounding box center [611, 284] width 290 height 21
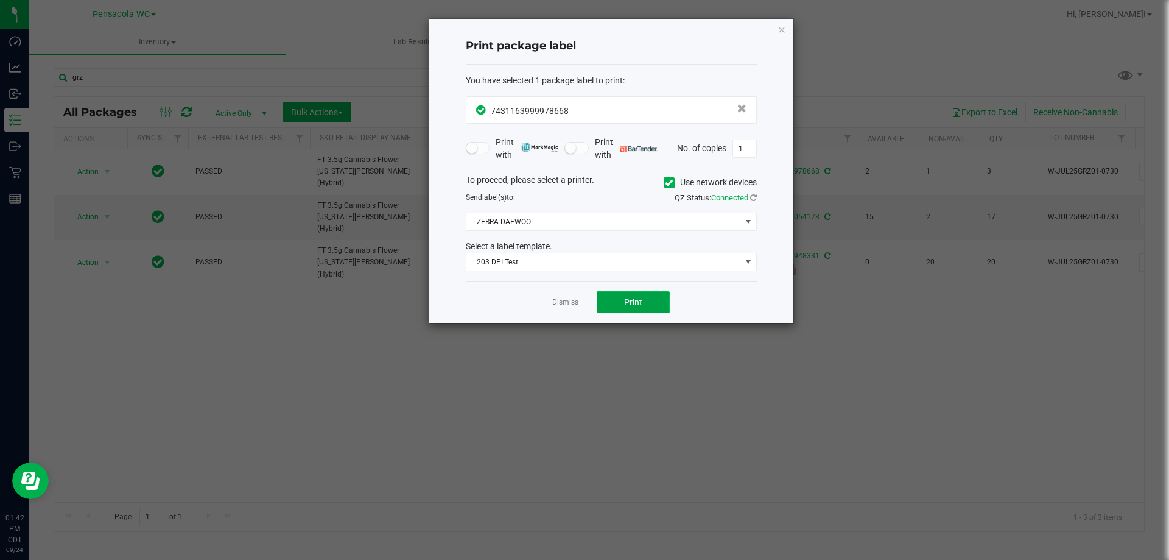
click at [613, 296] on button "Print" at bounding box center [633, 302] width 73 height 22
click at [572, 304] on link "Dismiss" at bounding box center [565, 302] width 26 height 10
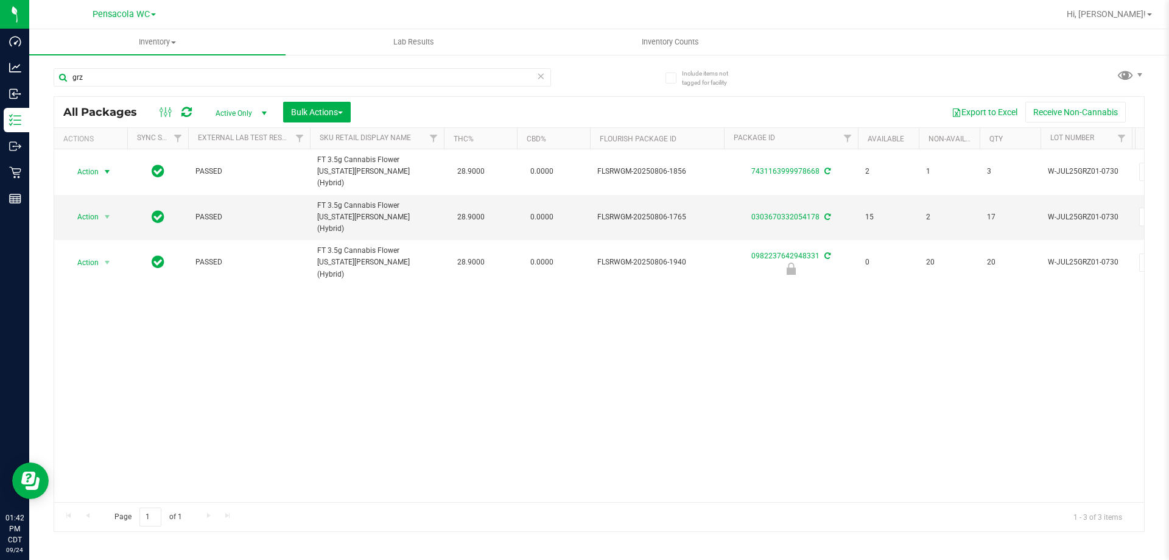
click at [608, 357] on div "Action Action Adjust qty Create package Edit attributes Global inventory Locate…" at bounding box center [599, 325] width 1090 height 353
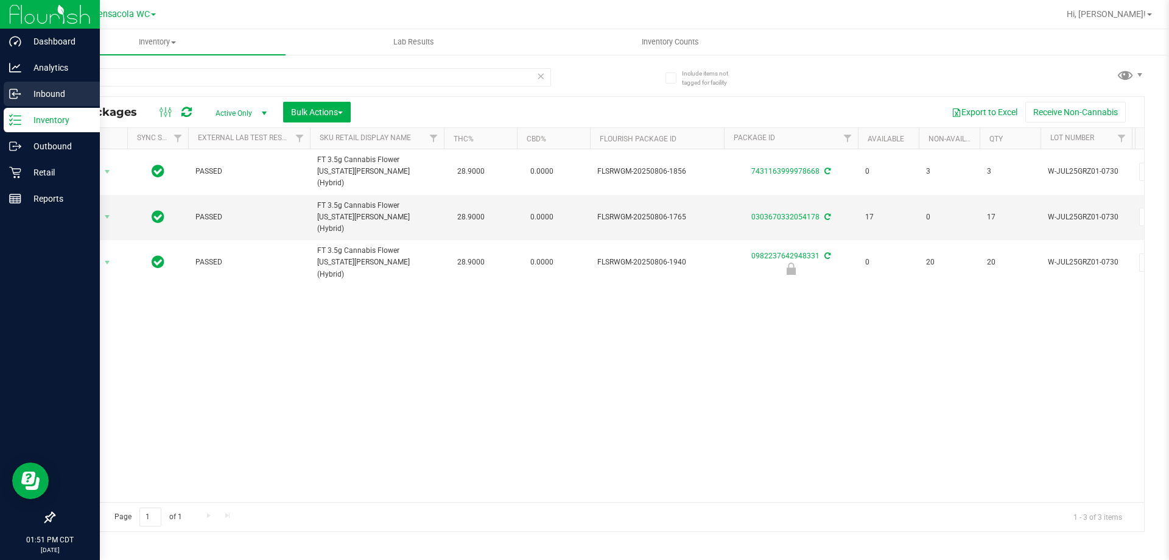
click at [38, 89] on p "Inbound" at bounding box center [57, 93] width 73 height 15
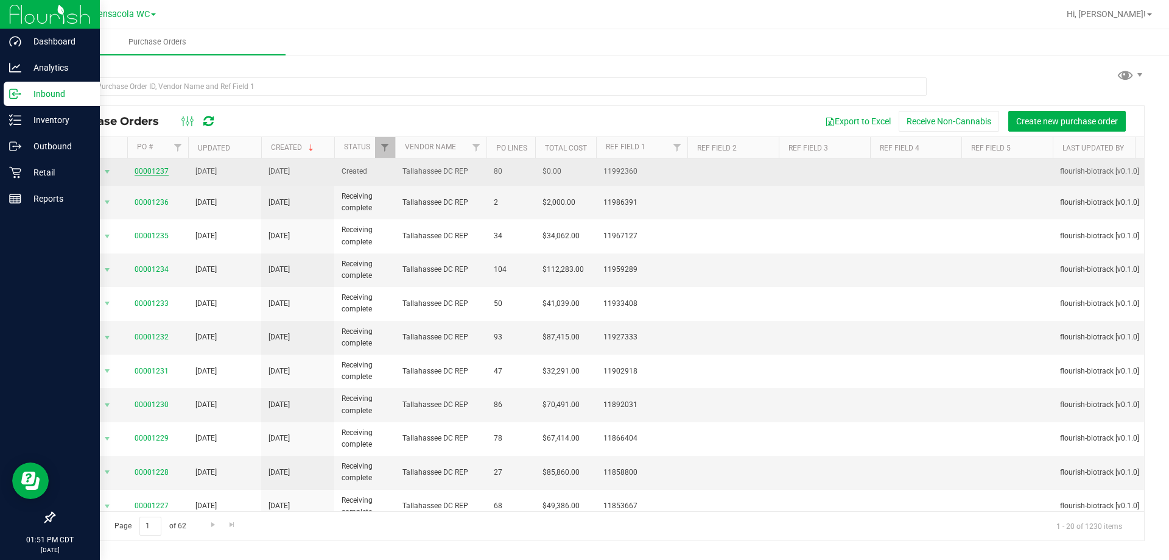
click at [163, 170] on link "00001237" at bounding box center [152, 171] width 34 height 9
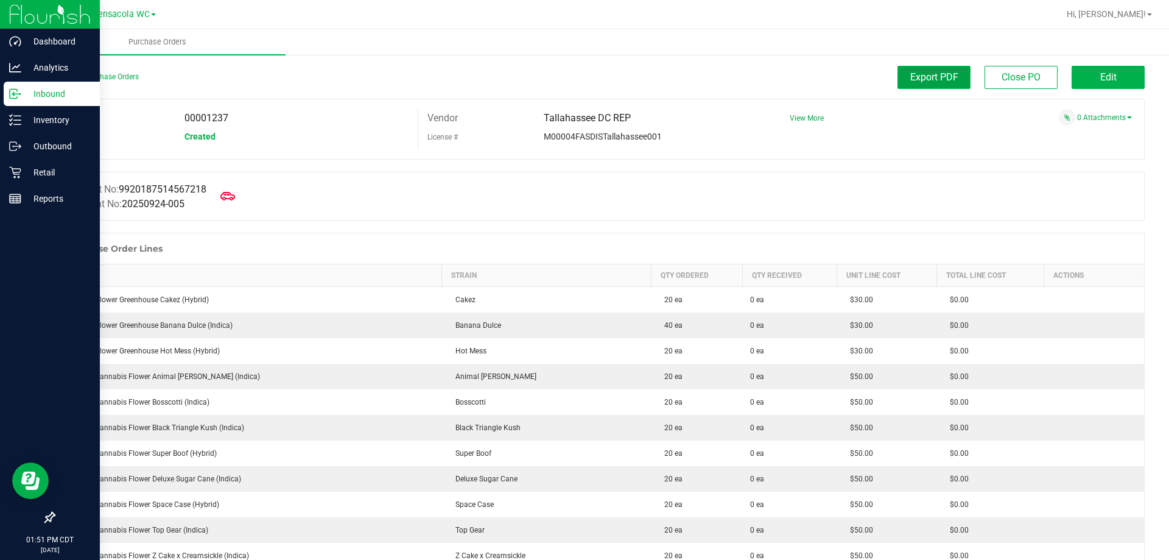
click at [945, 77] on span "Export PDF" at bounding box center [934, 77] width 48 height 12
click at [17, 120] on line at bounding box center [17, 120] width 7 height 0
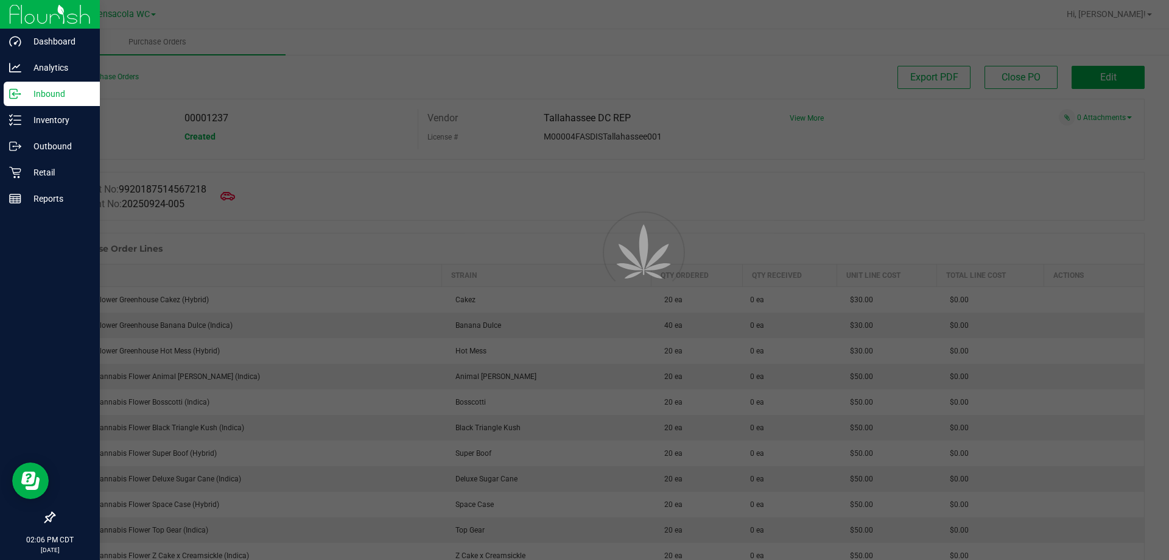
click at [320, 130] on div at bounding box center [584, 280] width 1169 height 560
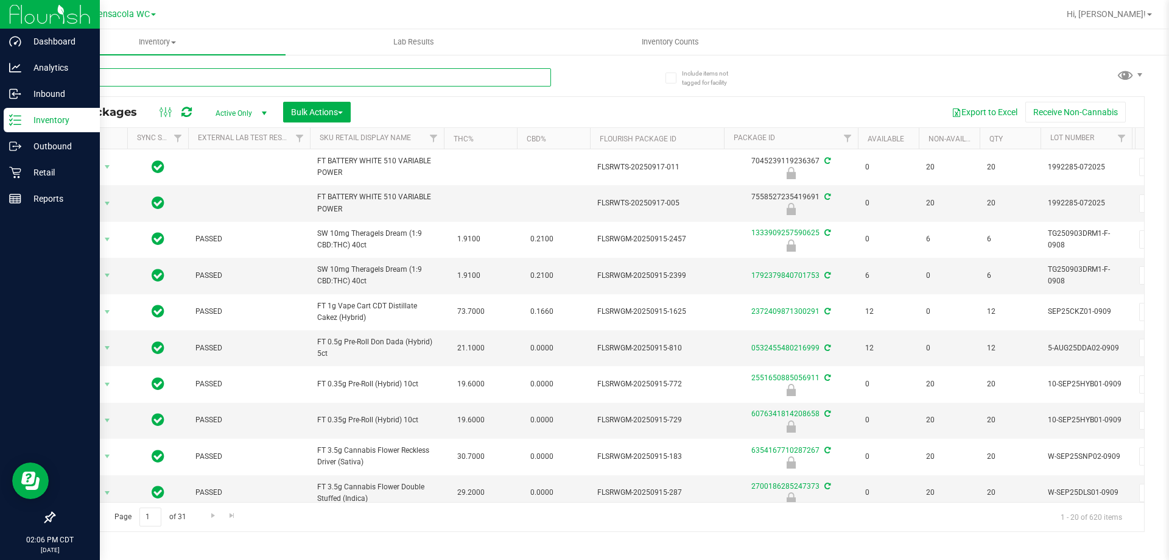
click at [233, 77] on input "text" at bounding box center [302, 77] width 497 height 18
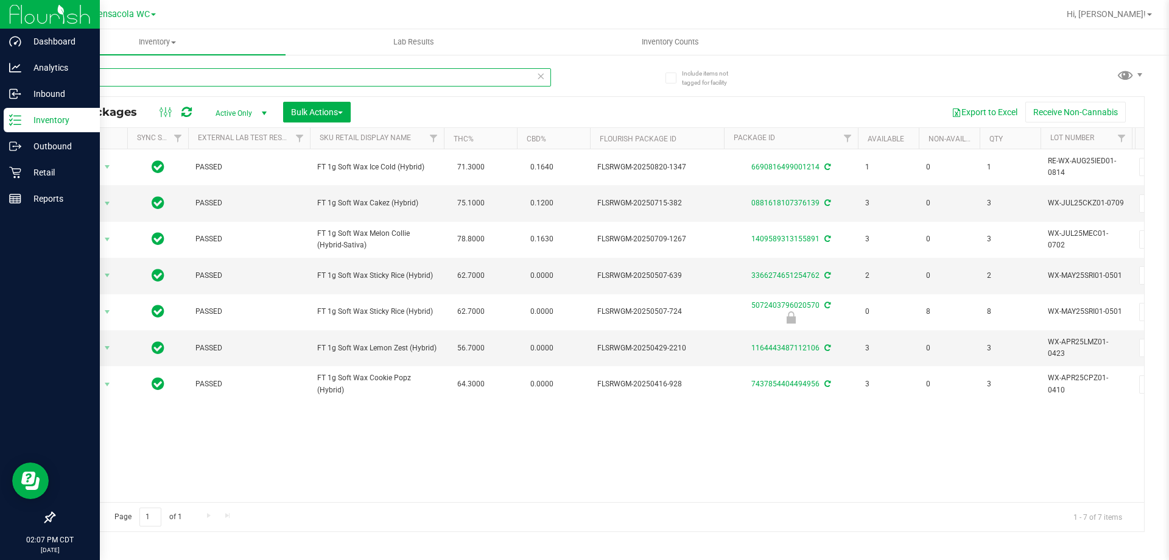
click at [185, 79] on input "wax" at bounding box center [302, 77] width 497 height 18
click at [185, 78] on input "wax" at bounding box center [302, 77] width 497 height 18
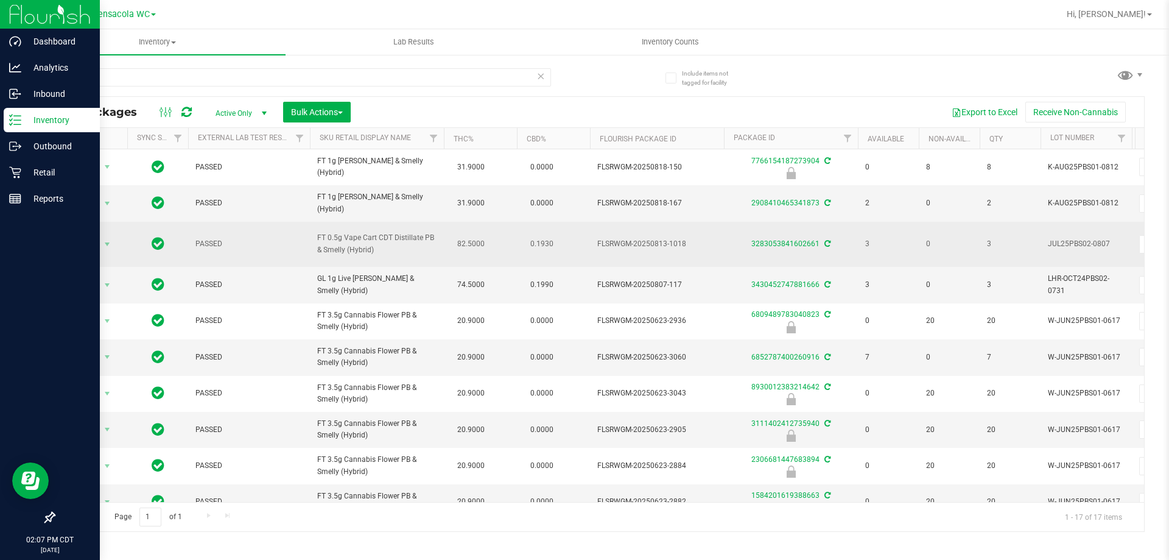
drag, startPoint x: 312, startPoint y: 238, endPoint x: 374, endPoint y: 250, distance: 63.3
click at [374, 252] on td "FT 0.5g Vape Cart CDT Distillate PB & Smelly (Hybrid)" at bounding box center [377, 245] width 134 height 46
copy span "FT 0.5g Vape Cart CDT Distillate PB & Smelly (Hybrid)"
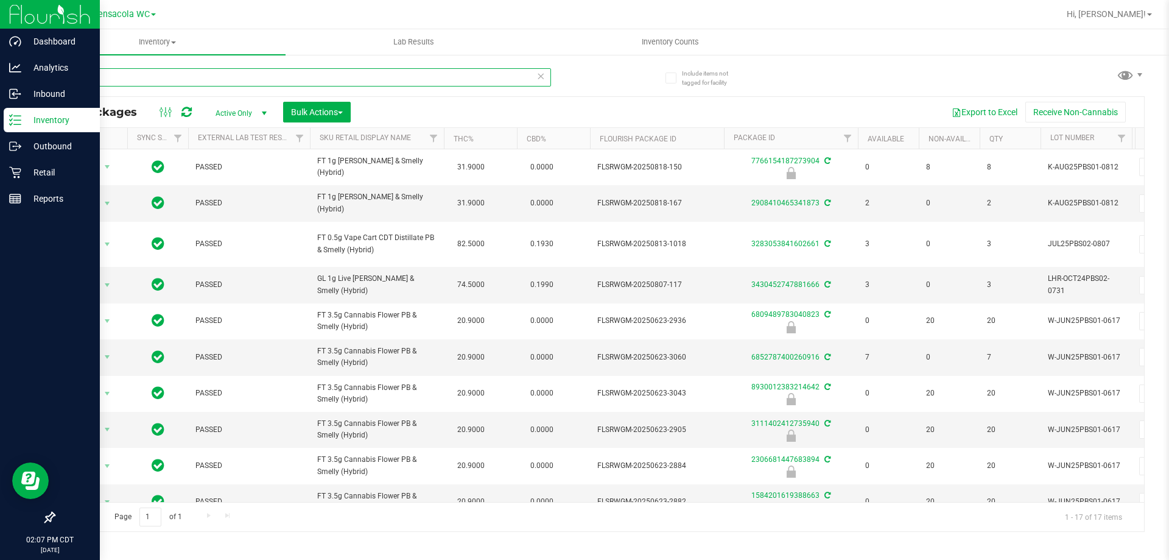
click at [141, 80] on input "pbs" at bounding box center [302, 77] width 497 height 18
paste input "FT 0.5g Vape Cart CDT Distillate PB & Smelly (Hybrid)"
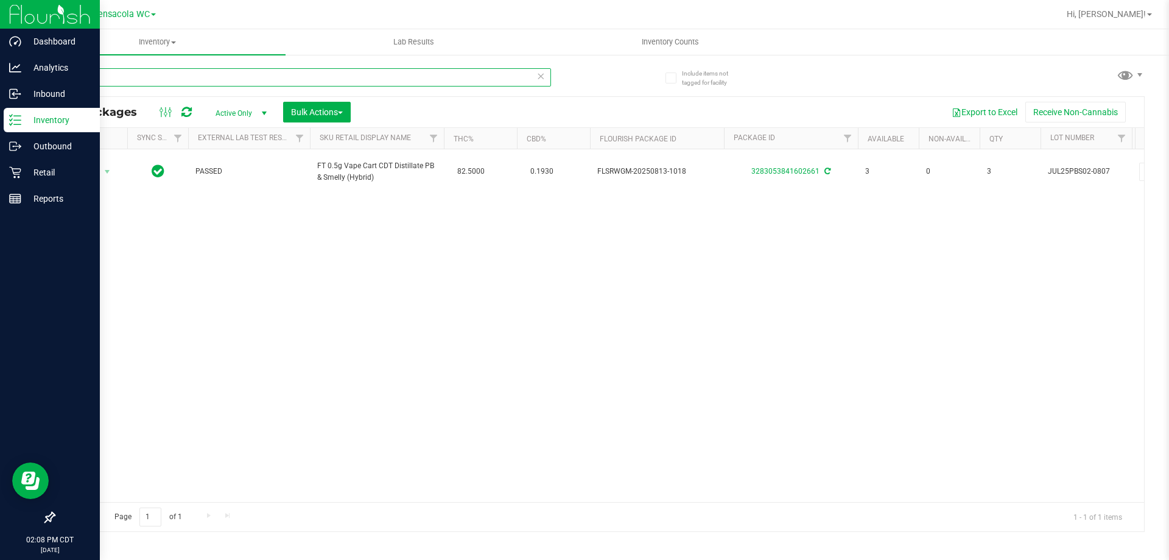
type input "F"
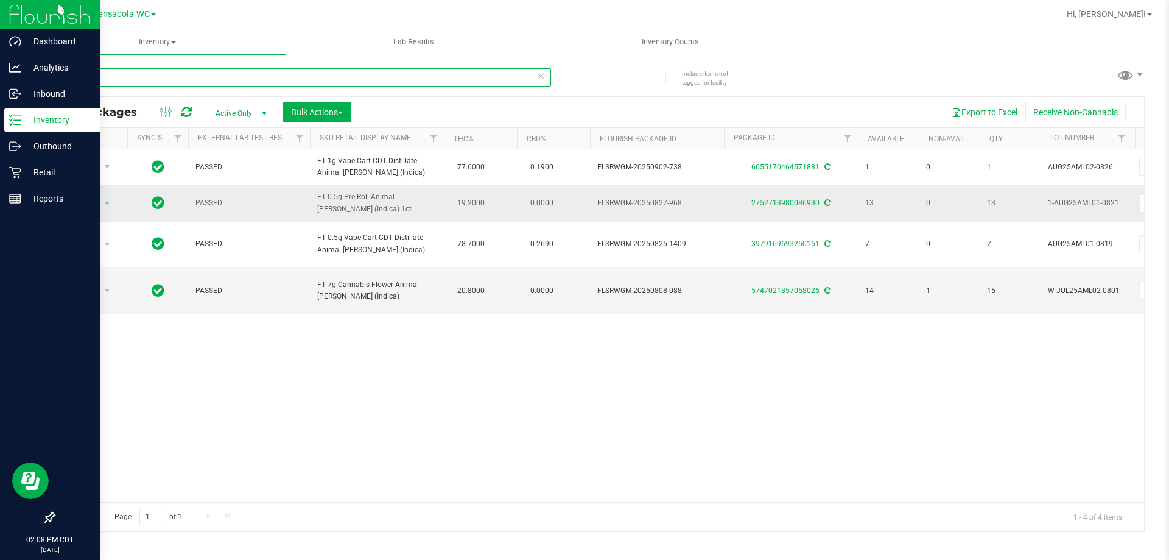
type input "a"
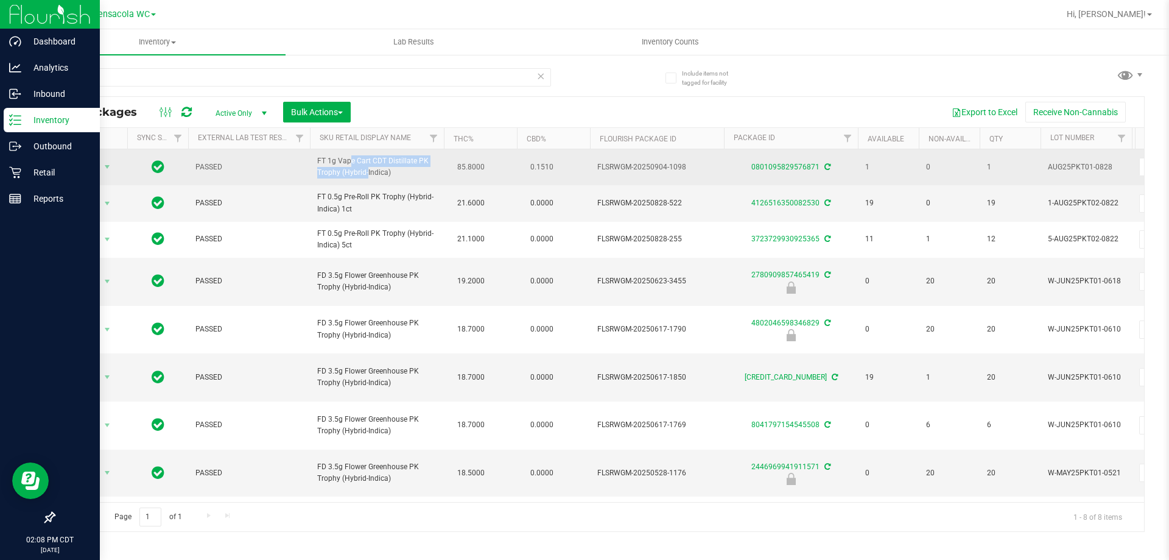
drag, startPoint x: 317, startPoint y: 161, endPoint x: 340, endPoint y: 178, distance: 29.1
click at [340, 178] on span "FT 1g Vape Cart CDT Distillate PK Trophy (Hybrid-Indica)" at bounding box center [376, 166] width 119 height 23
copy span "FT 1g Vape Cart CDT Distillate PK Trophy"
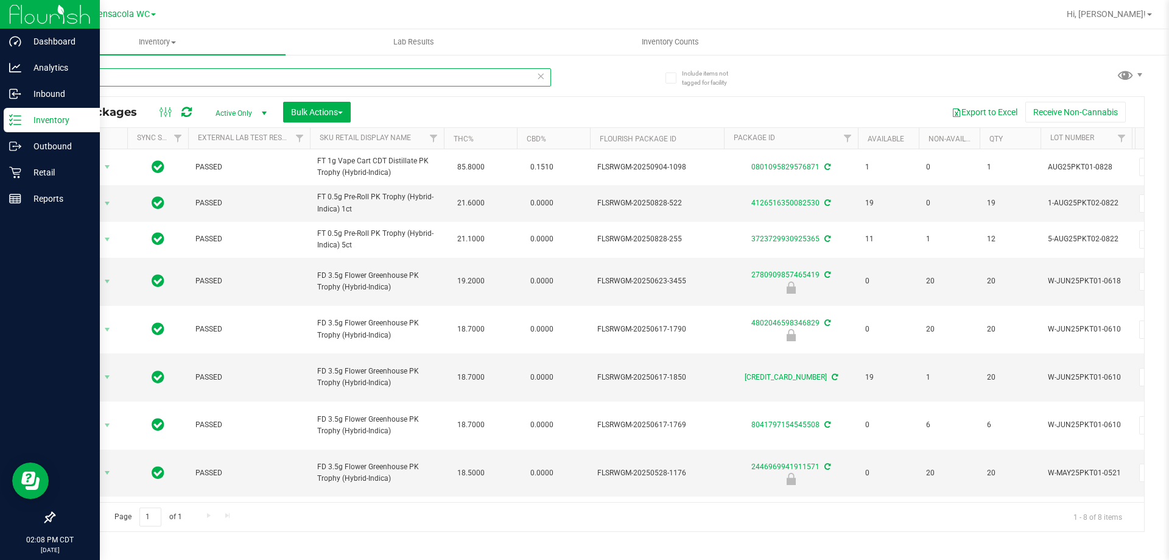
click at [199, 83] on input "pkt" at bounding box center [302, 77] width 497 height 18
paste input "FT 1g Vape Cart CDT Distillate PK Trophy"
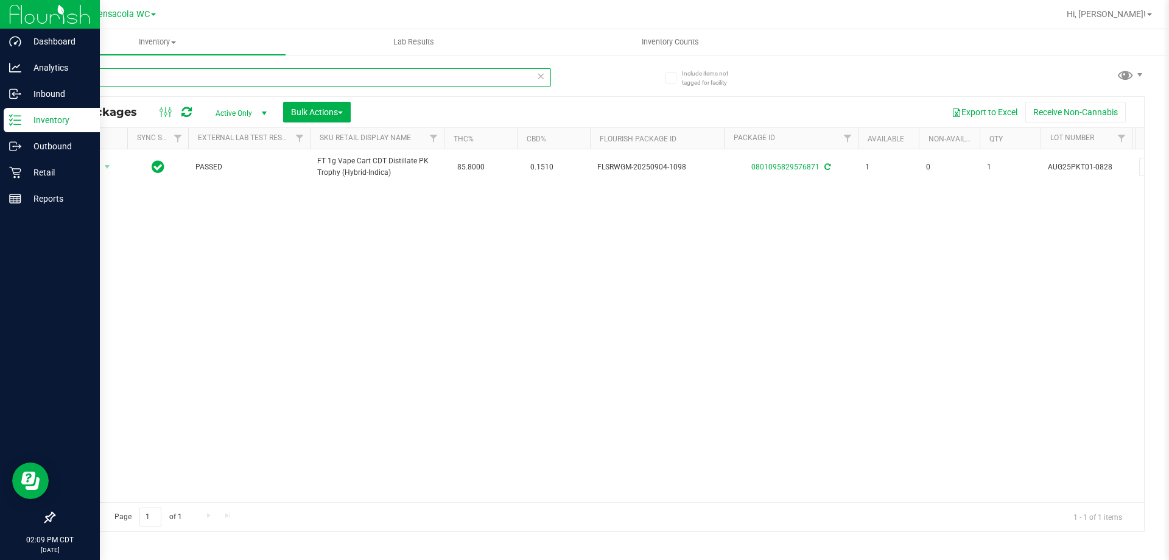
type input "F"
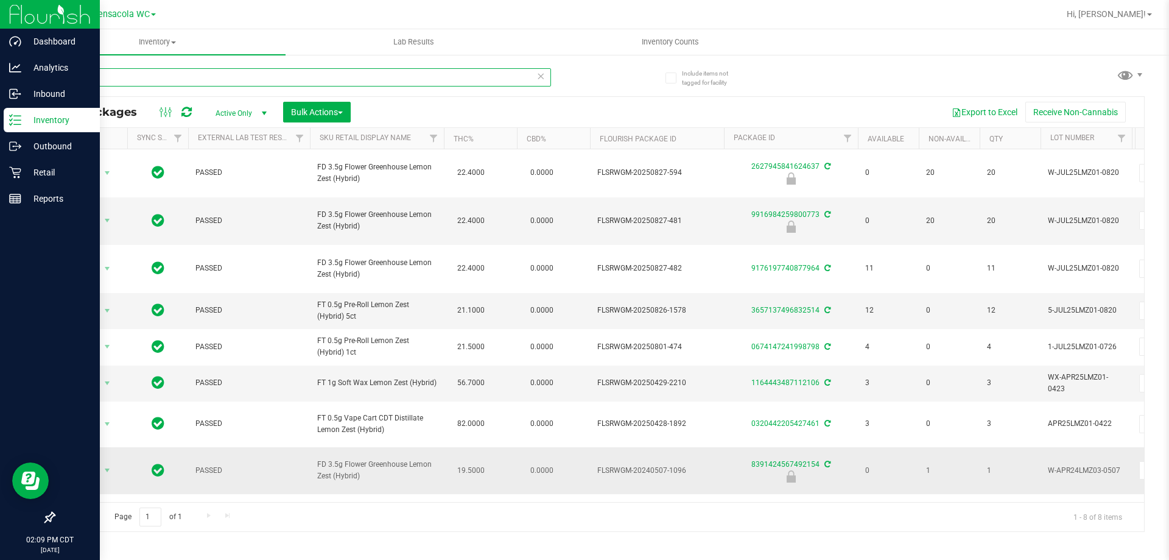
type input "l"
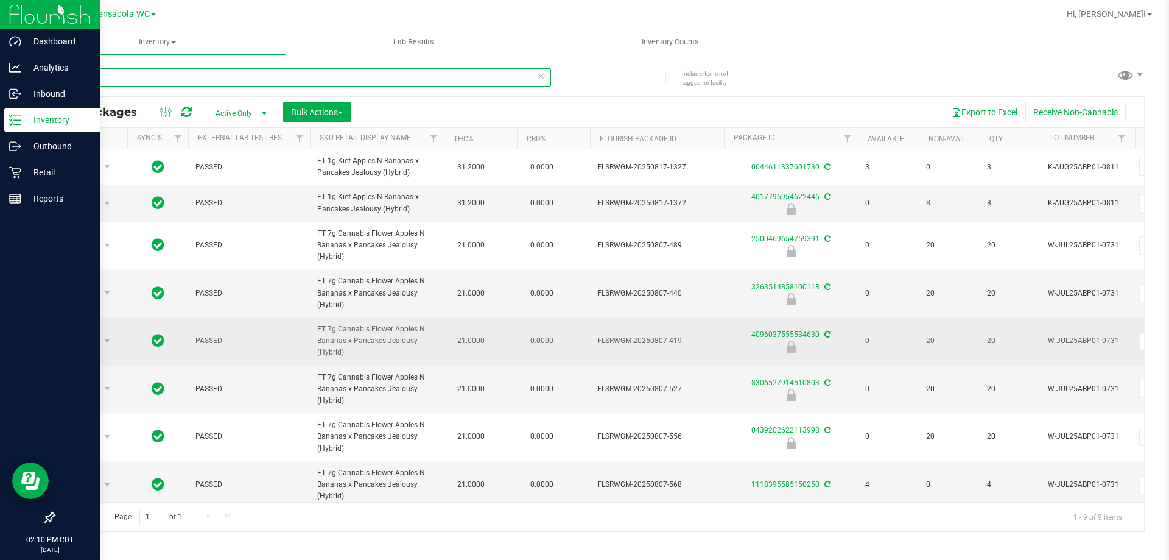
type input "a"
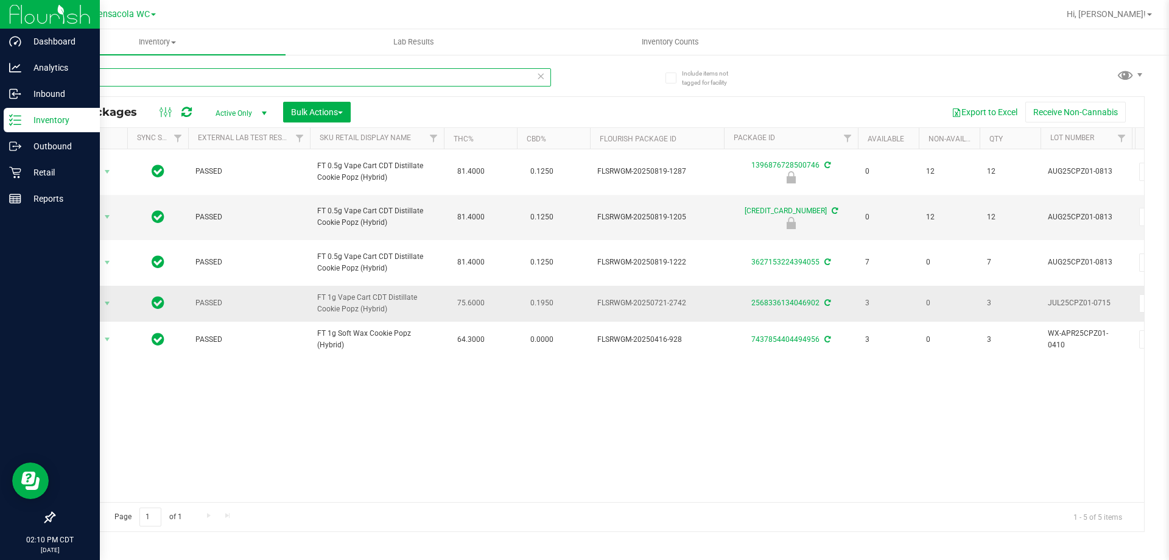
type input "c"
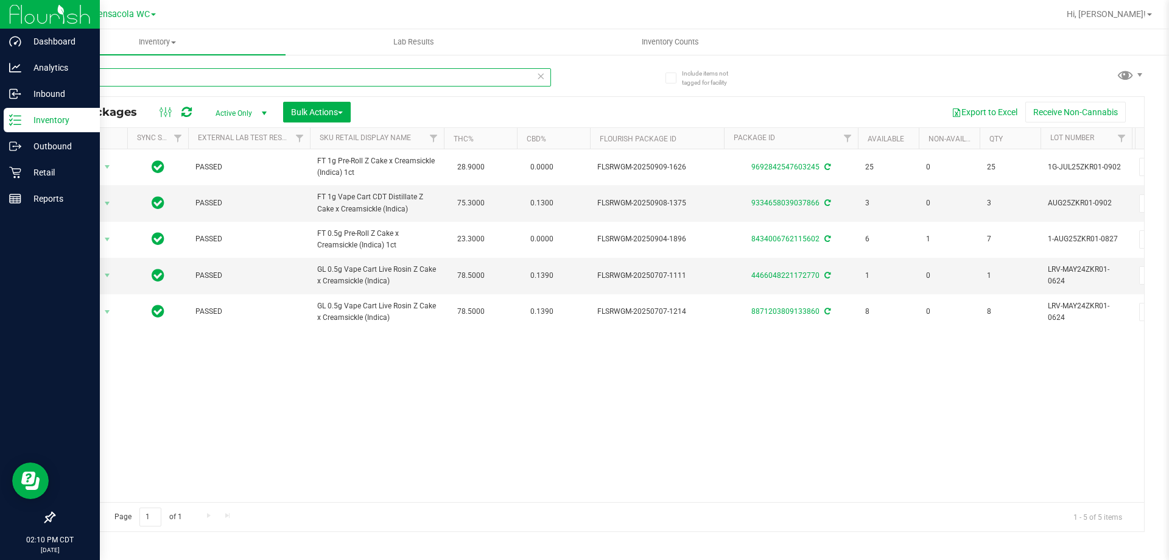
type input "z"
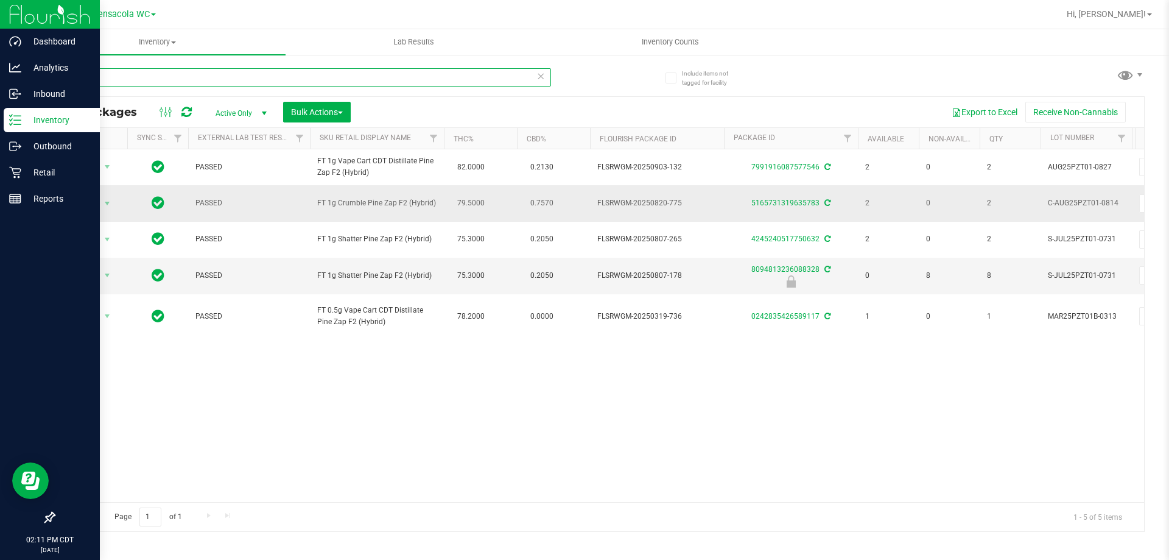
type input "p"
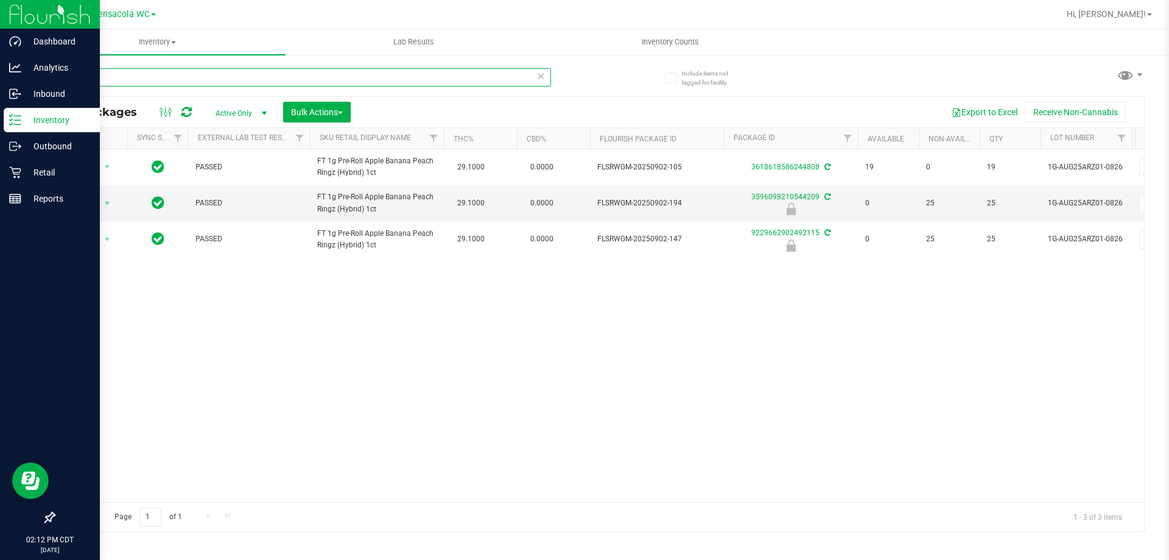
type input "a"
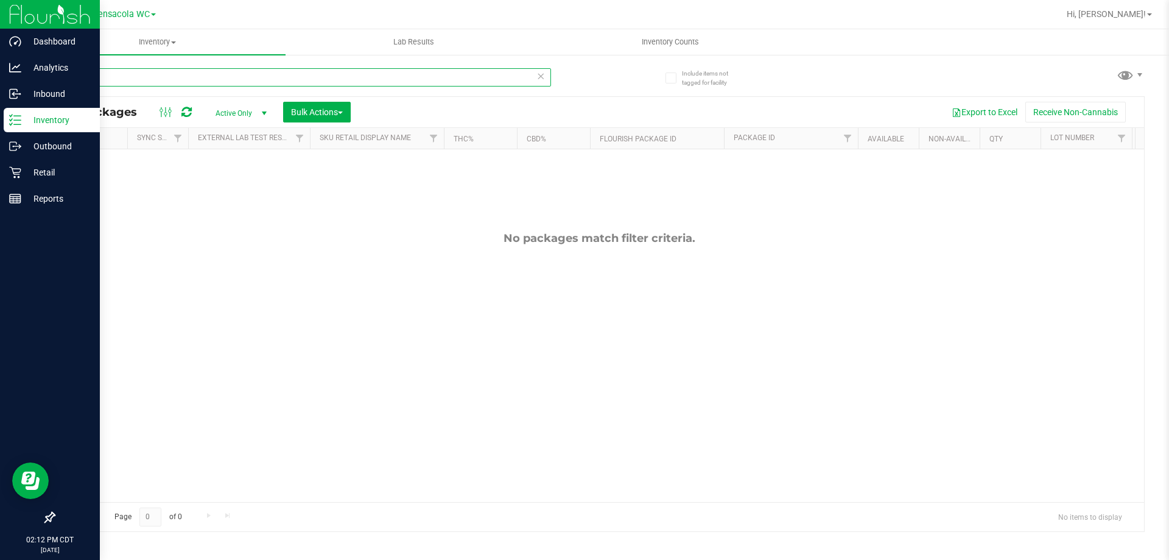
type input "g"
type input "t"
type input "p"
type input "r"
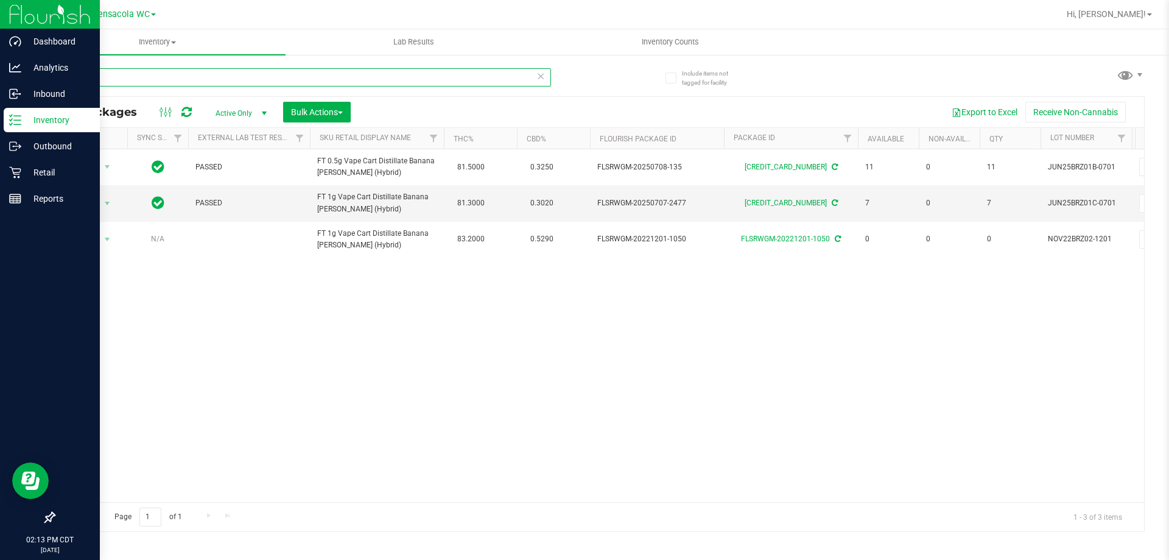
type input "b"
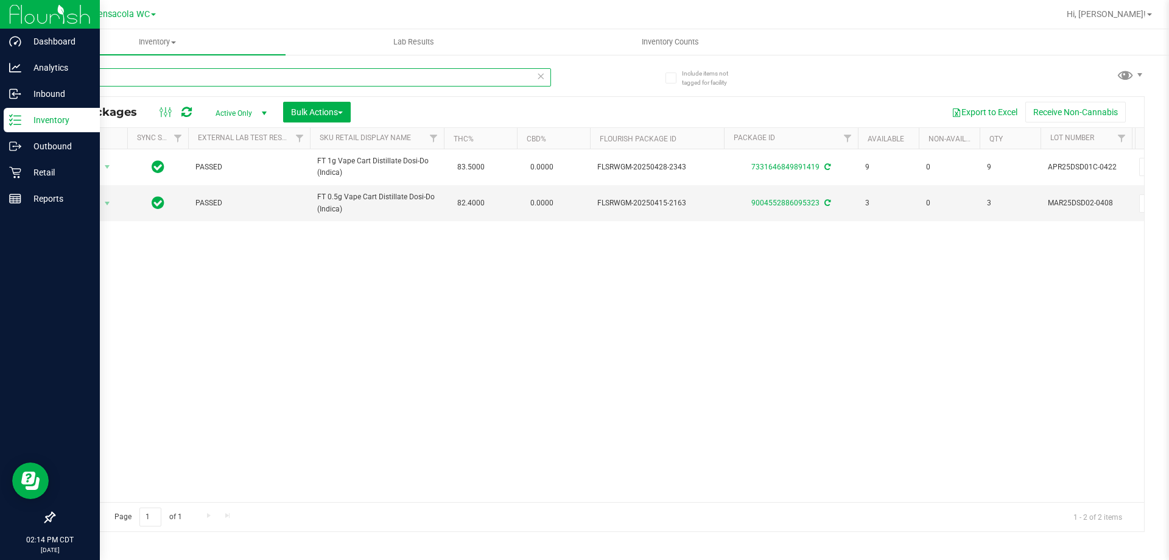
type input "d"
type input "g"
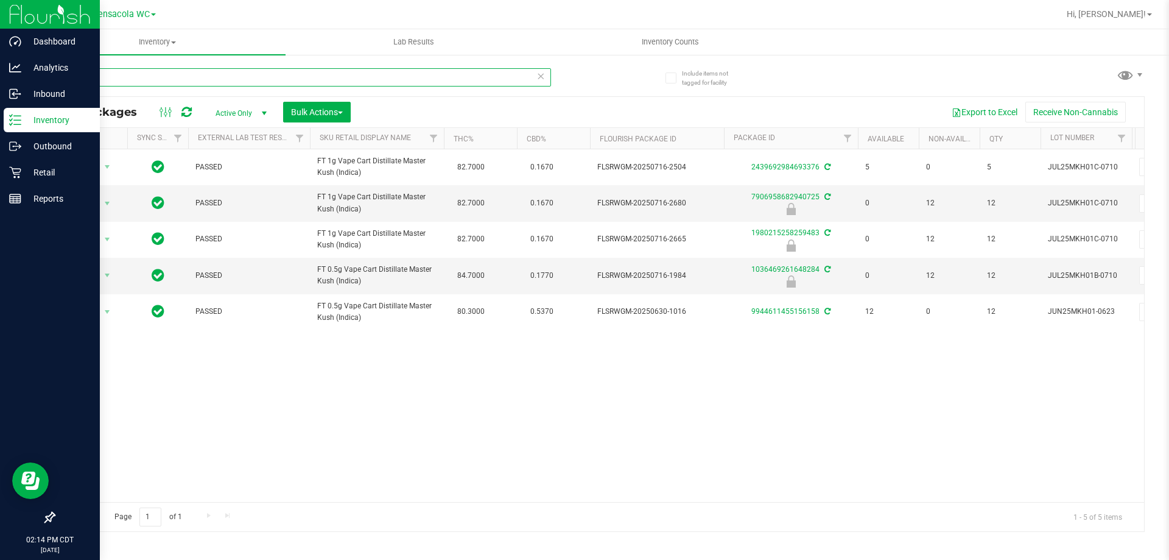
type input "m"
type input "n"
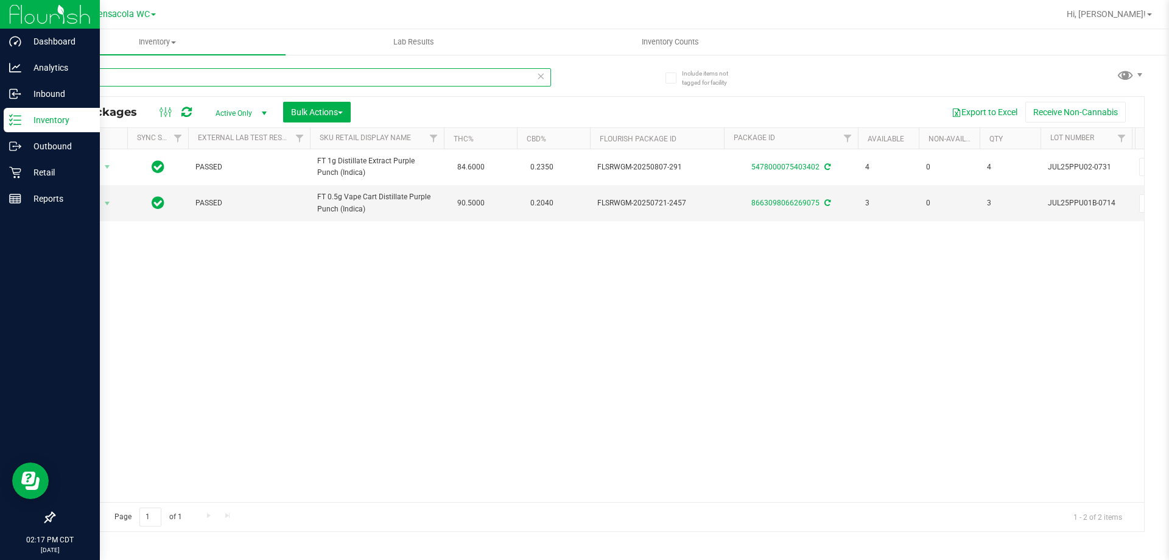
type input "p"
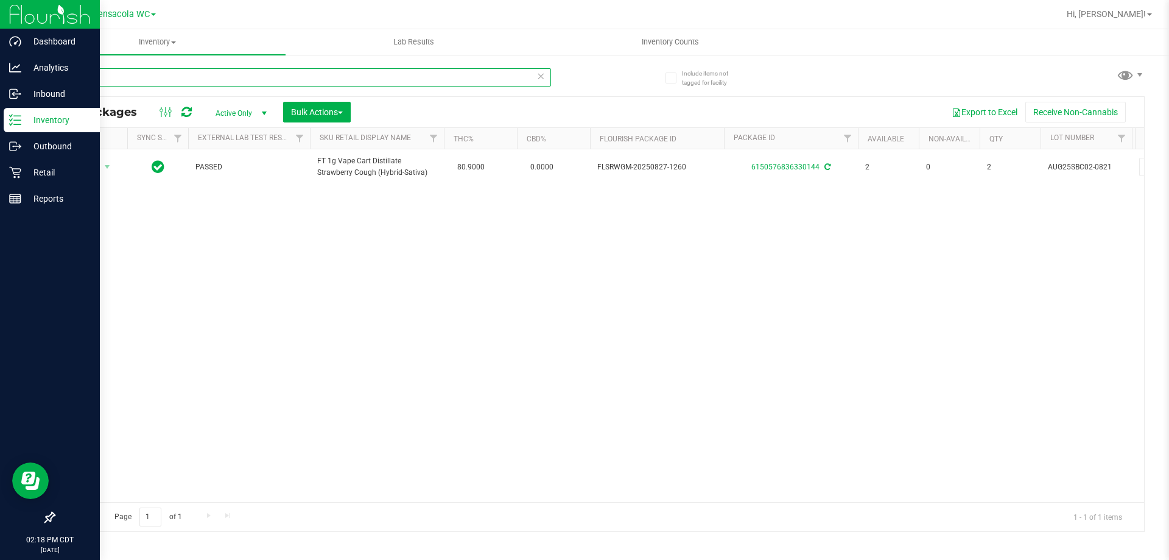
type input "s"
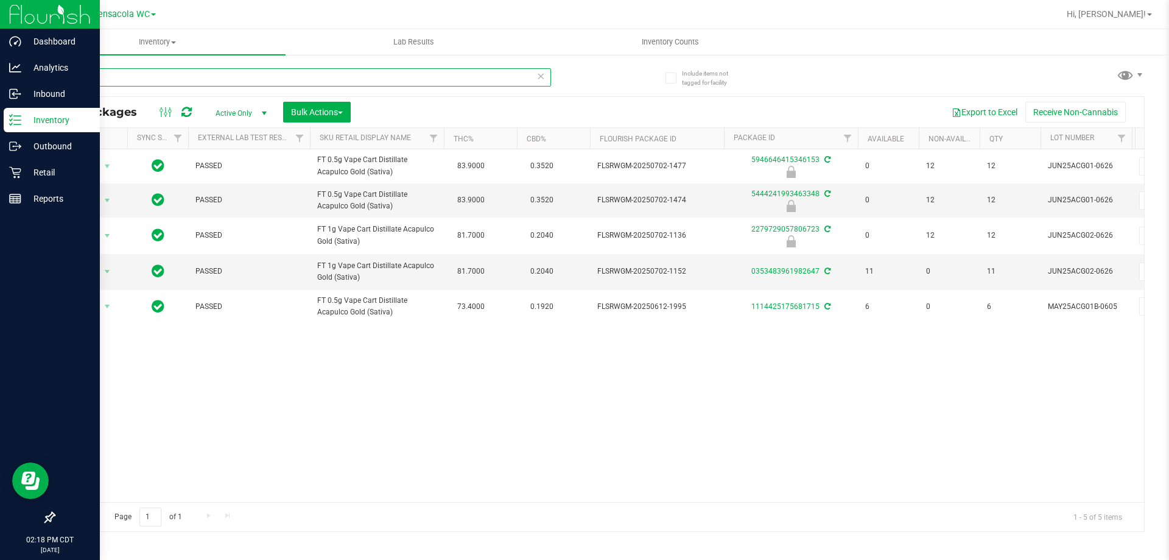
type input "a"
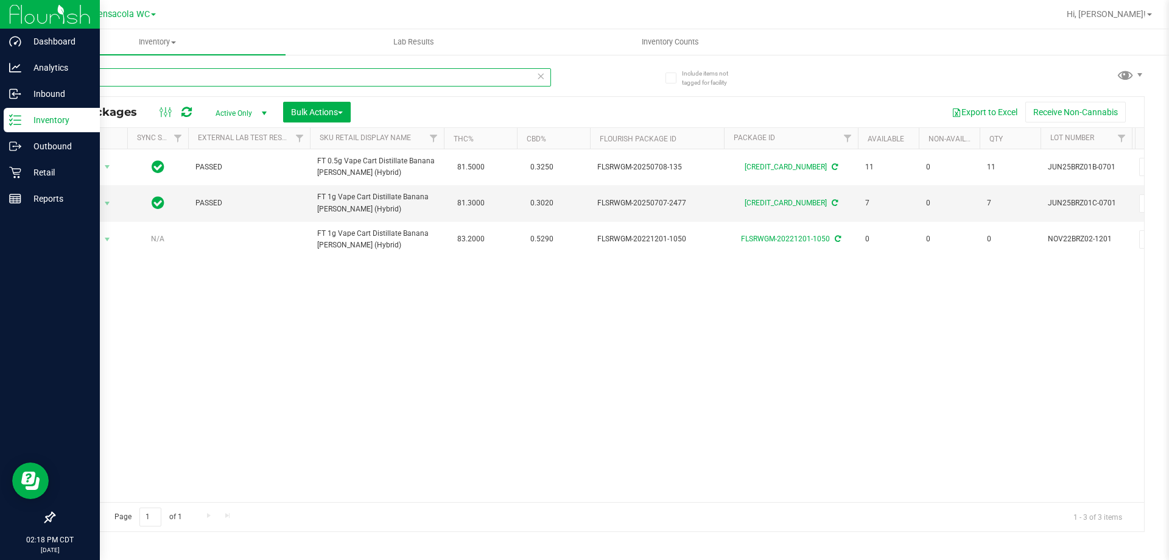
type input "b"
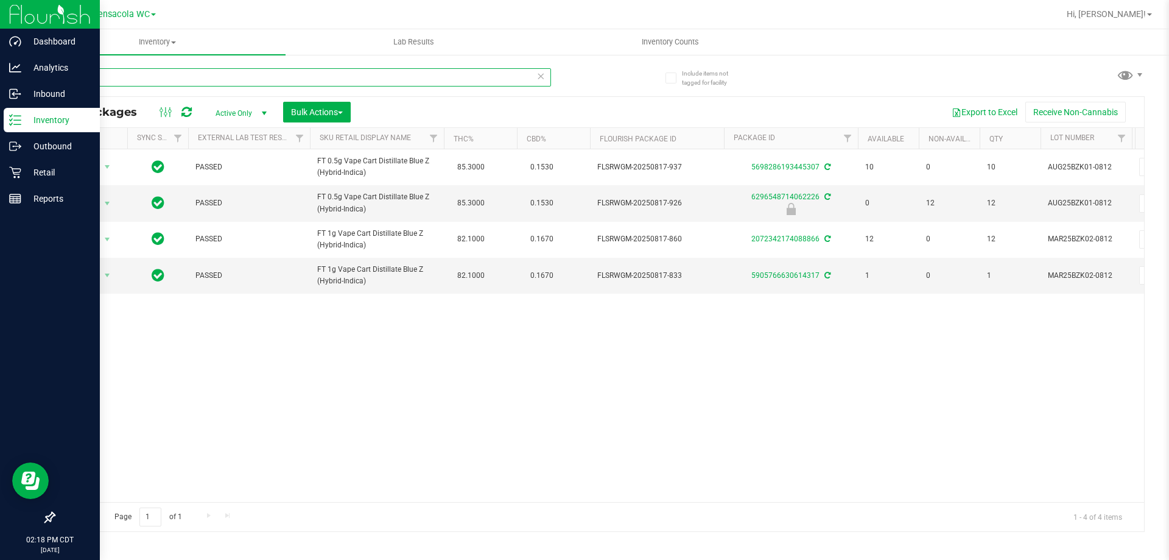
type input "b"
type input "d"
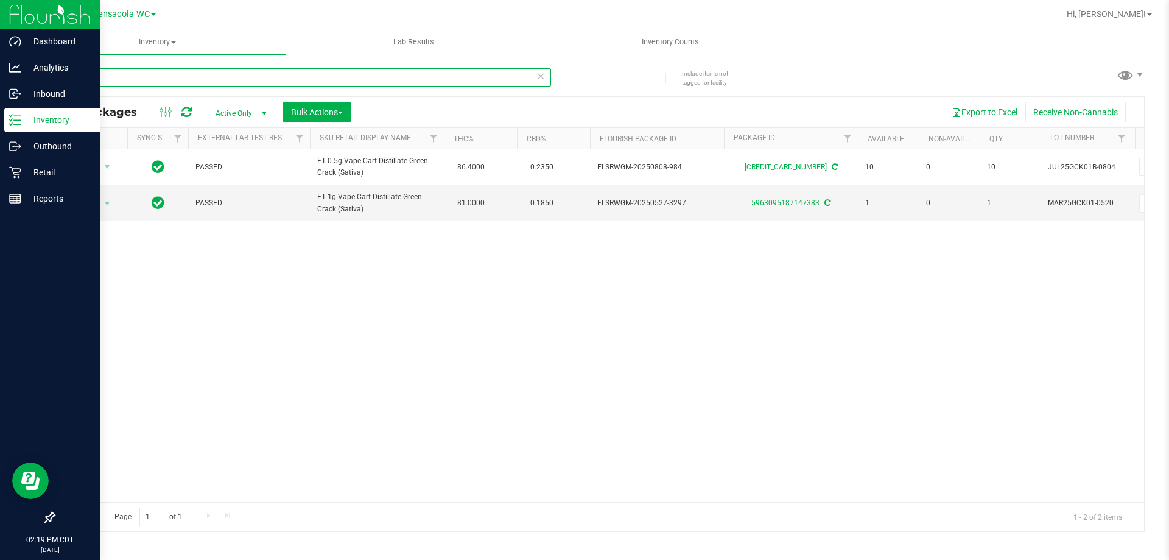
type input "g"
type input "k"
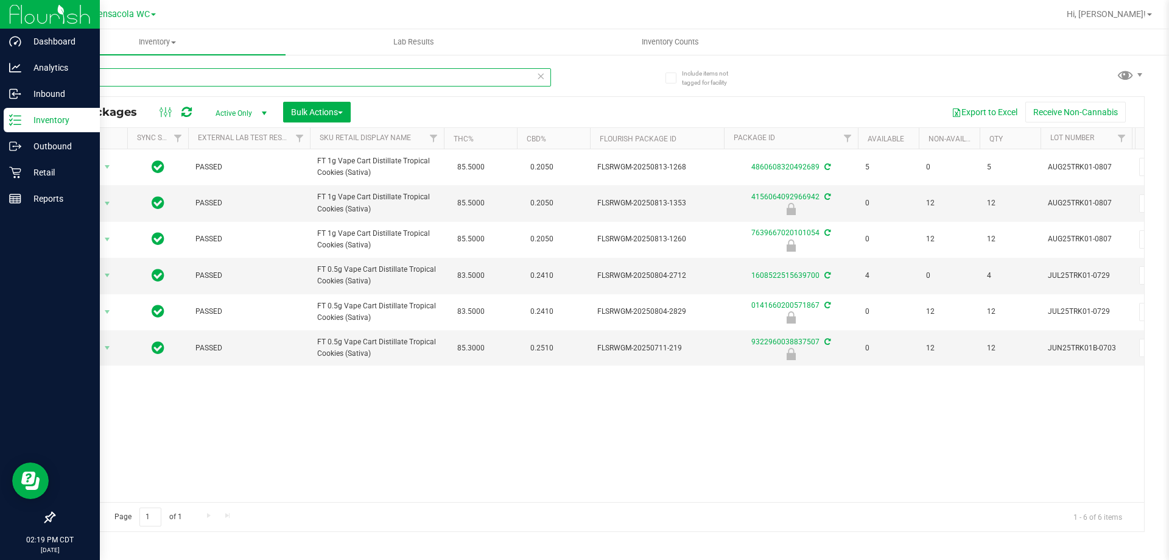
type input "t"
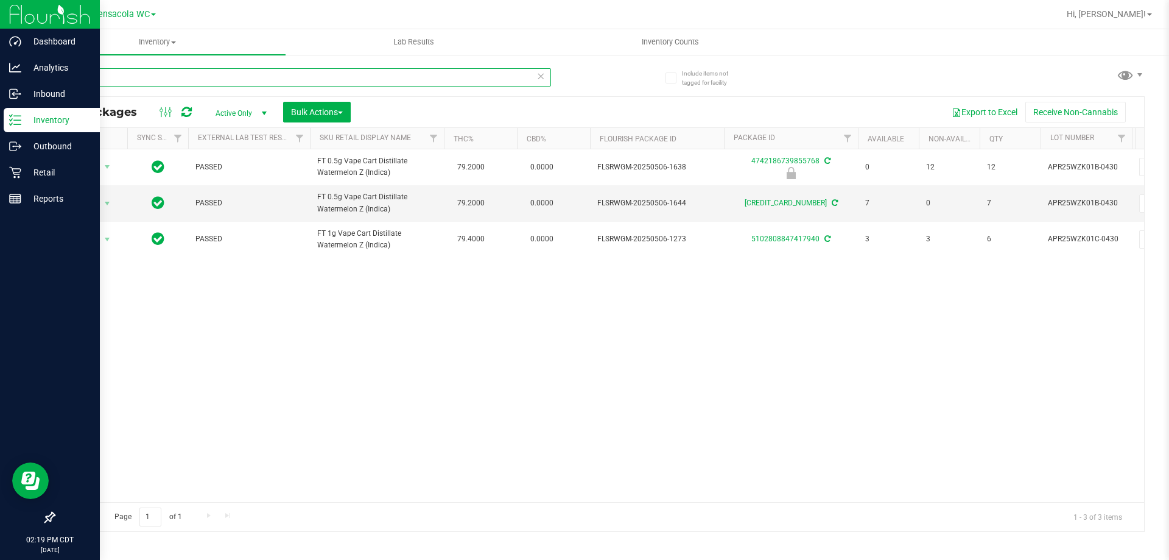
type input "w"
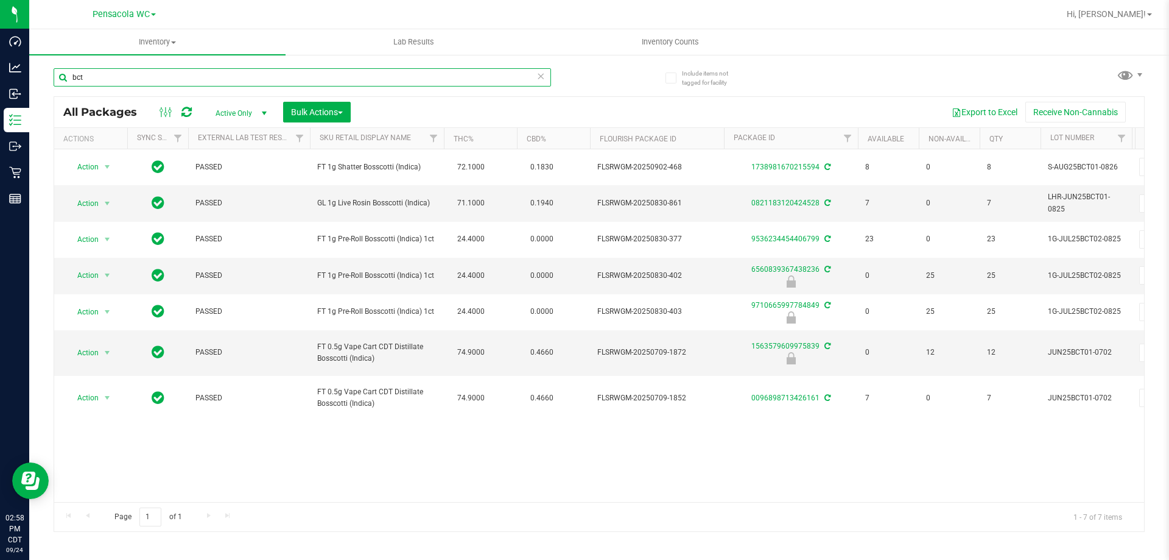
click at [131, 82] on input "bct" at bounding box center [302, 77] width 497 height 18
click at [130, 81] on input "bct" at bounding box center [302, 77] width 497 height 18
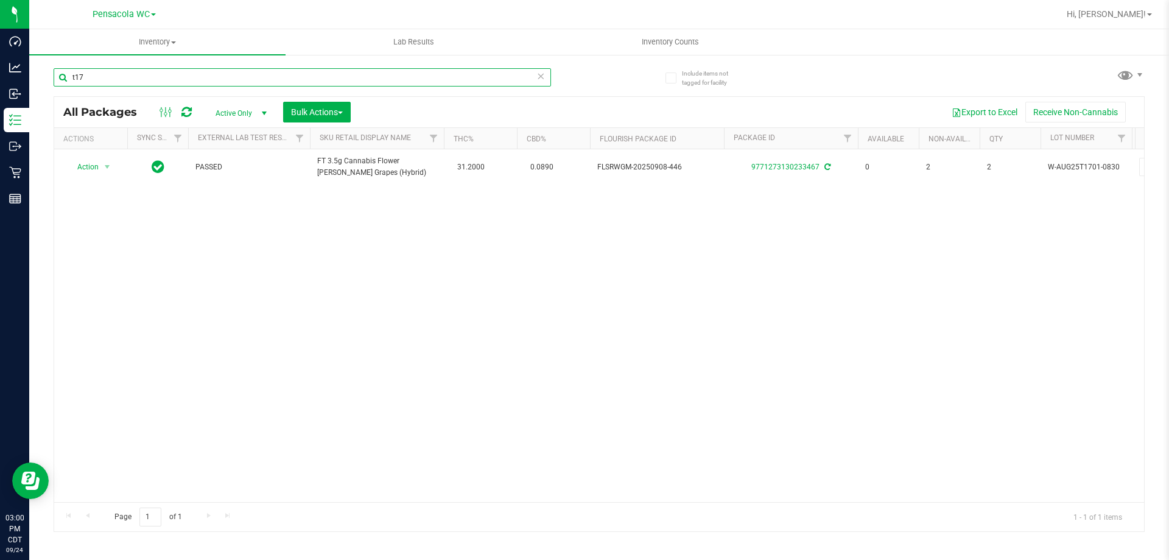
type input "t17"
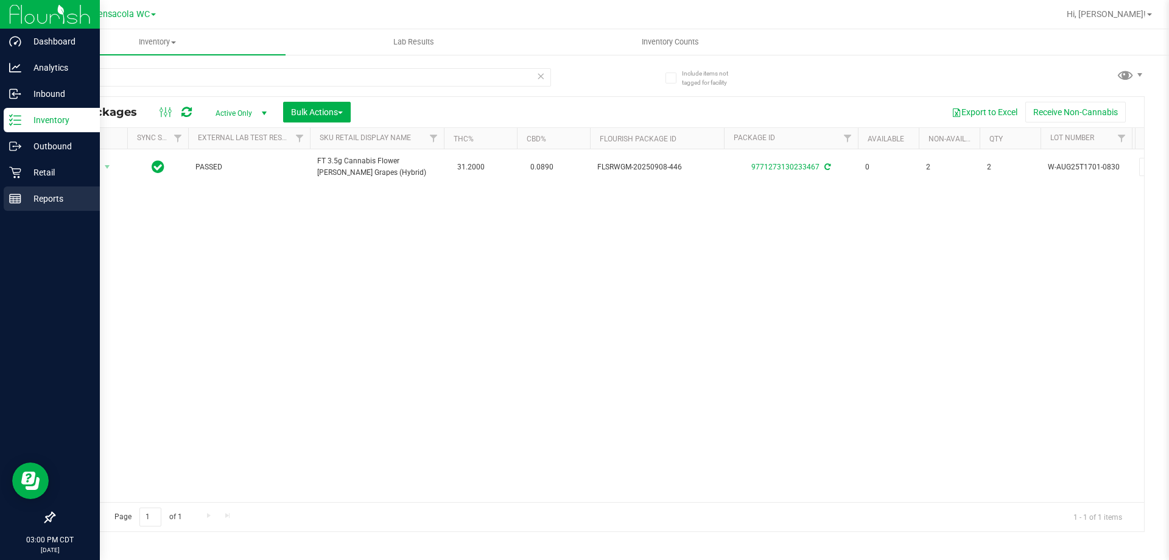
click at [12, 202] on icon at bounding box center [15, 198] width 12 height 12
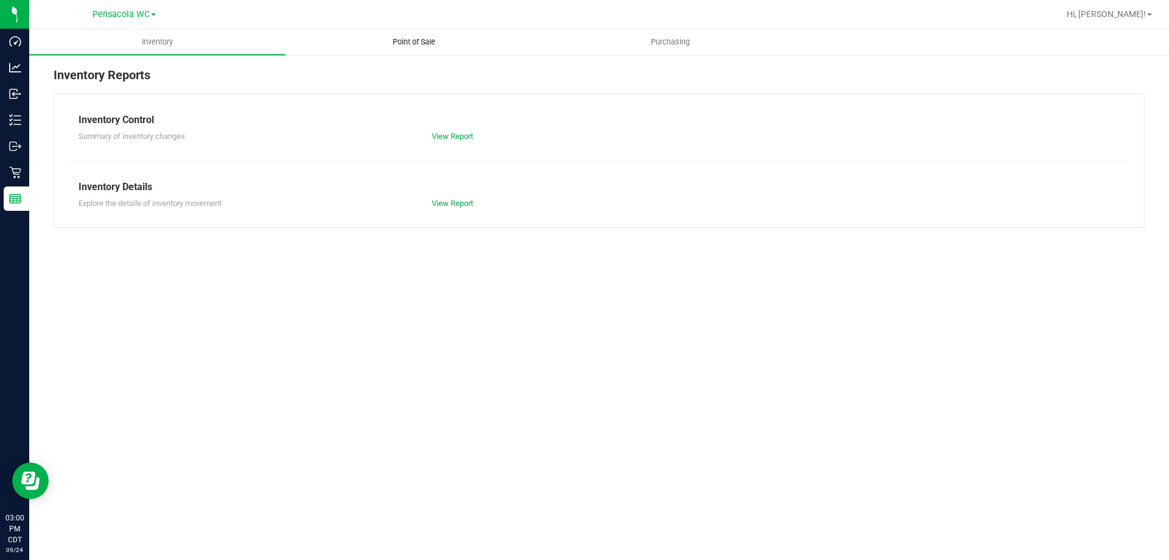
click at [411, 40] on span "Point of Sale" at bounding box center [413, 42] width 75 height 11
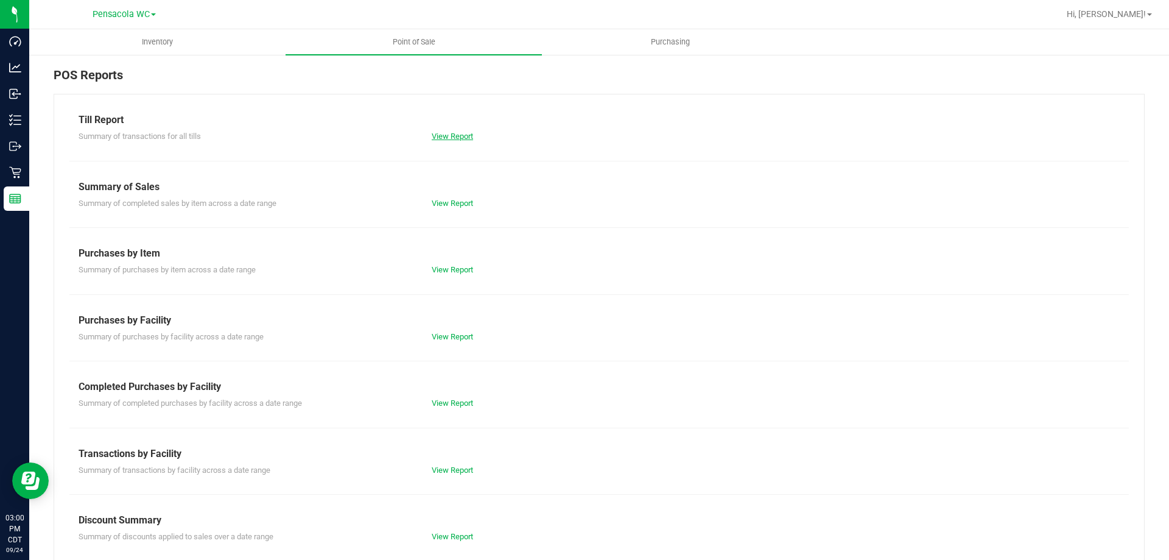
click at [452, 139] on link "View Report" at bounding box center [452, 136] width 41 height 9
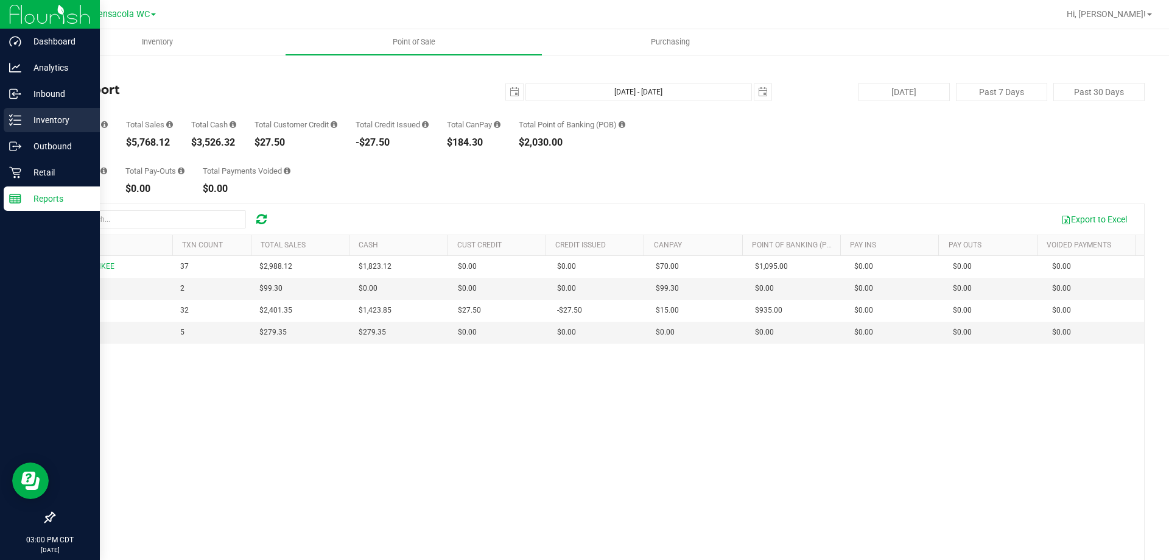
click at [27, 117] on p "Inventory" at bounding box center [57, 120] width 73 height 15
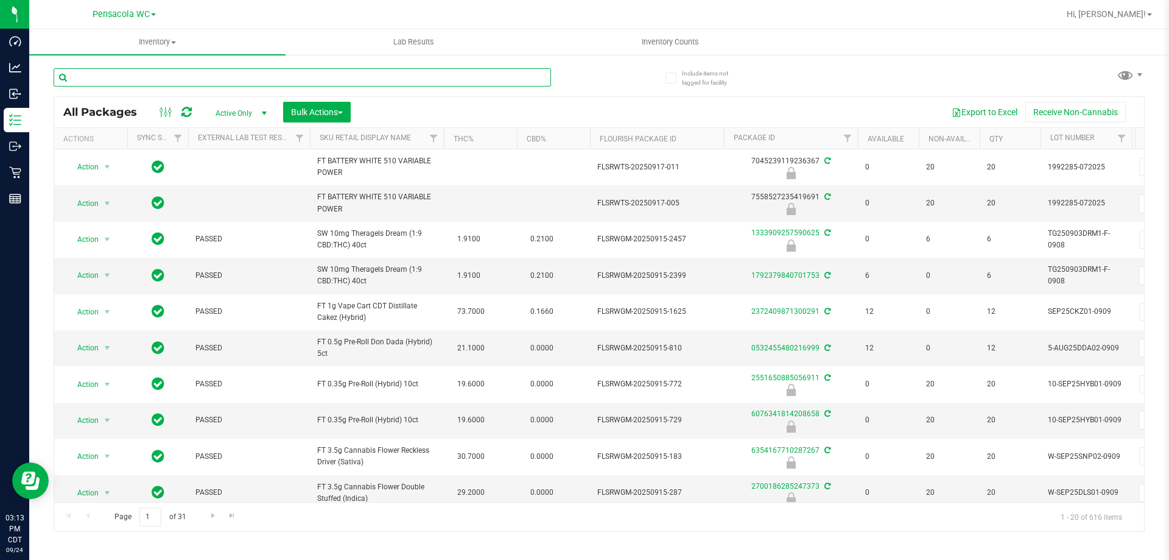
click at [121, 80] on input "text" at bounding box center [302, 77] width 497 height 18
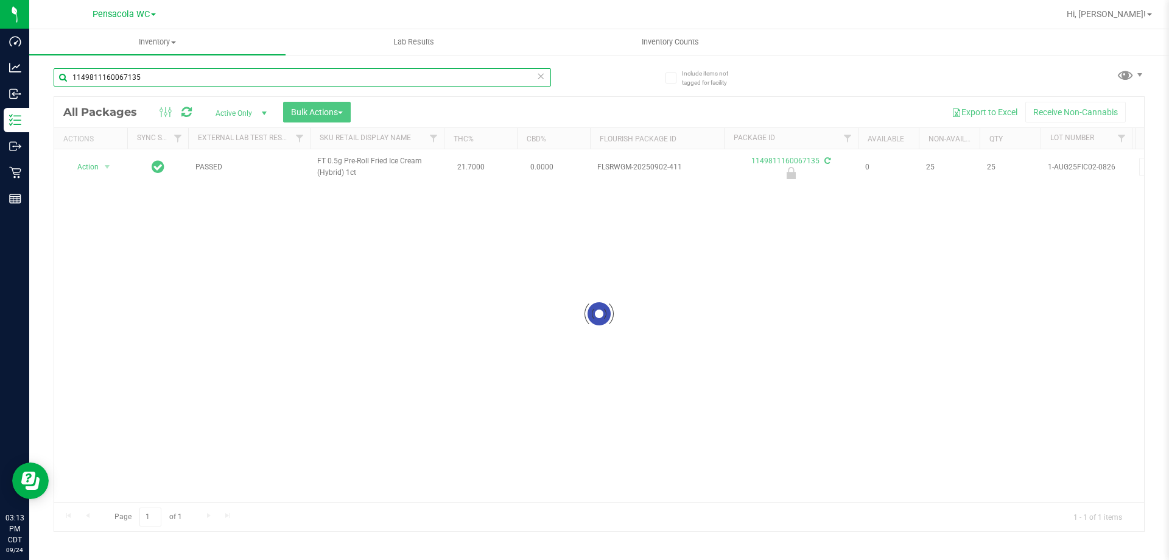
type input "1149811160067135"
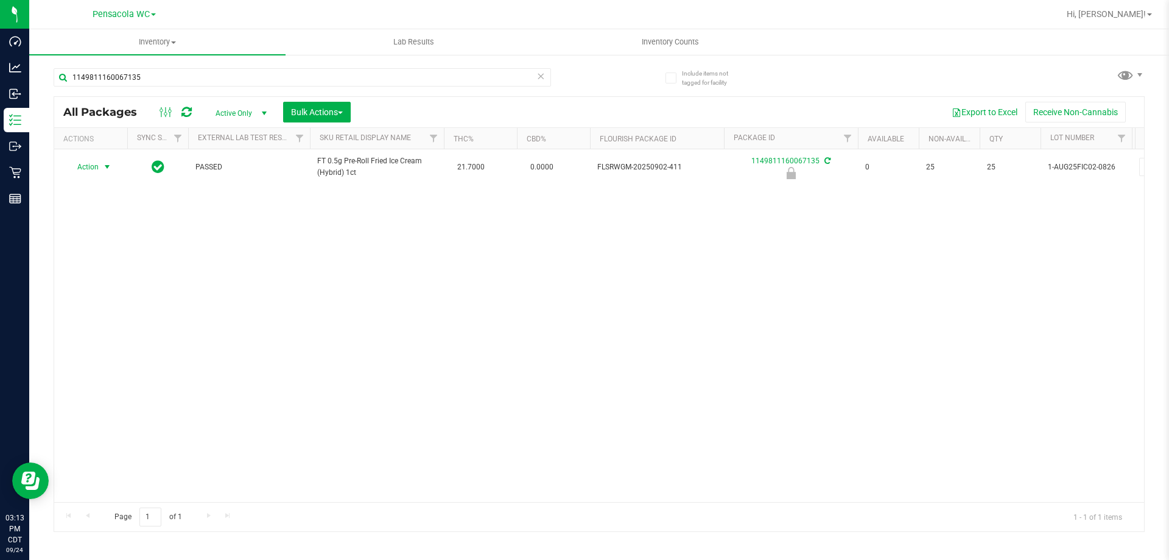
click at [107, 165] on span "select" at bounding box center [107, 167] width 10 height 10
click at [91, 303] on li "Unlock package" at bounding box center [106, 312] width 78 height 18
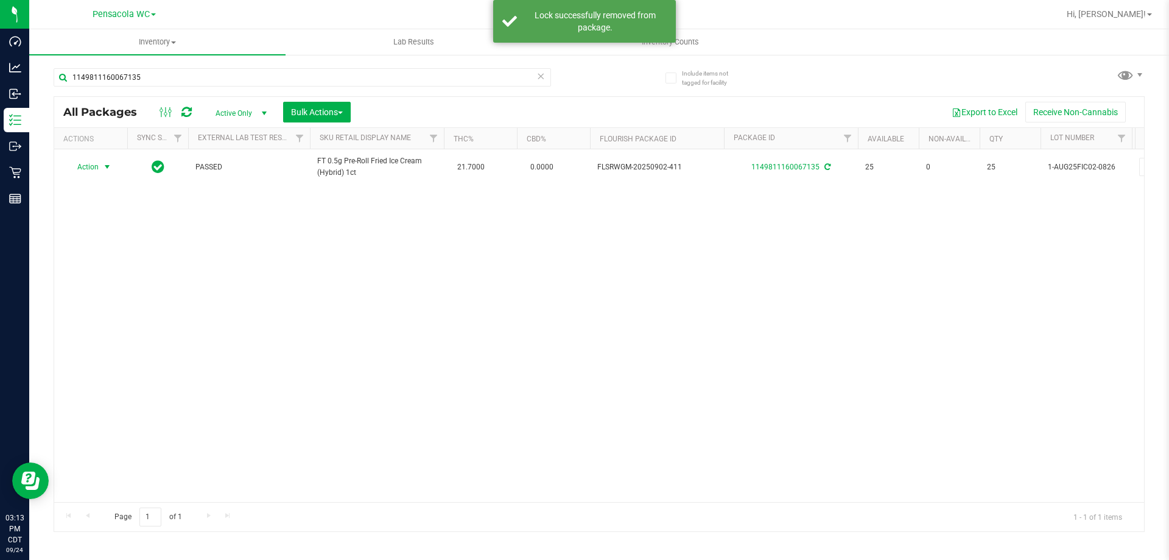
click at [94, 167] on span "Action" at bounding box center [82, 166] width 33 height 17
click at [91, 308] on li "Print package label" at bounding box center [114, 314] width 94 height 18
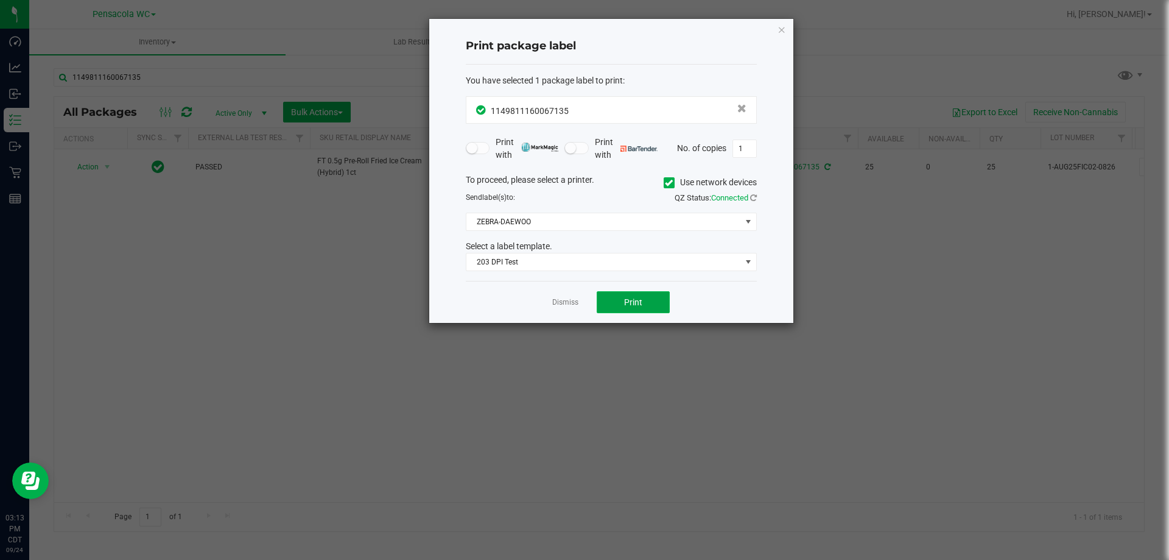
click at [647, 306] on button "Print" at bounding box center [633, 302] width 73 height 22
click at [637, 300] on span "Print" at bounding box center [633, 302] width 18 height 10
click at [584, 220] on span "ZEBRA-DAEWOO" at bounding box center [603, 221] width 275 height 17
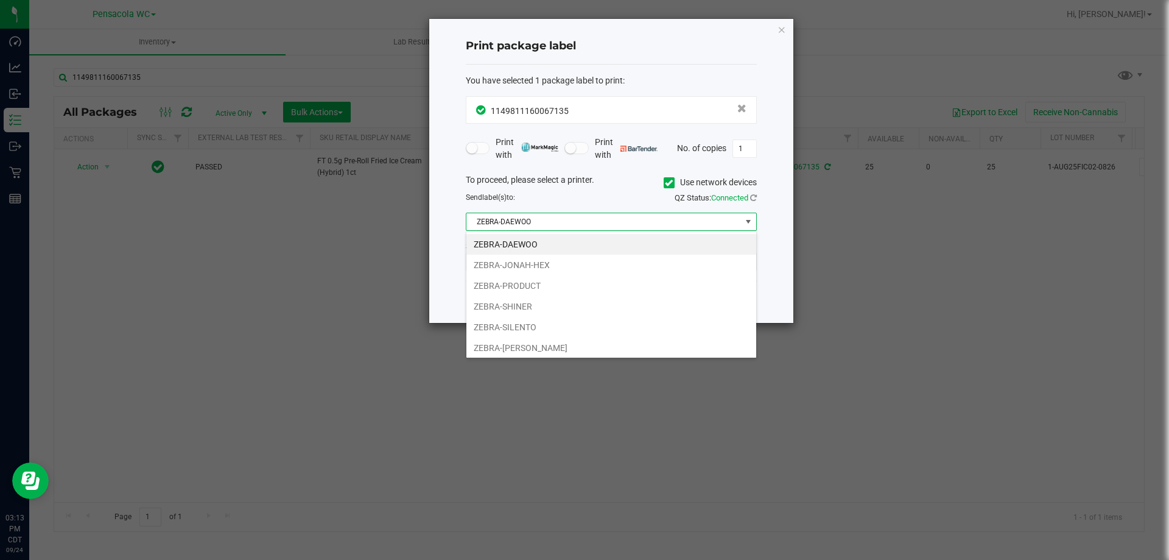
scroll to position [18, 291]
click at [546, 264] on li "ZEBRA-JONAH-HEX" at bounding box center [611, 264] width 290 height 21
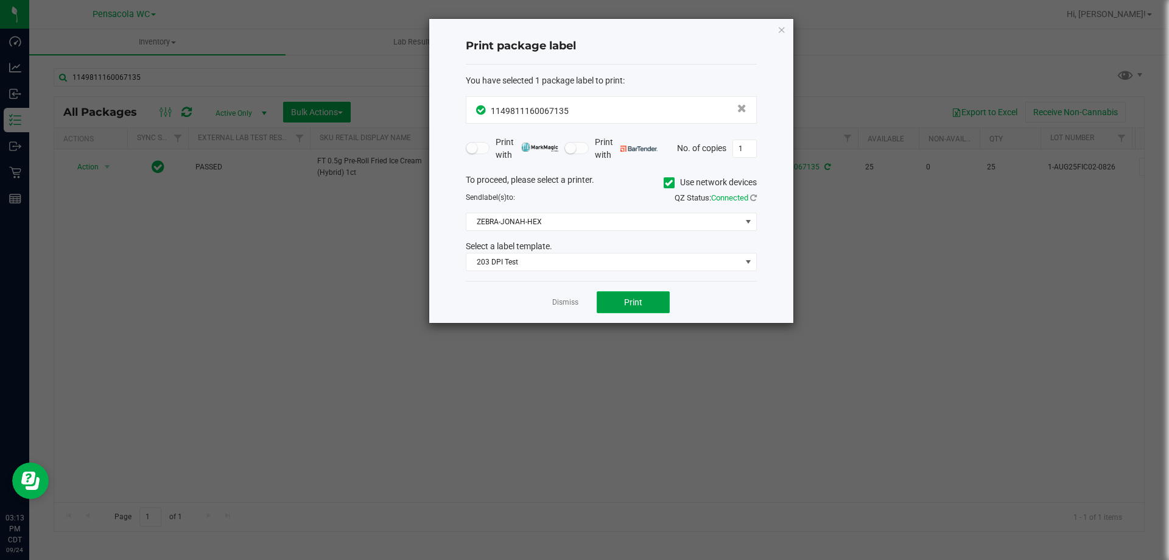
click at [603, 303] on button "Print" at bounding box center [633, 302] width 73 height 22
click at [571, 300] on link "Dismiss" at bounding box center [565, 302] width 26 height 10
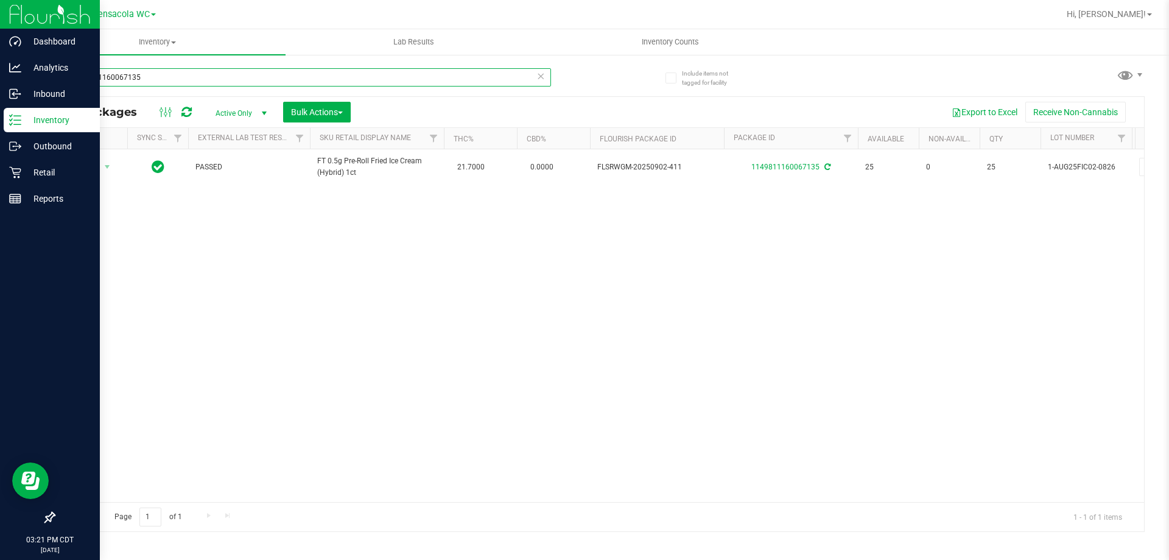
drag, startPoint x: 179, startPoint y: 80, endPoint x: 0, endPoint y: 268, distance: 259.2
click at [0, 267] on div "Dashboard Analytics Inbound Inventory Outbound Retail Reports 03:21 PM CDT [DAT…" at bounding box center [584, 280] width 1169 height 560
type input "spoon"
